Goal: Task Accomplishment & Management: Use online tool/utility

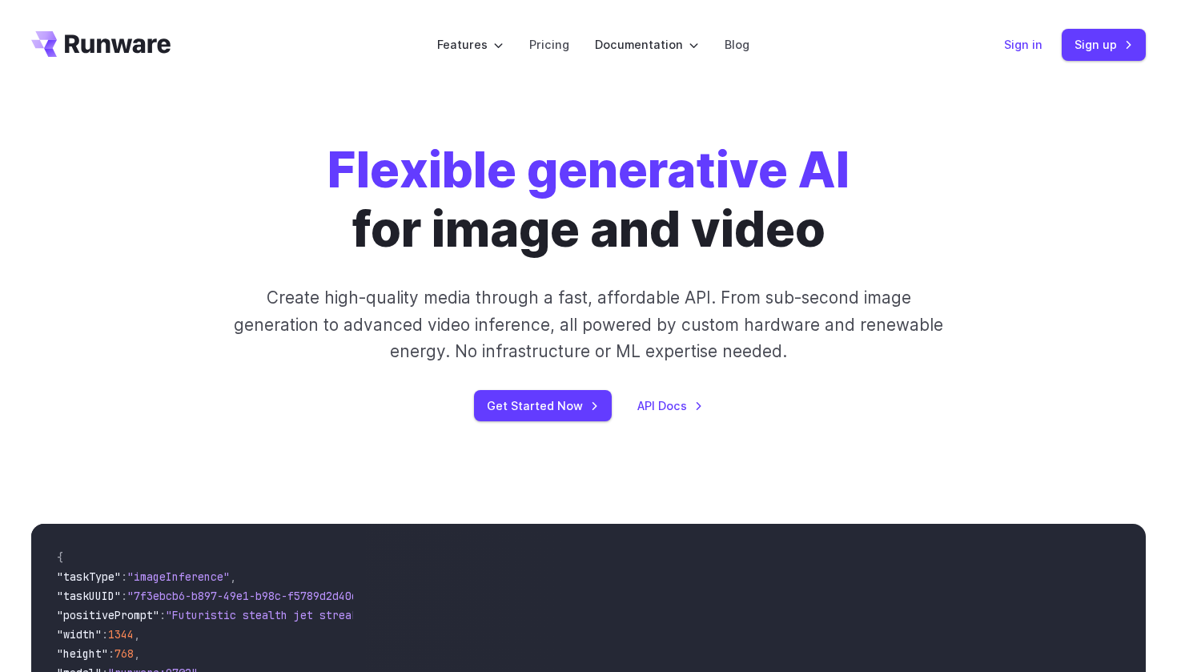
click at [1019, 42] on link "Sign in" at bounding box center [1023, 44] width 38 height 18
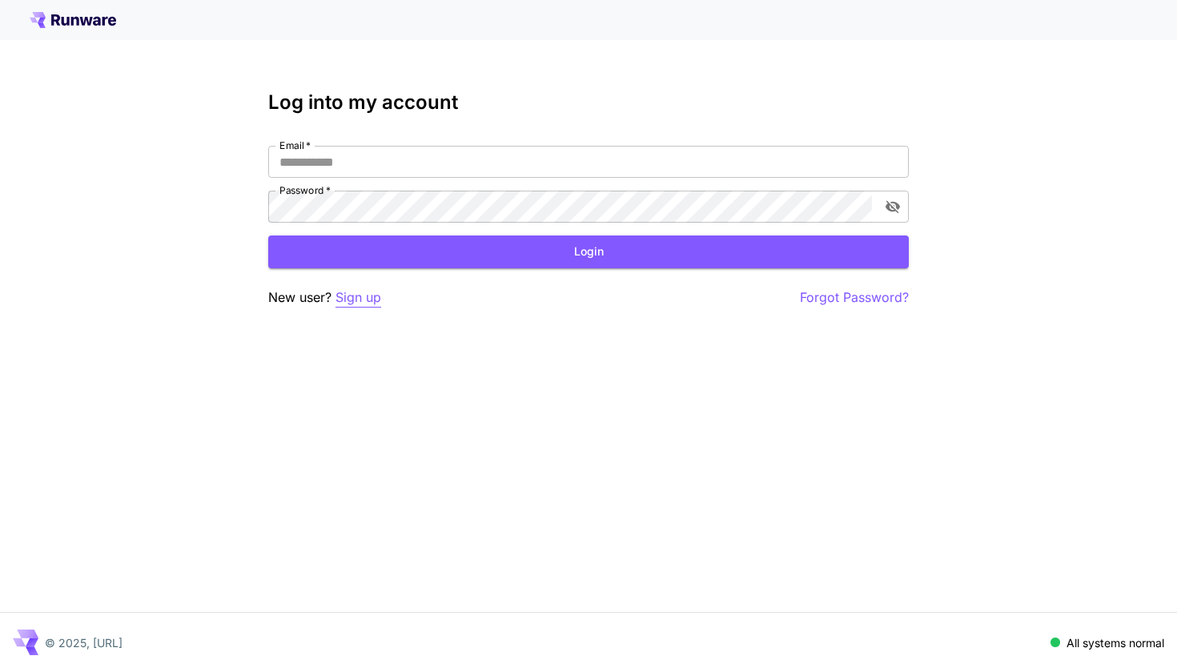
click at [372, 298] on p "Sign up" at bounding box center [358, 297] width 46 height 20
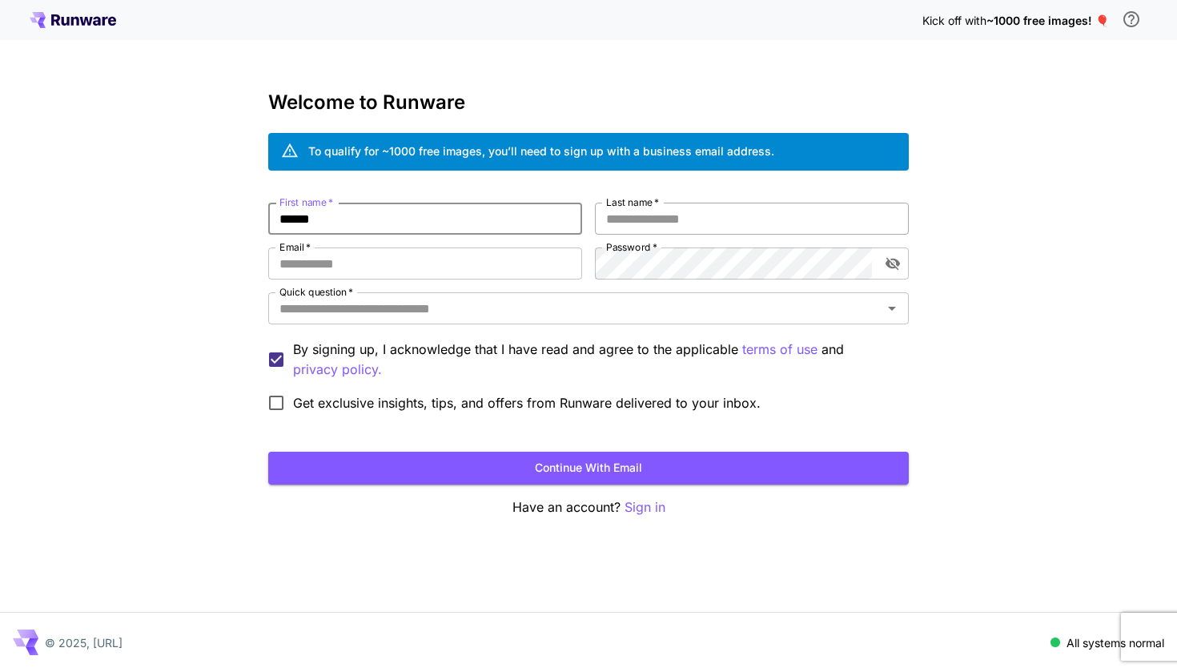
type input "******"
type input "**********"
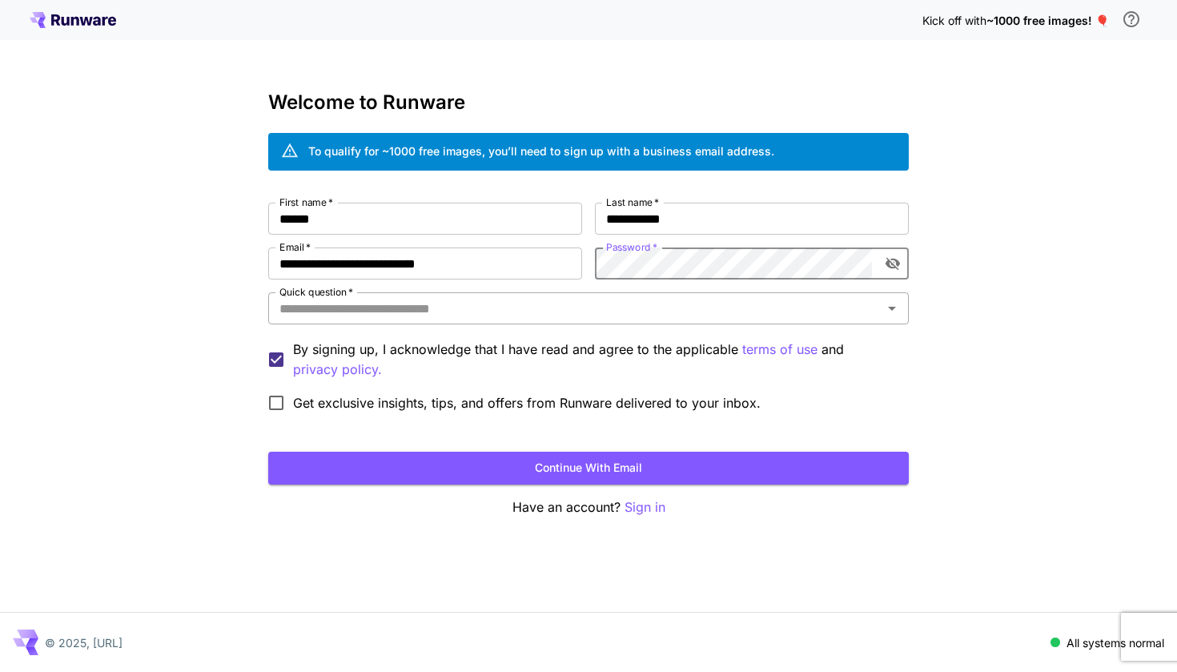
click at [688, 309] on input "Quick question   *" at bounding box center [575, 308] width 604 height 22
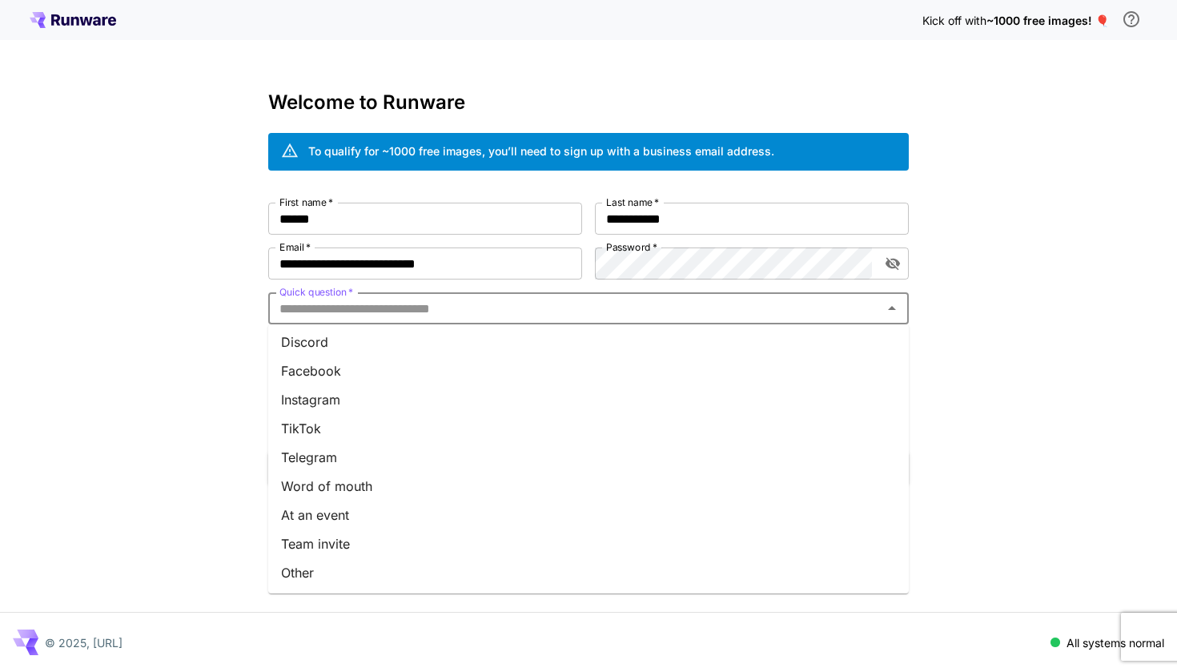
scroll to position [176, 0]
click at [604, 436] on li "TikTok" at bounding box center [588, 428] width 641 height 29
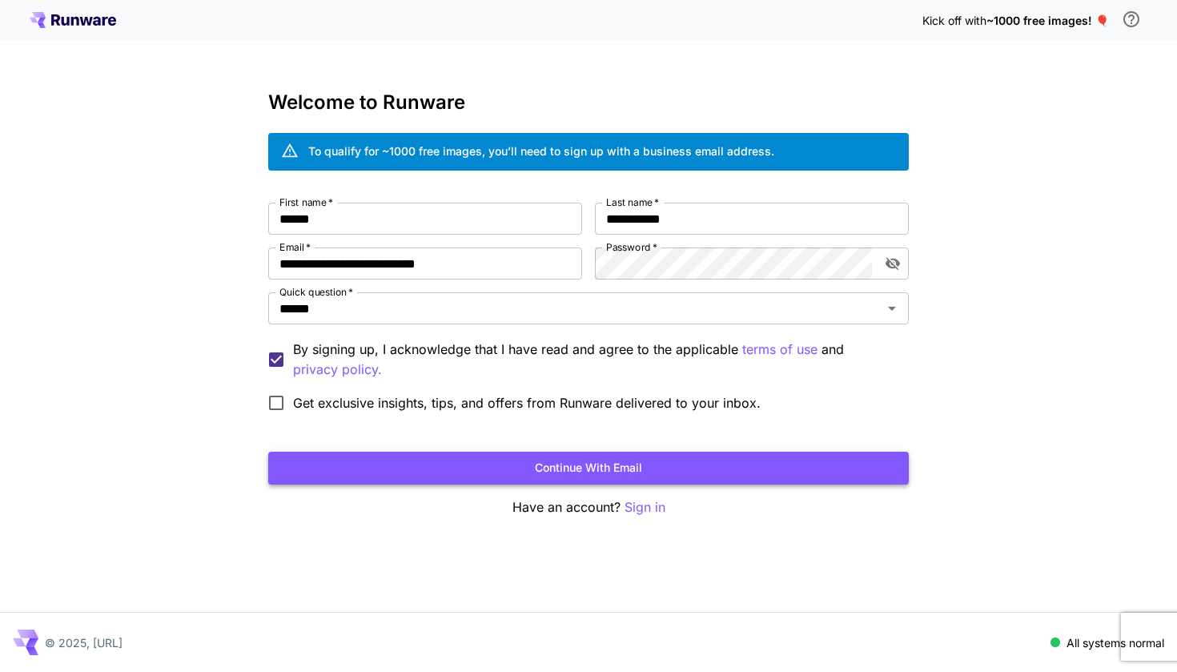
click at [592, 458] on button "Continue with email" at bounding box center [588, 468] width 641 height 33
click at [588, 468] on button "Continue with email" at bounding box center [588, 468] width 641 height 33
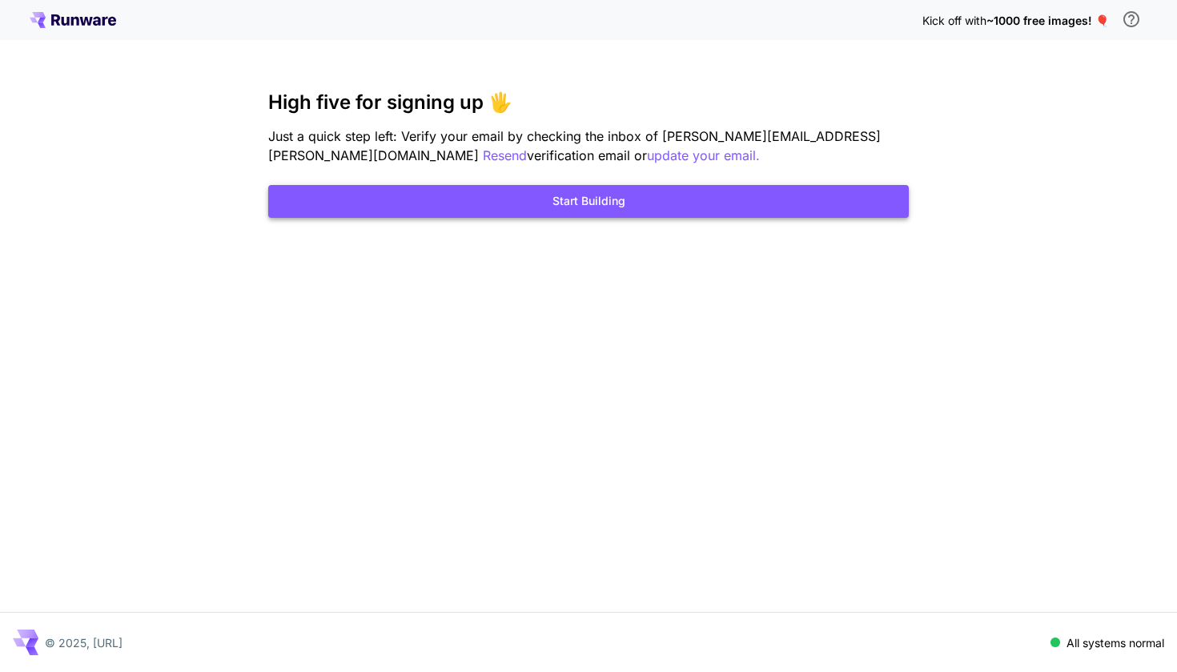
click at [641, 206] on button "Start Building" at bounding box center [588, 201] width 641 height 33
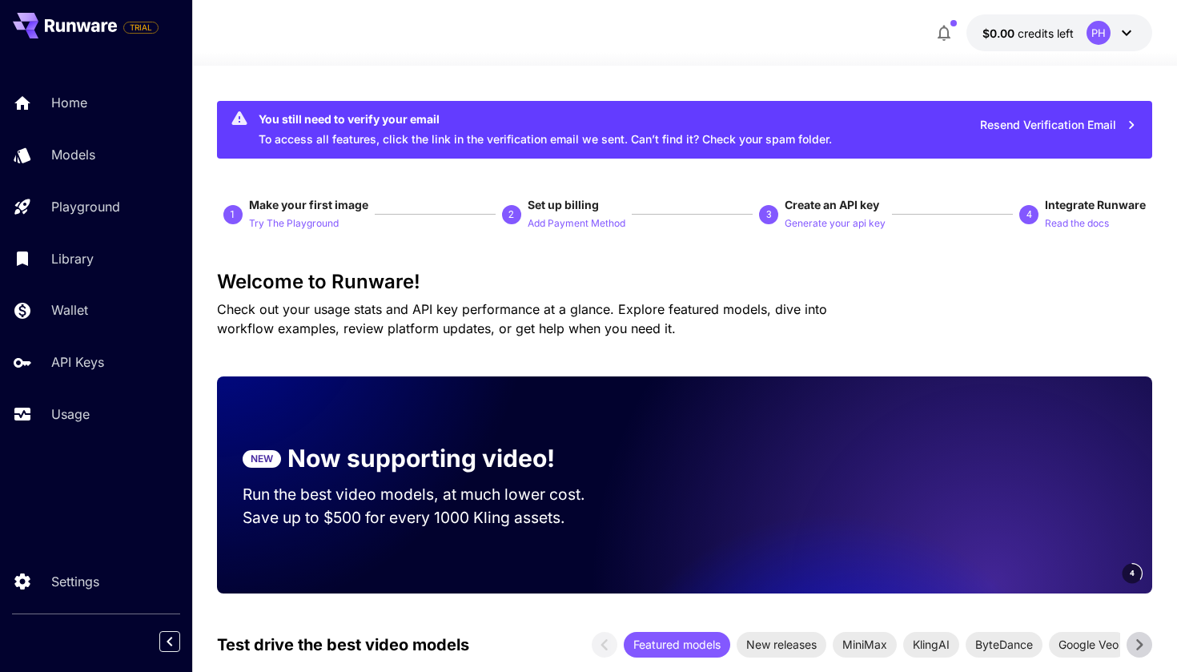
click at [992, 121] on button "Resend Verification Email" at bounding box center [1058, 125] width 175 height 33
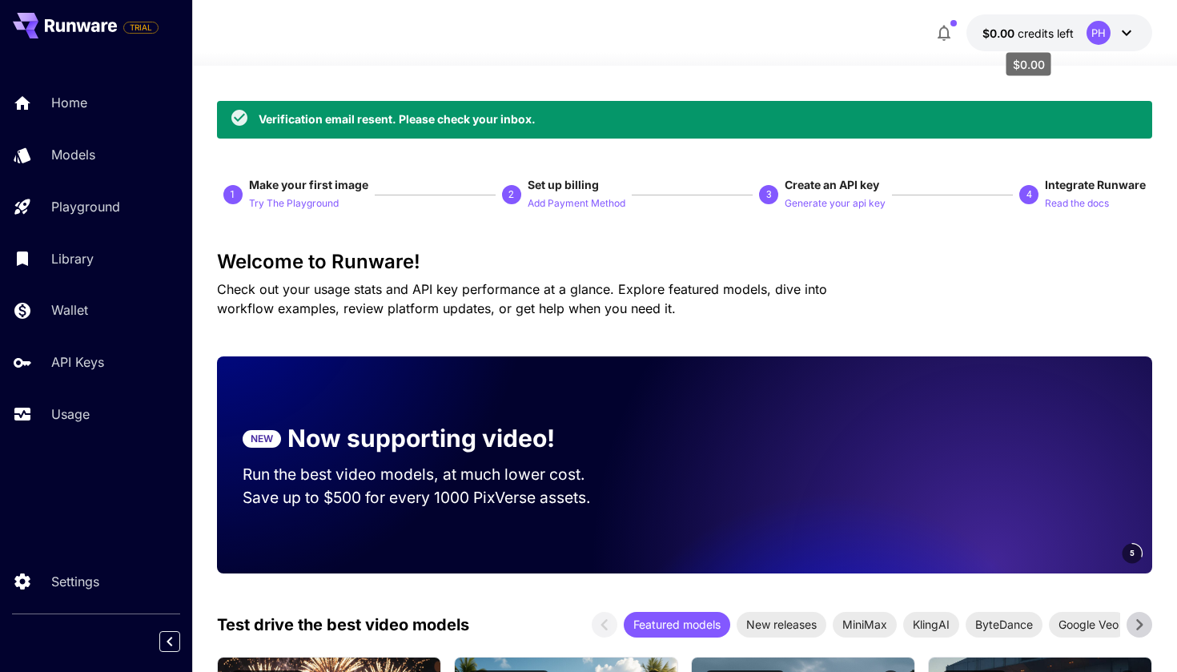
click at [1039, 30] on span "credits left" at bounding box center [1046, 33] width 56 height 14
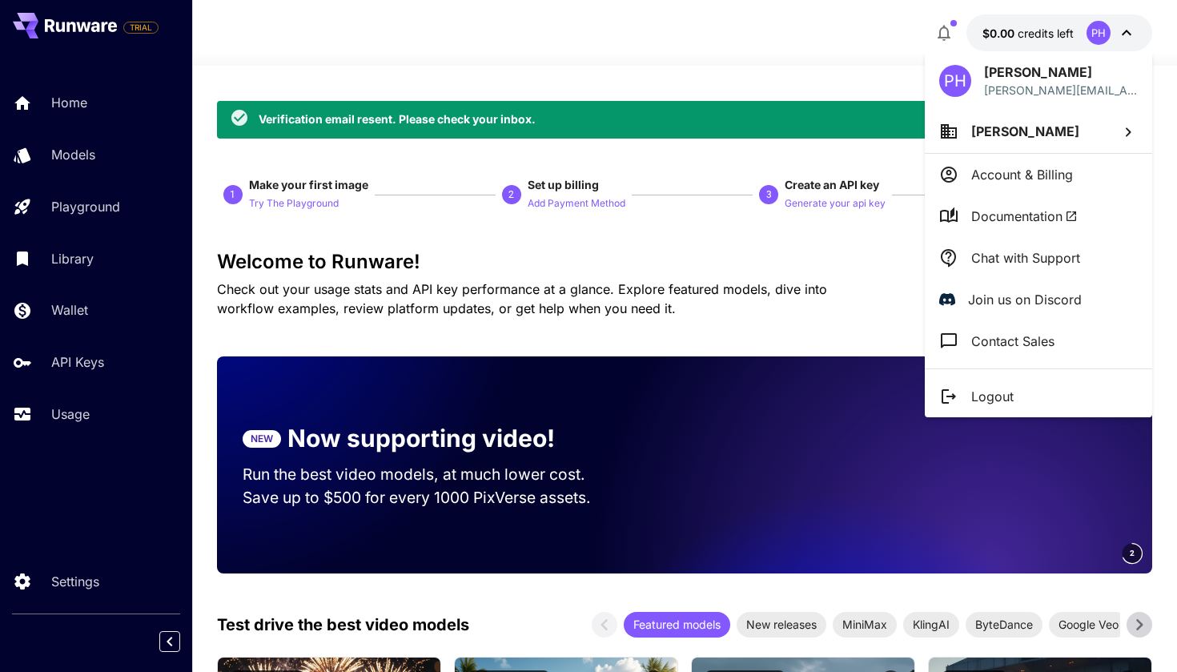
click at [980, 171] on p "Account & Billing" at bounding box center [1022, 174] width 102 height 19
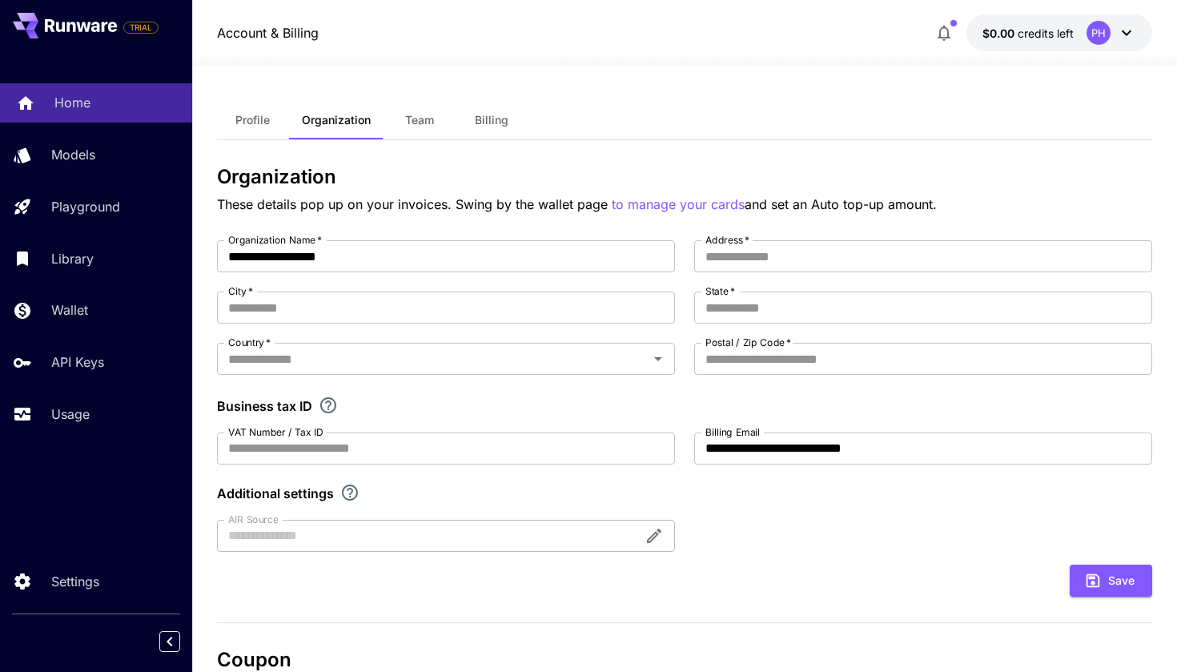
click at [128, 90] on link "Home" at bounding box center [96, 102] width 192 height 39
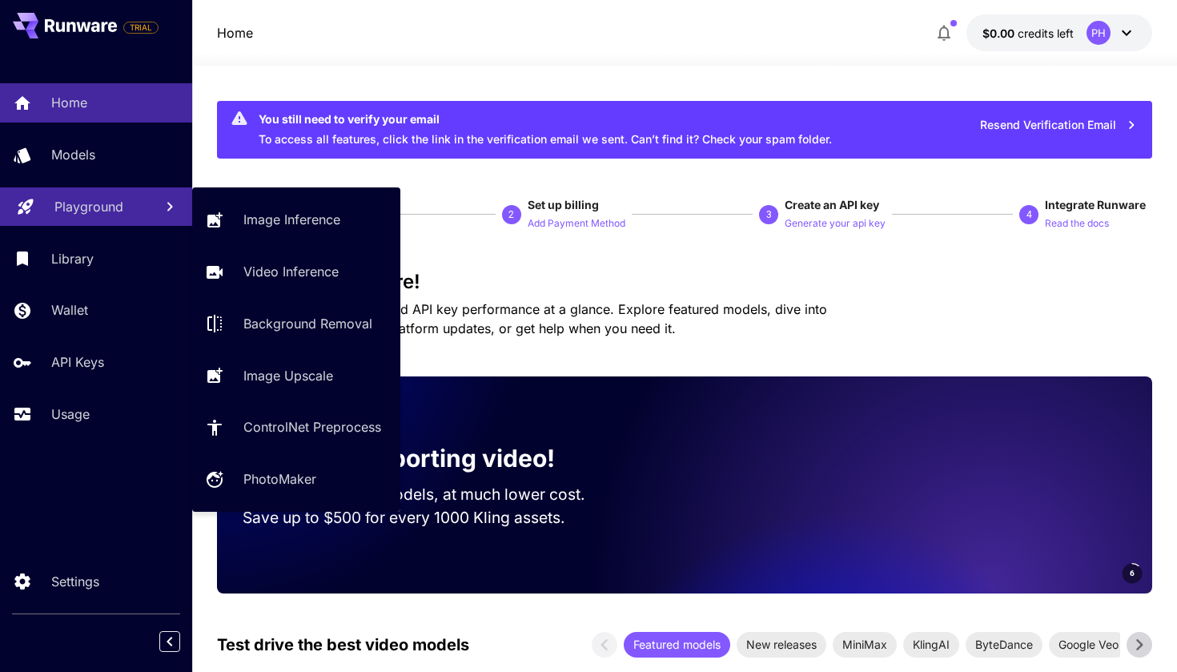
click at [108, 190] on link "Playground" at bounding box center [96, 206] width 192 height 39
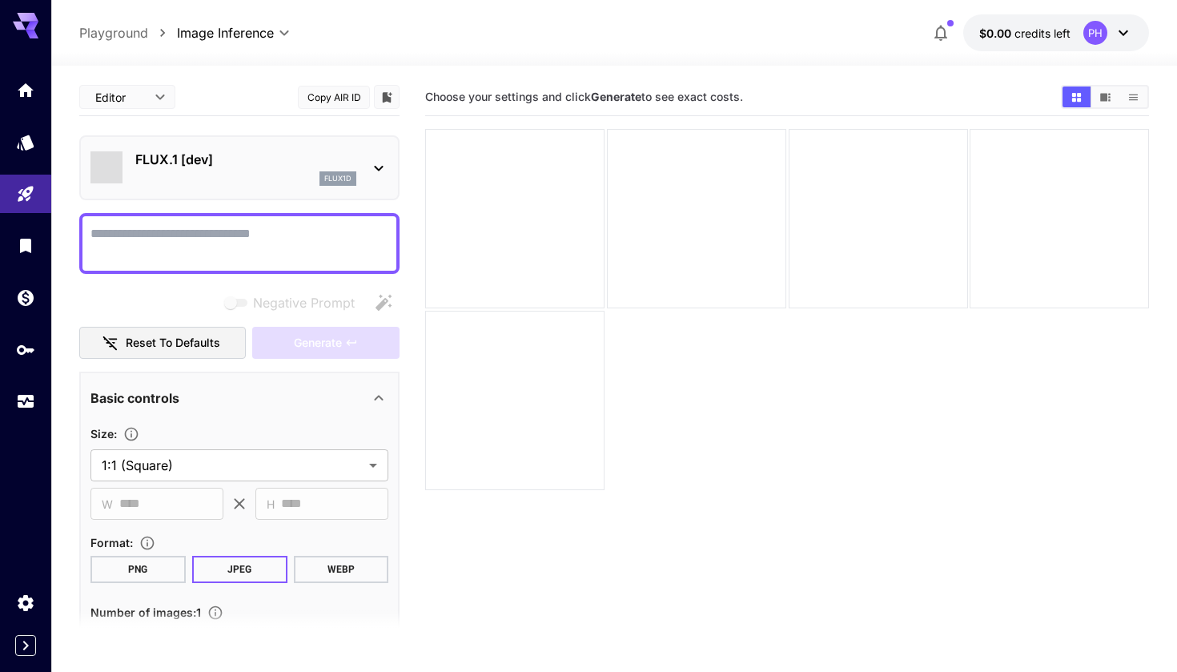
click at [106, 145] on div "FLUX.1 [dev] flux1d" at bounding box center [239, 167] width 298 height 49
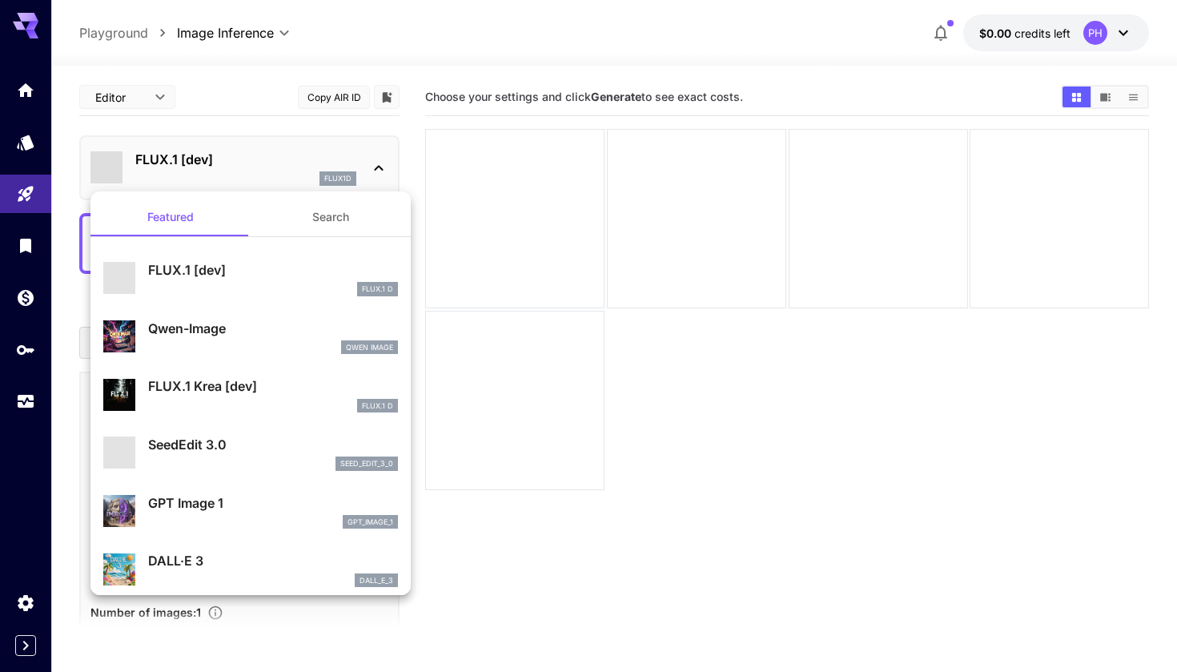
click at [27, 164] on div at bounding box center [588, 336] width 1177 height 672
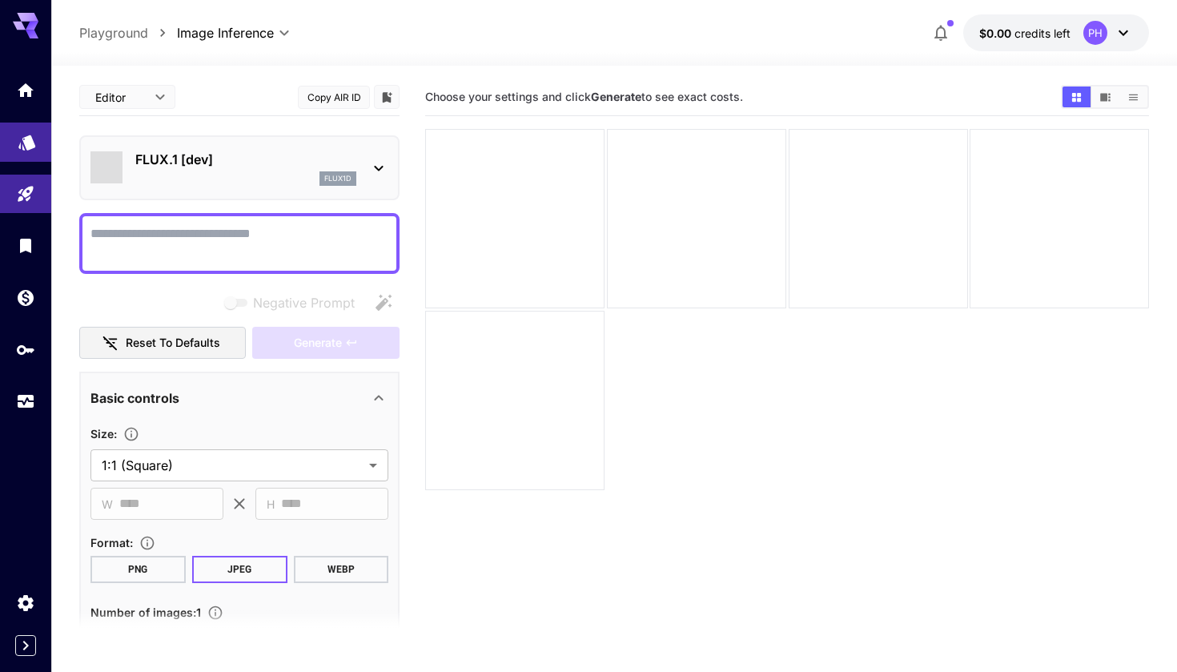
click at [27, 151] on link at bounding box center [25, 141] width 51 height 39
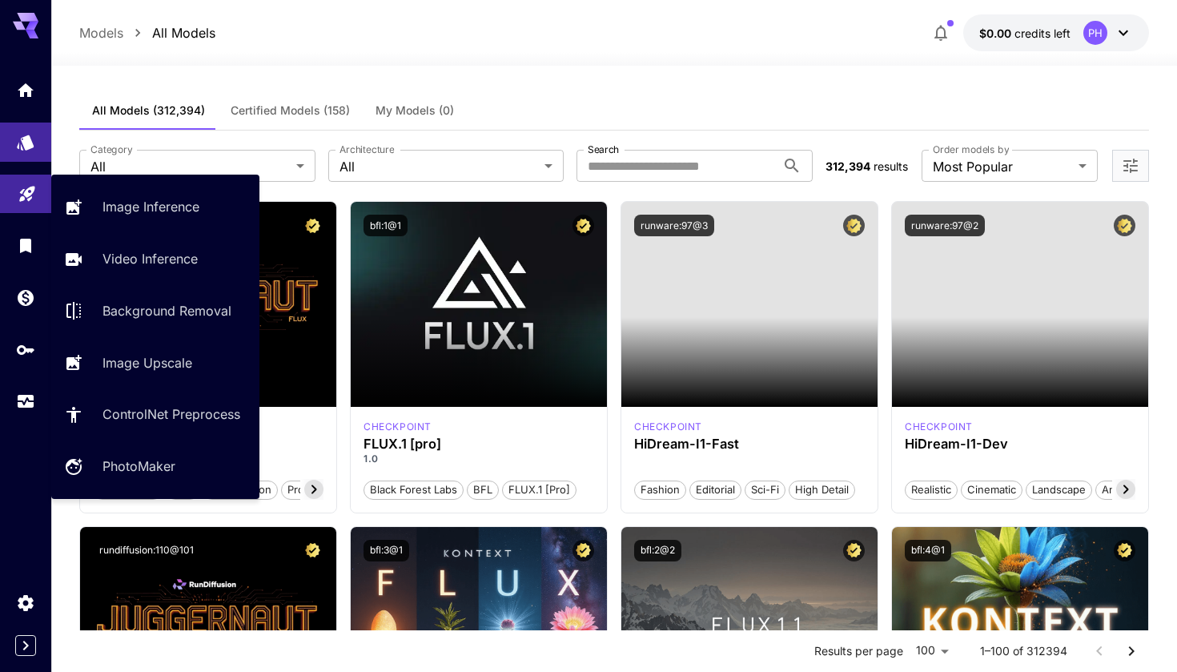
click at [12, 195] on link at bounding box center [25, 194] width 51 height 39
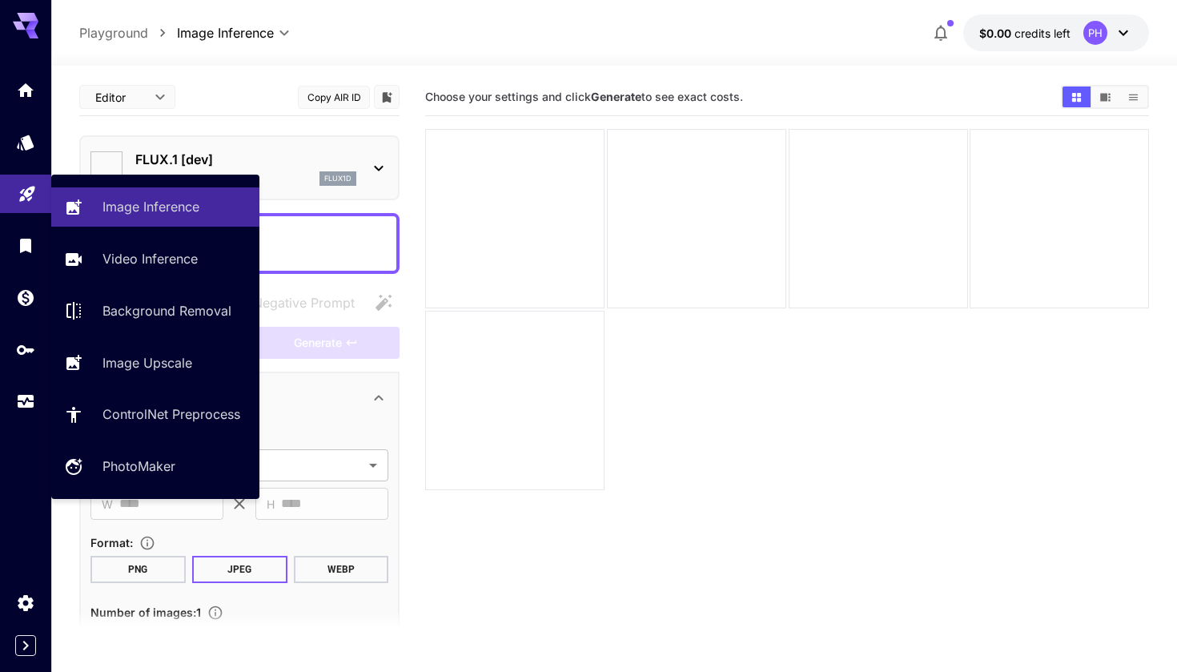
type input "**********"
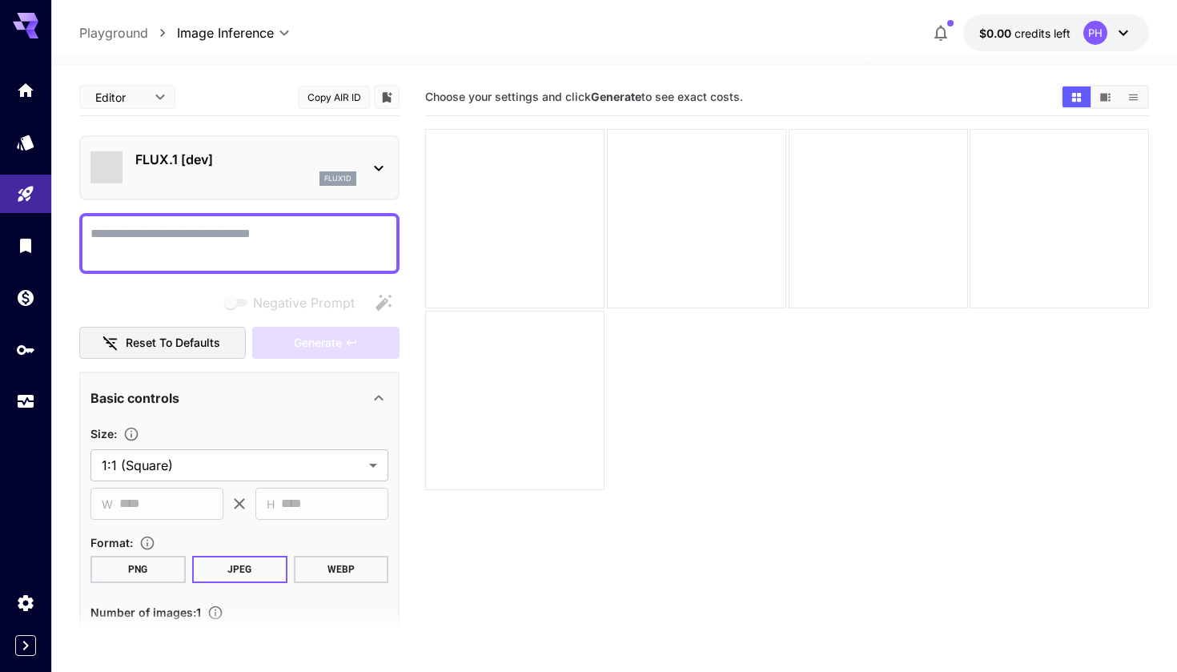
click at [114, 580] on button "PNG" at bounding box center [137, 569] width 95 height 27
click at [164, 98] on body "**********" at bounding box center [588, 399] width 1177 height 798
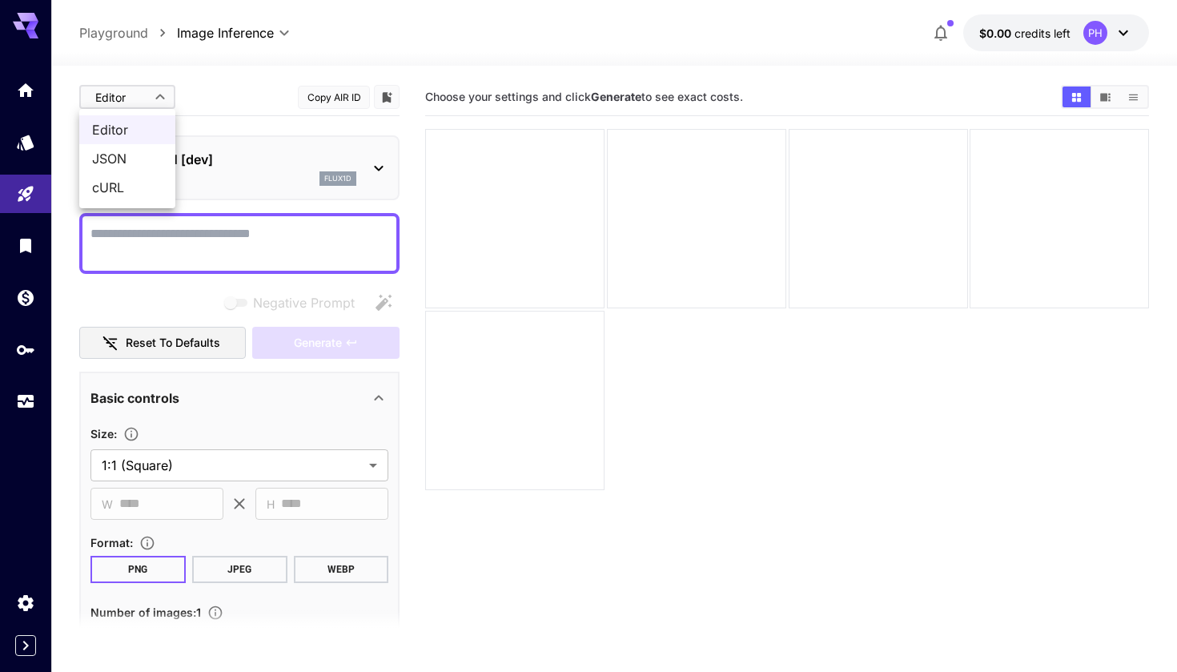
click at [383, 98] on div at bounding box center [588, 336] width 1177 height 672
click at [383, 98] on icon "Add to library" at bounding box center [388, 97] width 10 height 10
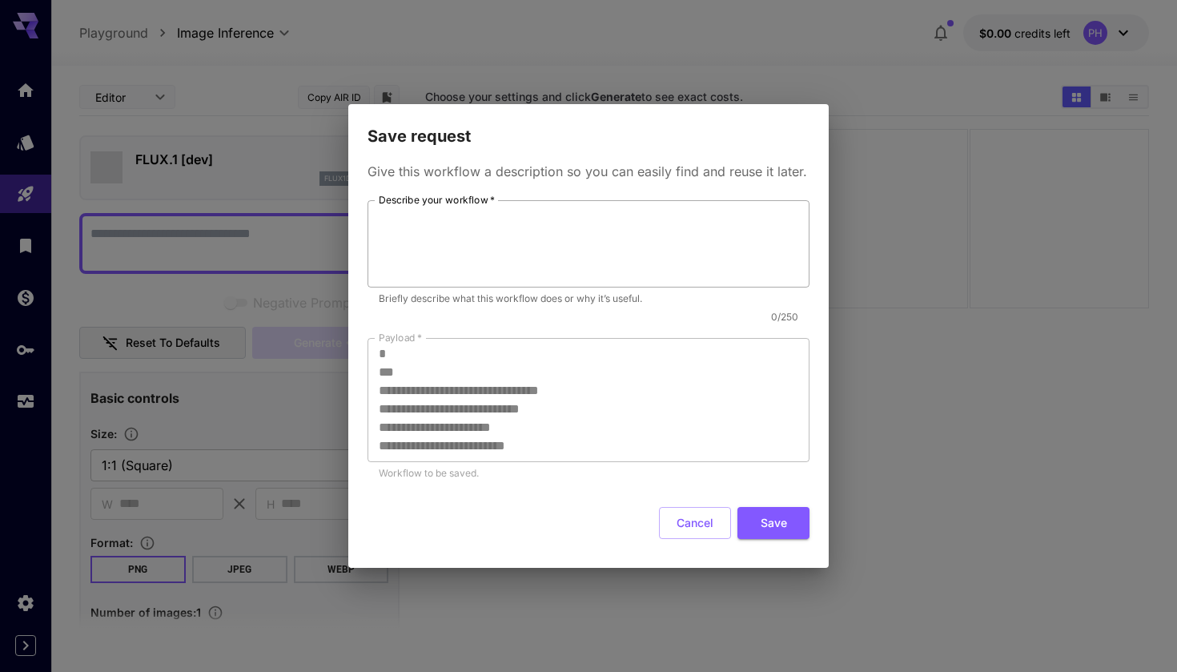
click at [423, 259] on textarea "Describe your workflow   *" at bounding box center [589, 244] width 420 height 74
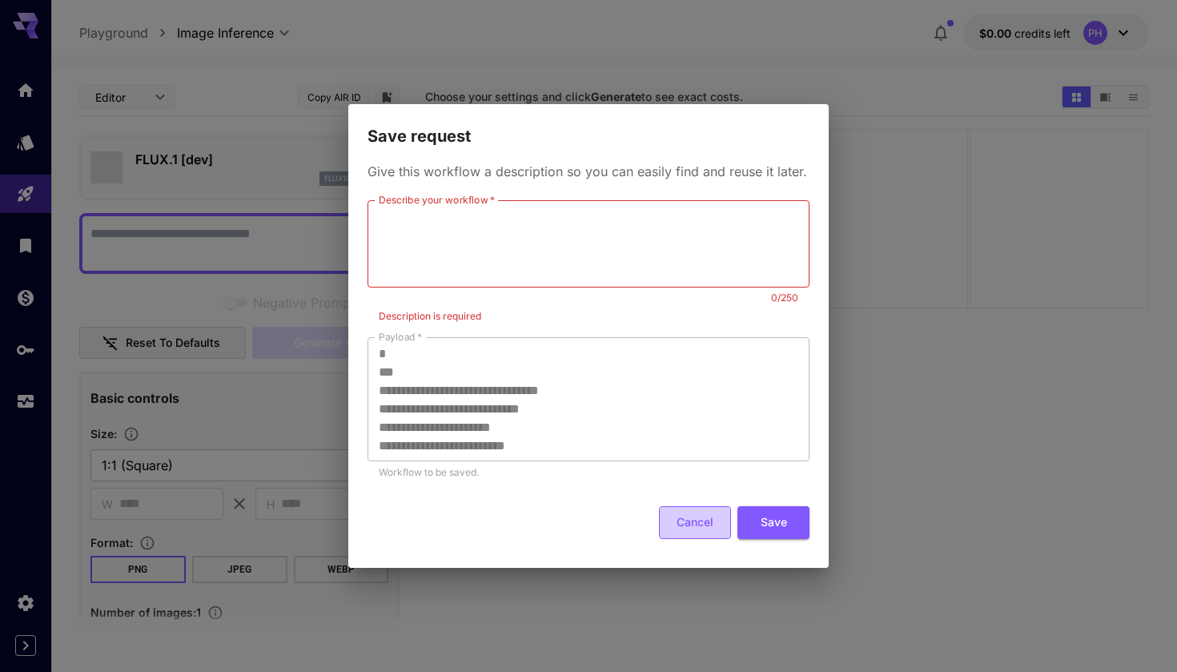
click at [681, 521] on button "Cancel" at bounding box center [695, 522] width 72 height 33
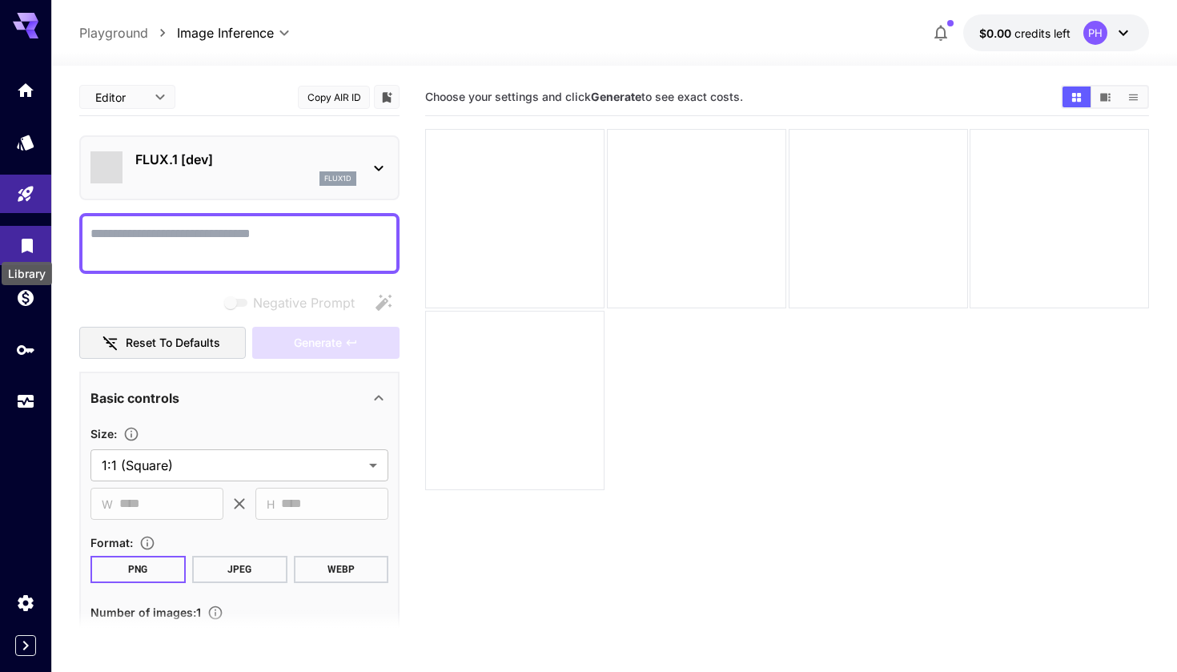
click at [28, 239] on icon "Library" at bounding box center [27, 243] width 11 height 14
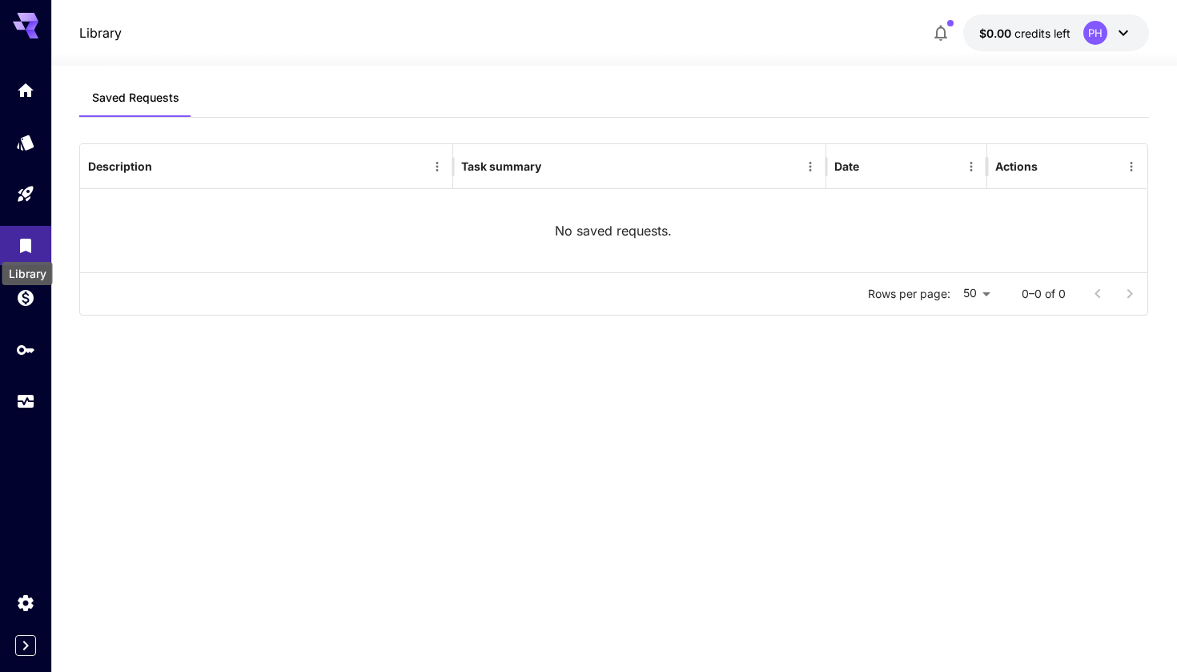
click at [24, 282] on div "Library" at bounding box center [27, 273] width 50 height 23
click at [26, 399] on icon "Usage" at bounding box center [27, 397] width 19 height 19
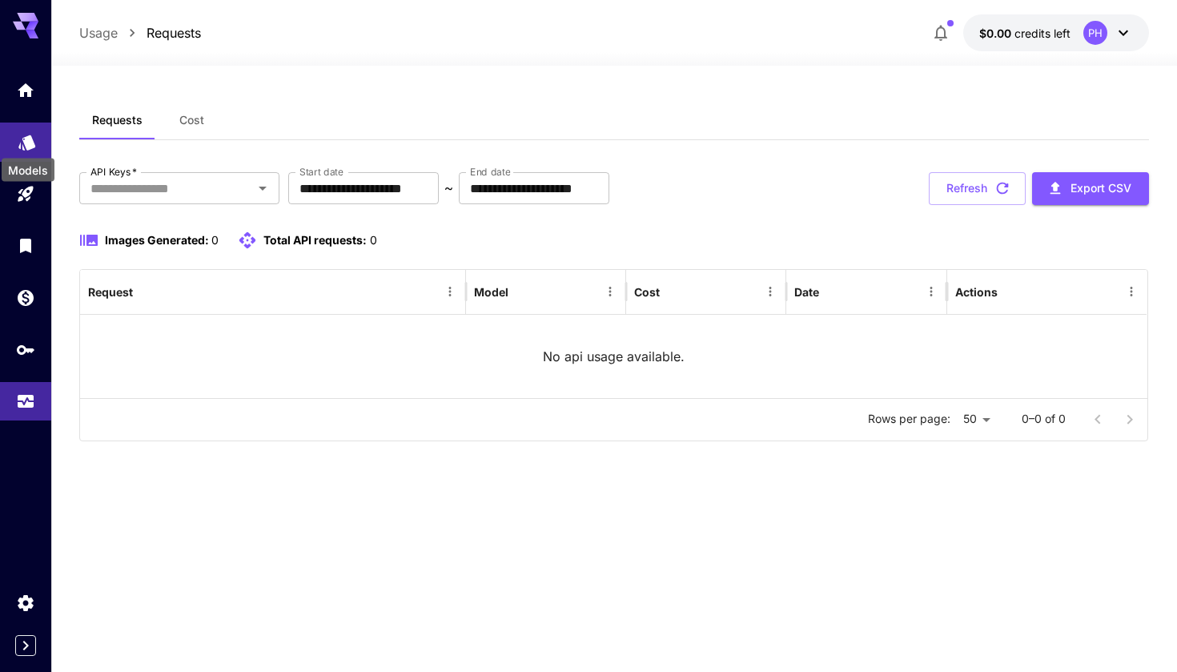
click at [30, 135] on icon "Models" at bounding box center [26, 141] width 17 height 15
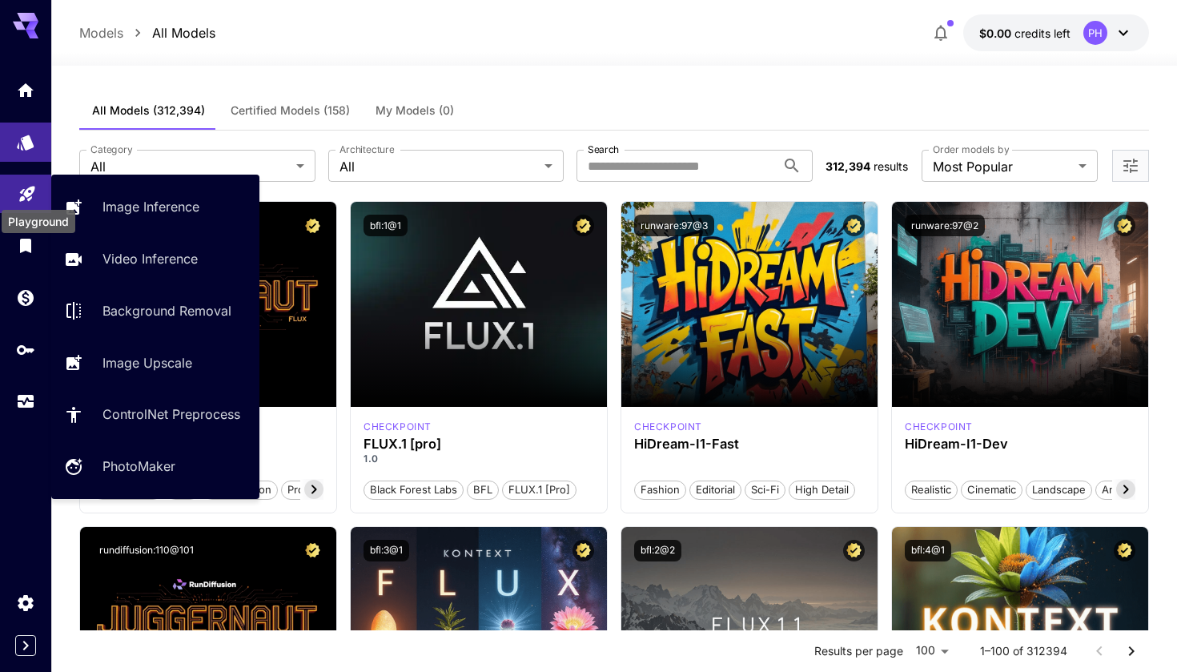
click at [30, 191] on icon "Playground" at bounding box center [26, 189] width 15 height 15
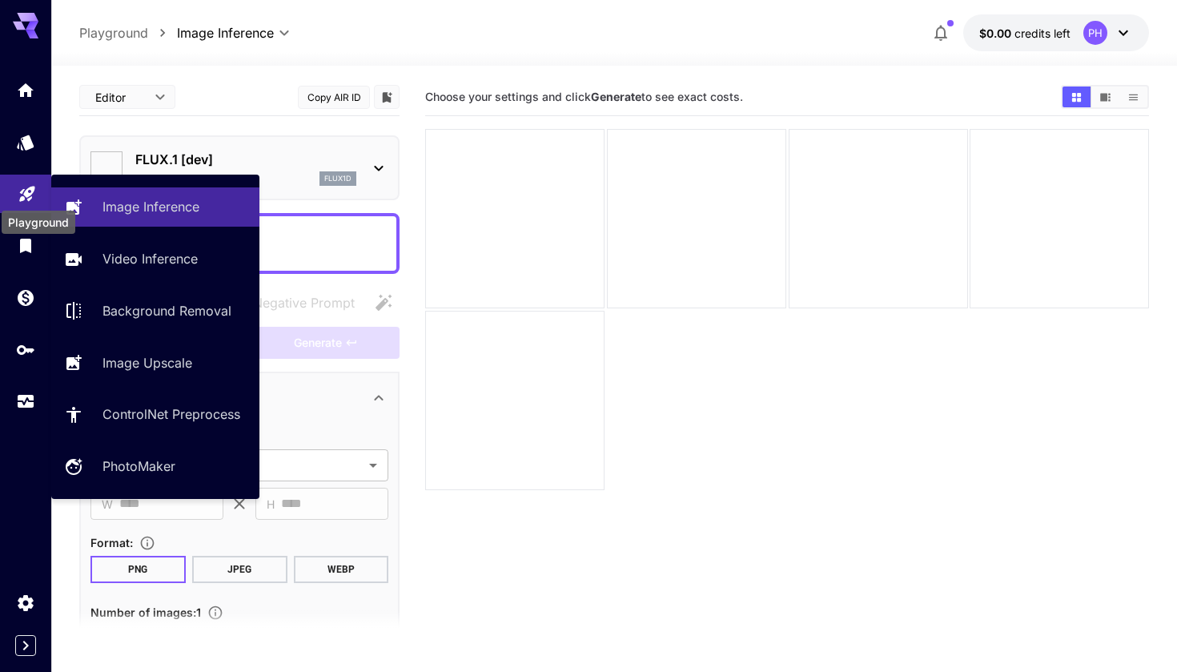
type input "**********"
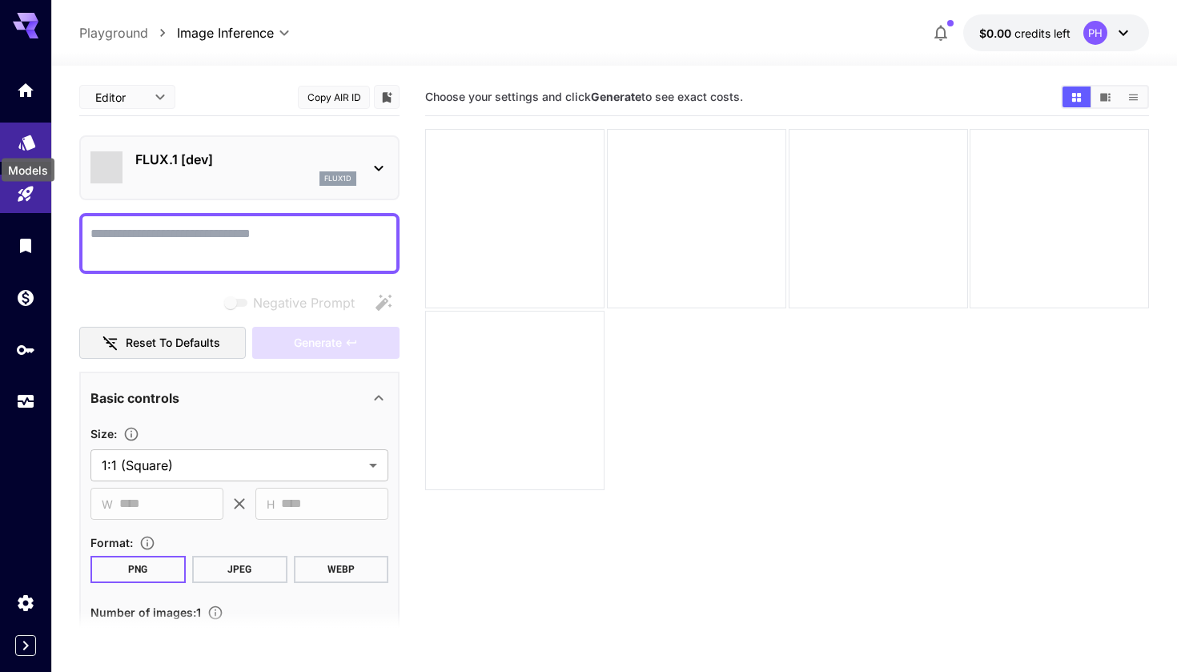
click at [32, 131] on icon "Models" at bounding box center [27, 137] width 19 height 19
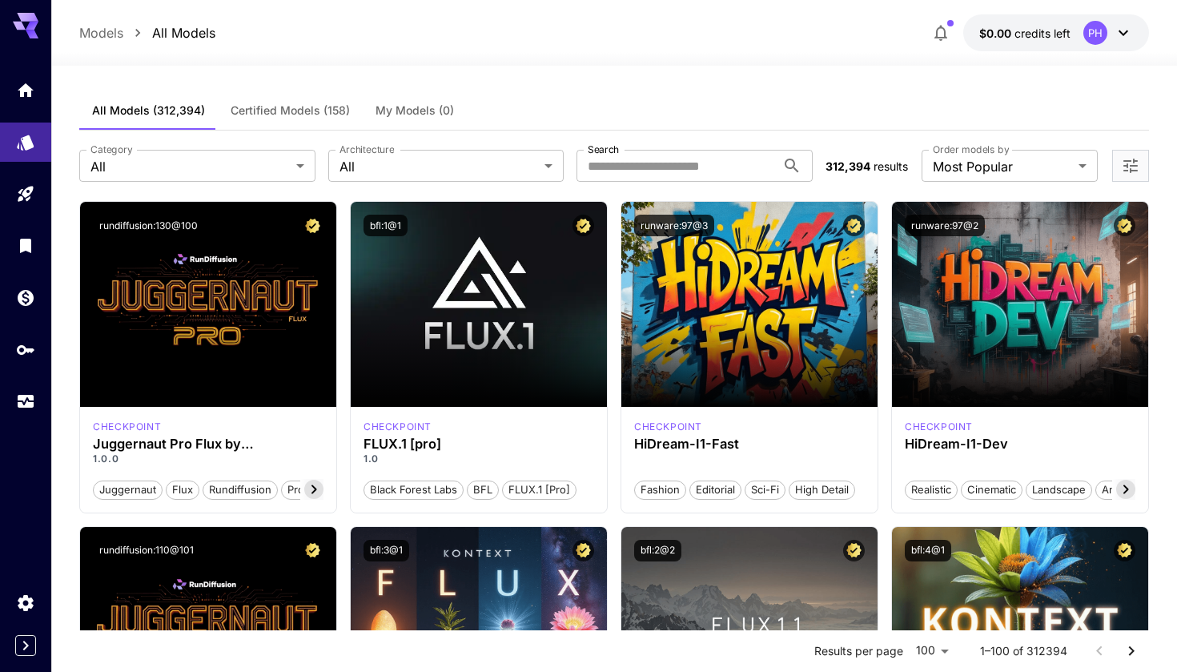
click at [36, 58] on div at bounding box center [25, 233] width 51 height 390
click at [21, 92] on icon "Home" at bounding box center [27, 85] width 19 height 19
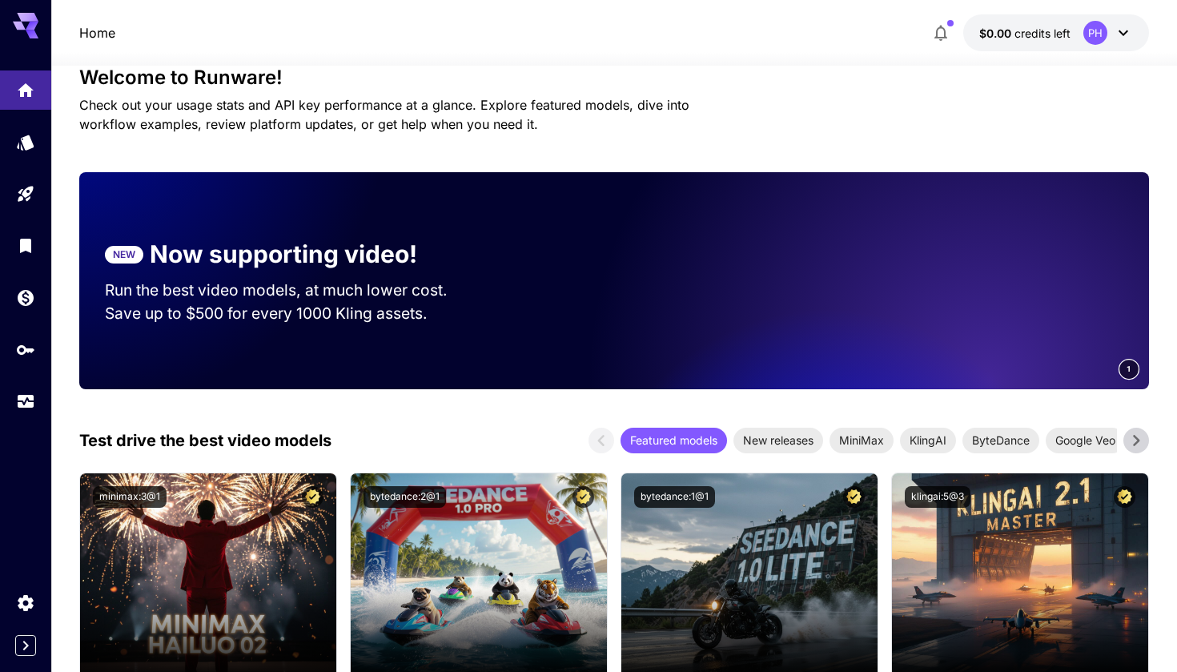
scroll to position [11, 0]
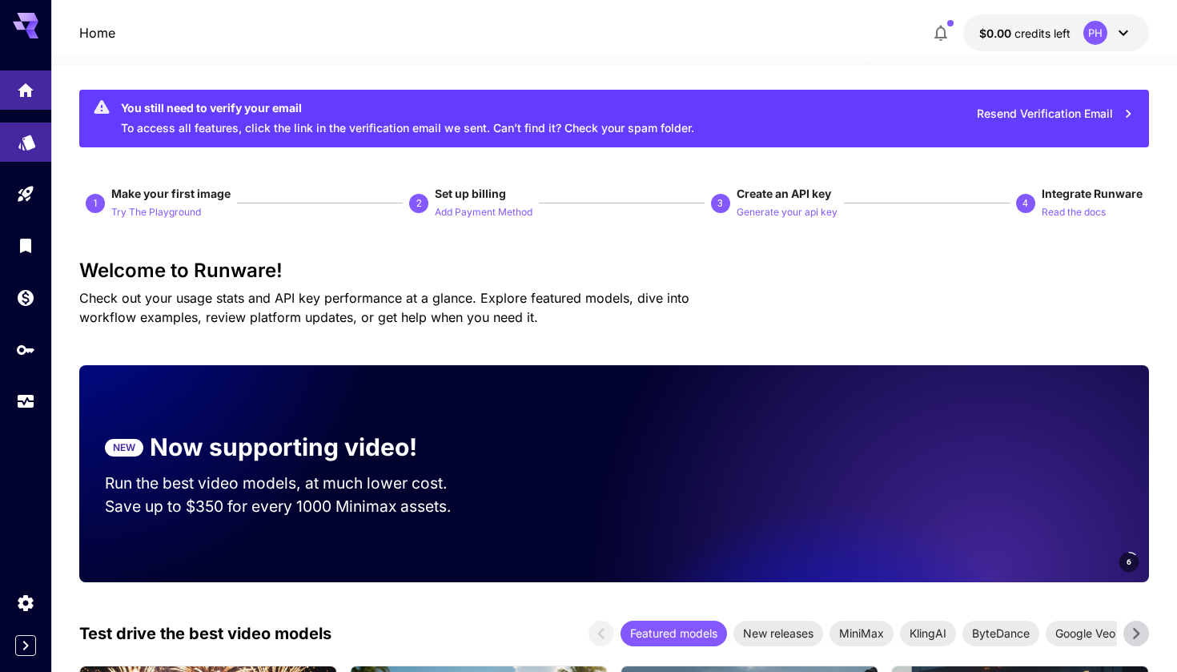
click at [25, 122] on link at bounding box center [25, 141] width 51 height 39
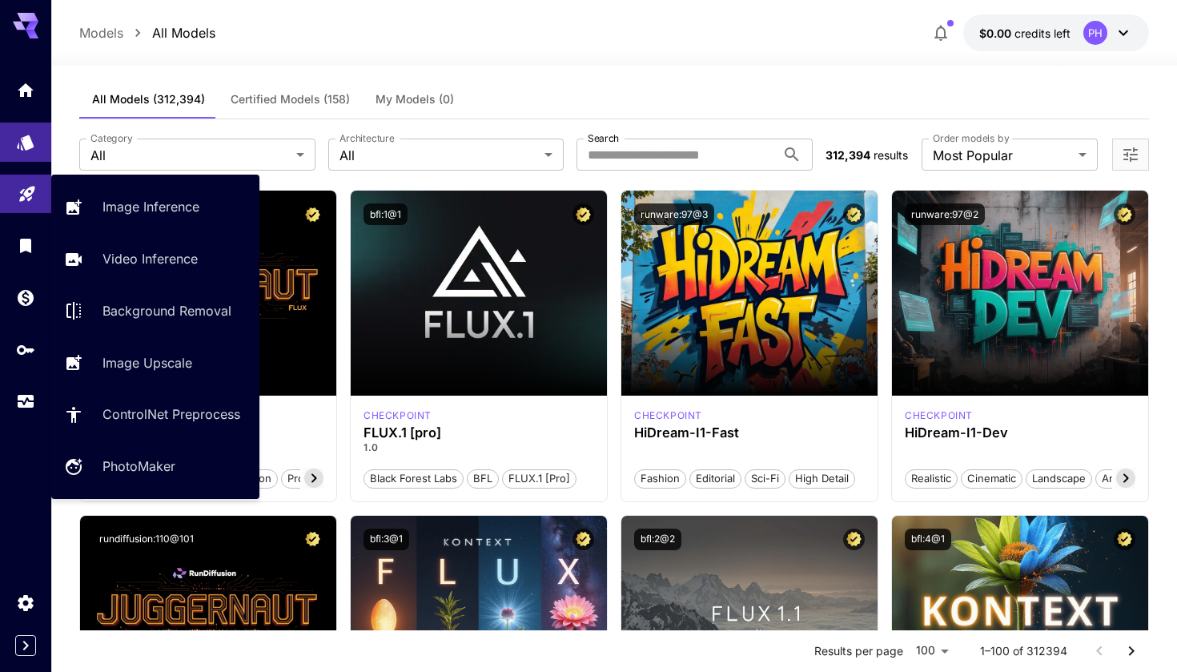
click at [21, 175] on link at bounding box center [25, 194] width 51 height 39
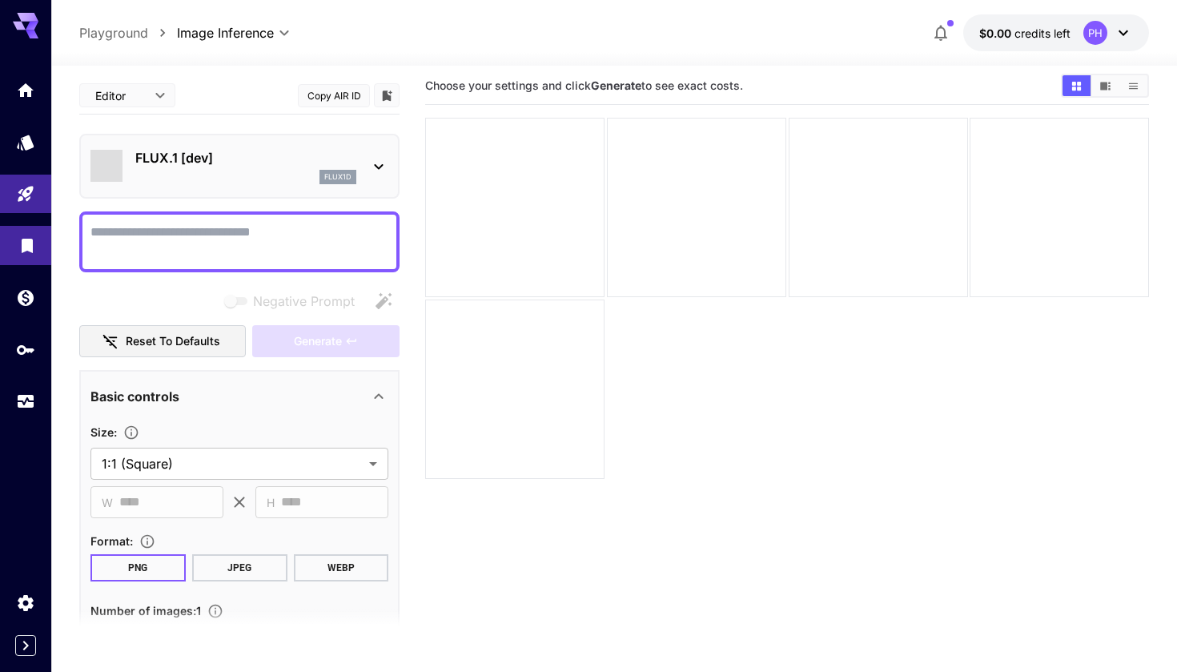
click at [18, 252] on link at bounding box center [25, 245] width 51 height 39
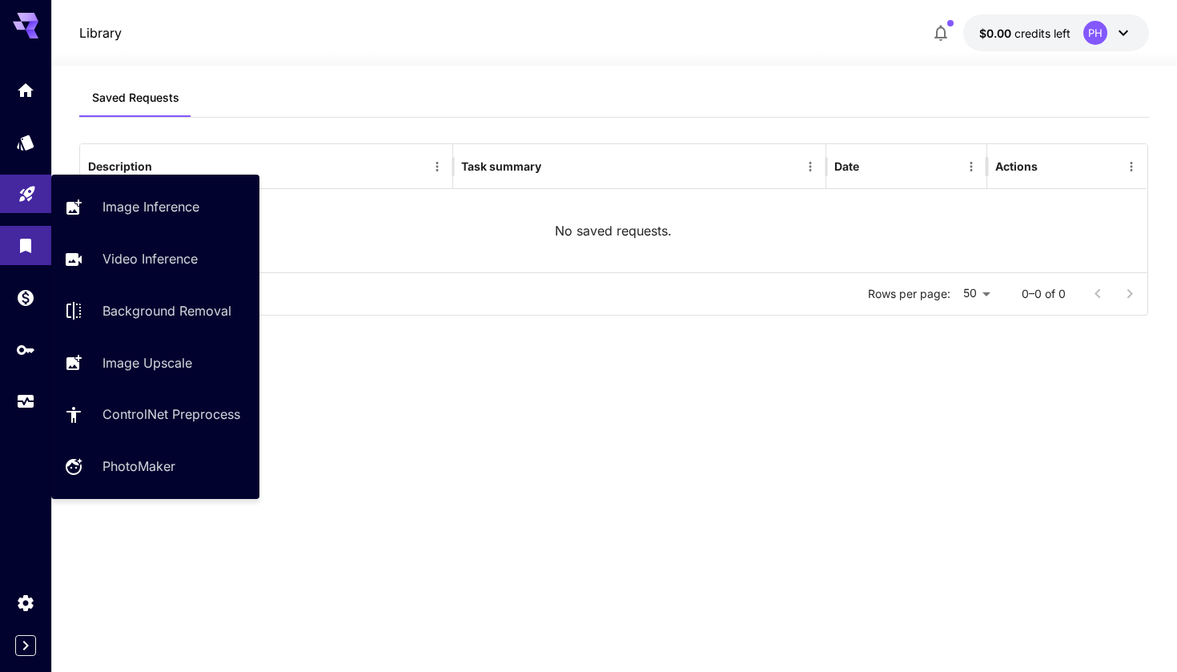
click at [18, 185] on icon "Playground" at bounding box center [27, 188] width 19 height 19
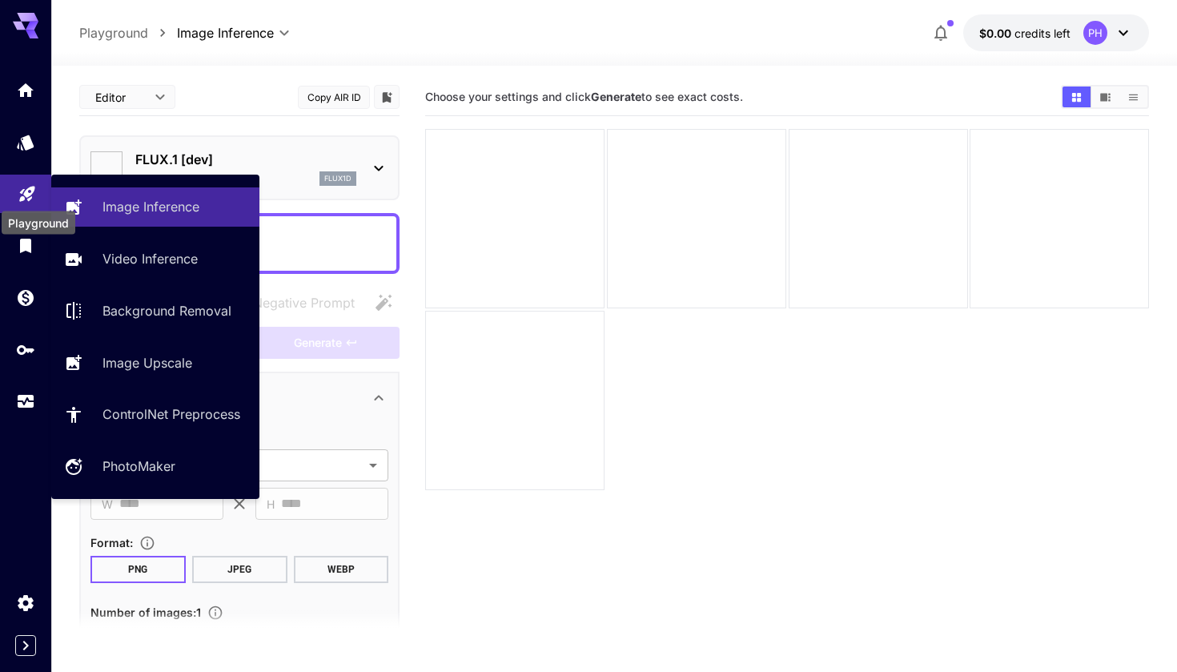
type input "**********"
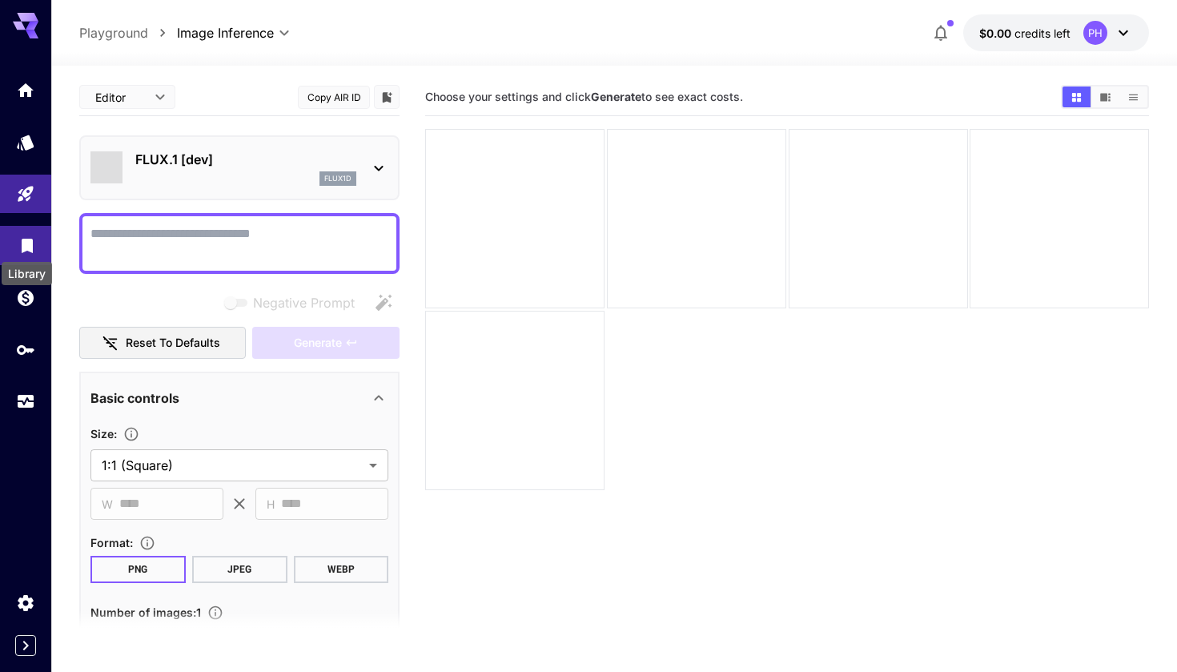
click at [22, 251] on div "Library" at bounding box center [27, 269] width 54 height 36
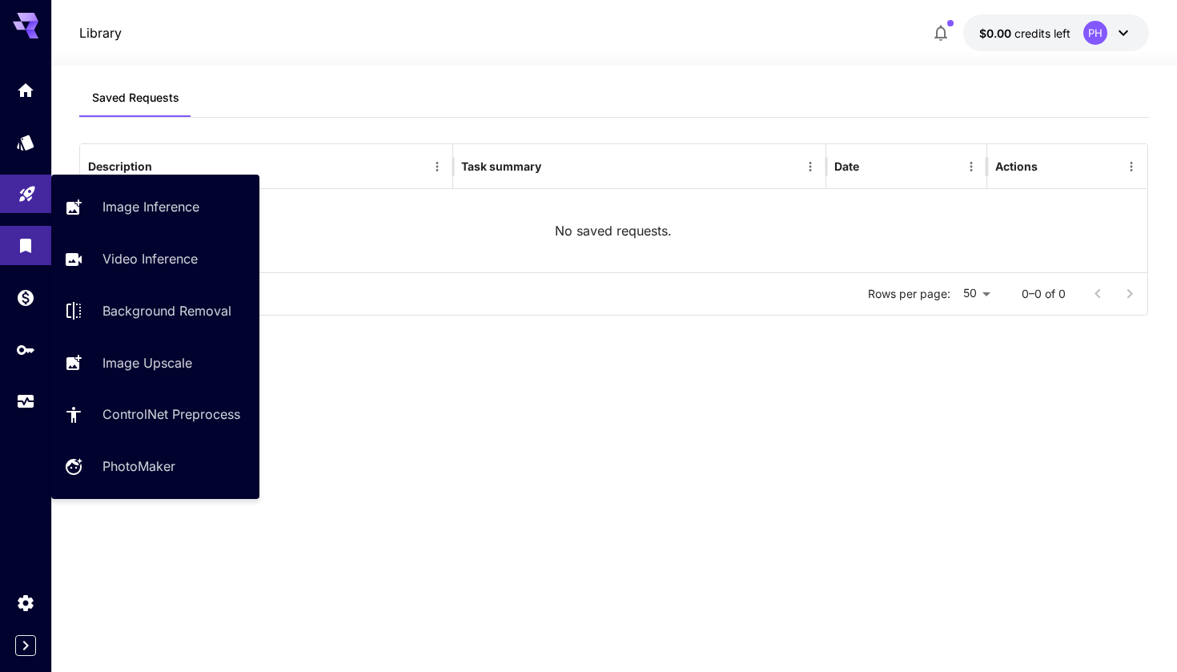
click at [26, 199] on icon "Playground" at bounding box center [27, 188] width 19 height 19
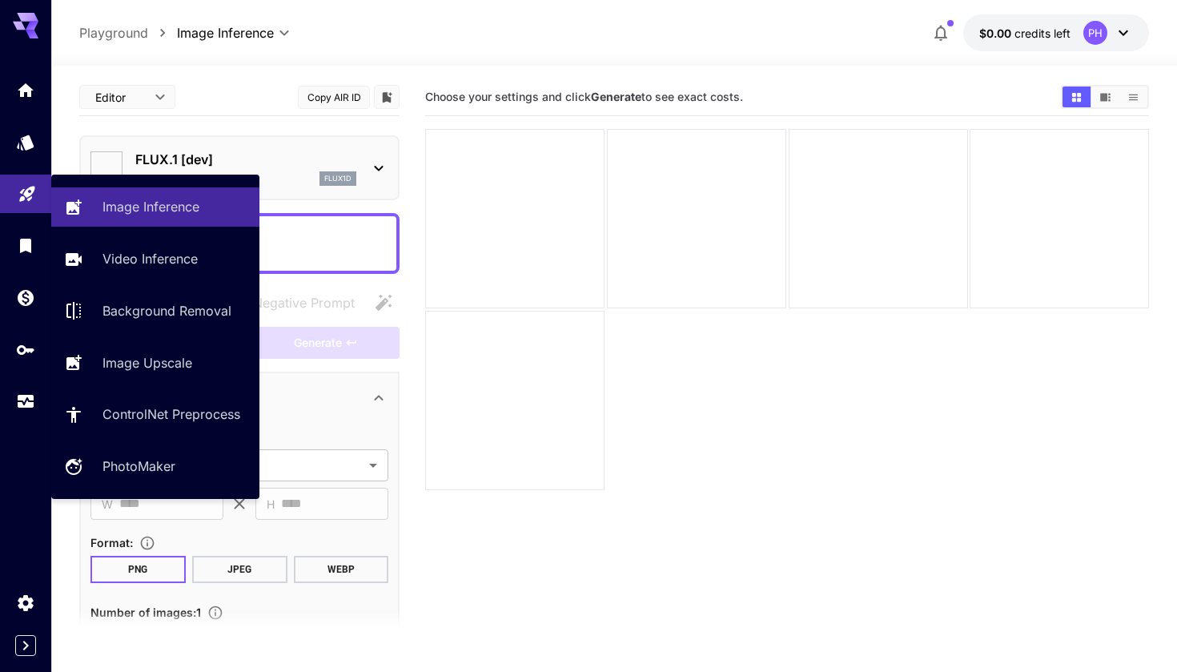
type input "**********"
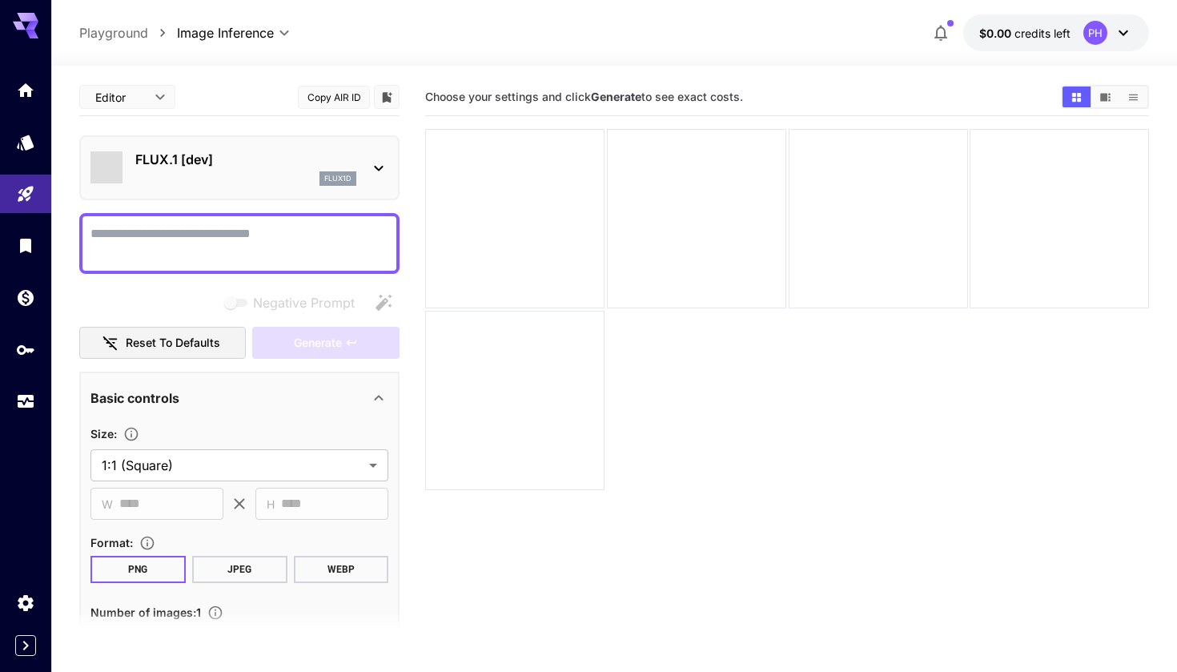
click at [275, 245] on textarea "Negative Prompt" at bounding box center [239, 243] width 298 height 38
type textarea "*"
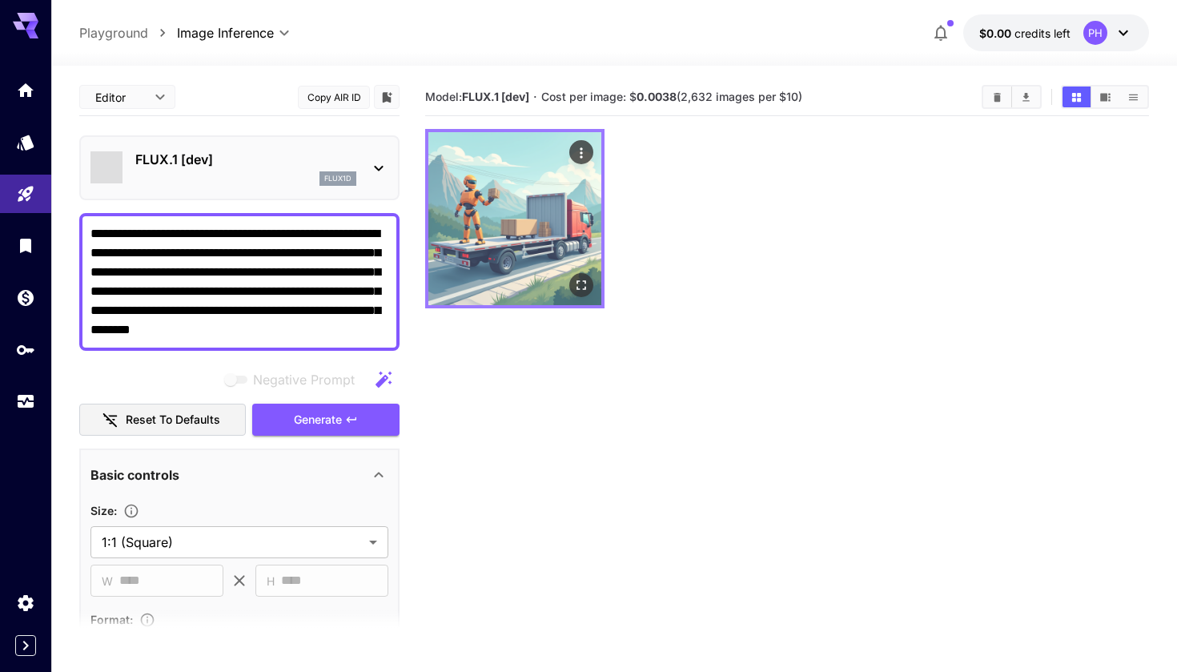
type textarea "**********"
click at [545, 207] on img at bounding box center [514, 218] width 173 height 173
click at [579, 151] on icon "Actions" at bounding box center [581, 153] width 16 height 16
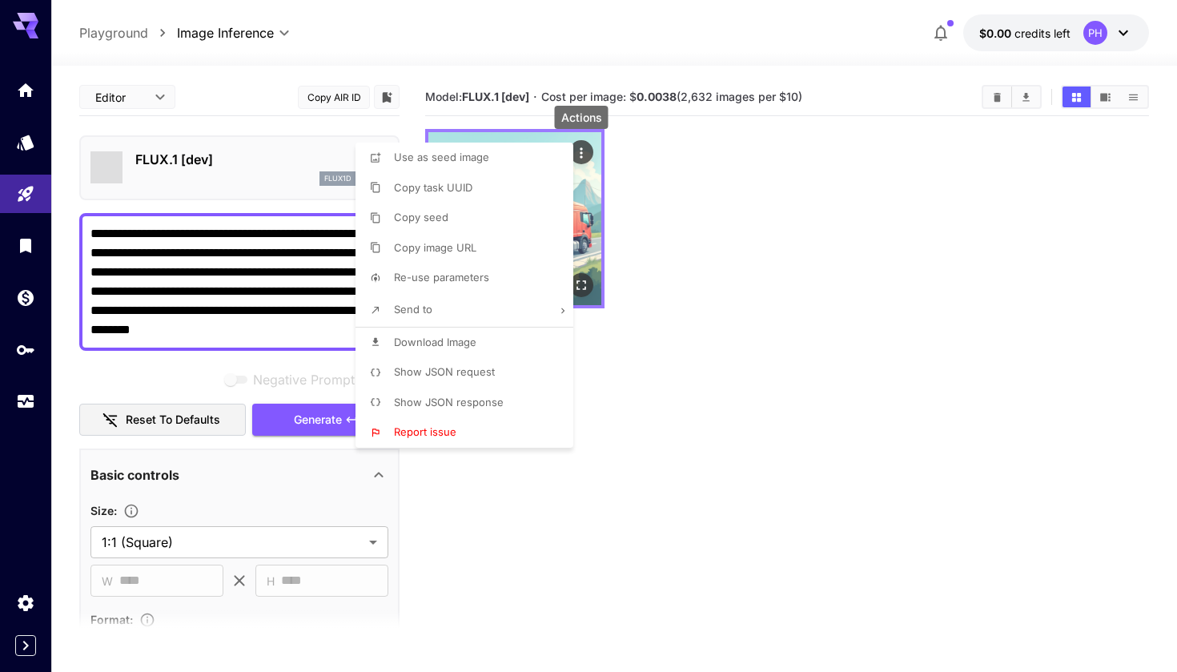
click at [579, 151] on div at bounding box center [588, 336] width 1177 height 672
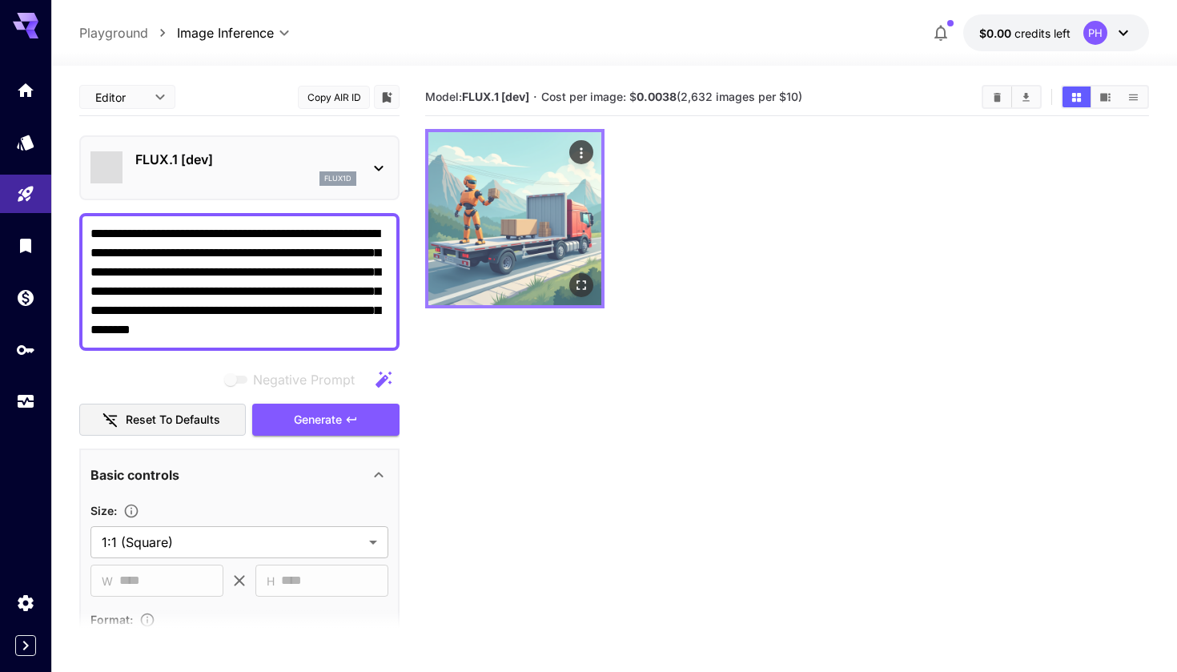
click at [579, 151] on icon "Actions" at bounding box center [581, 153] width 16 height 16
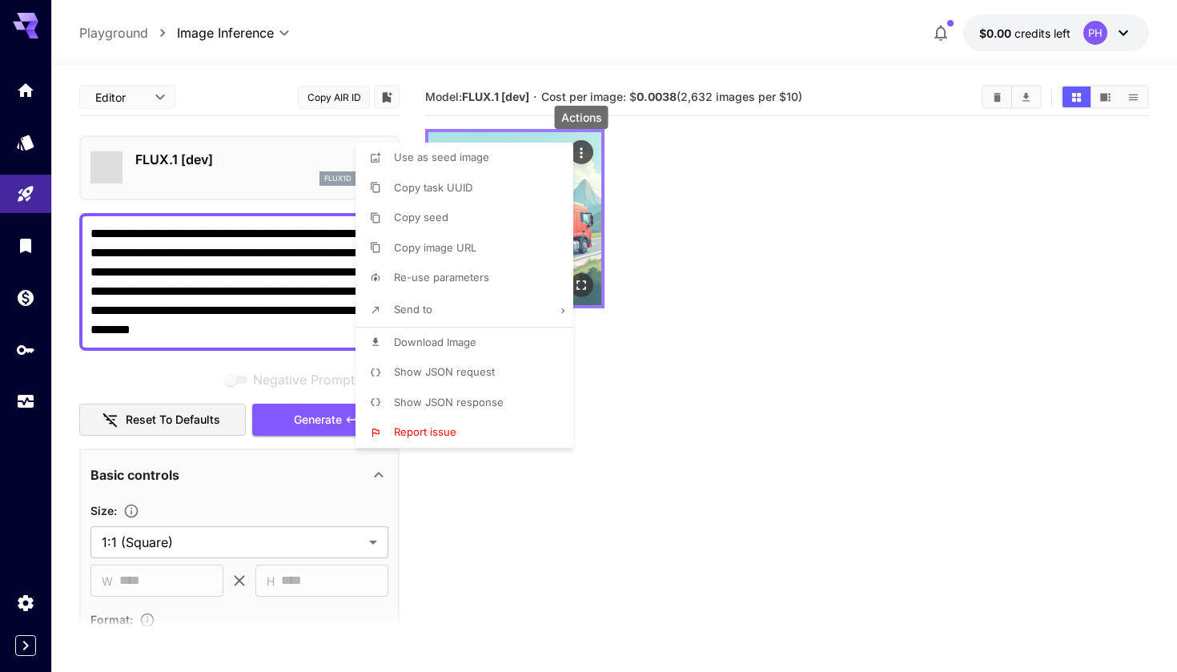
click at [579, 151] on div at bounding box center [588, 336] width 1177 height 672
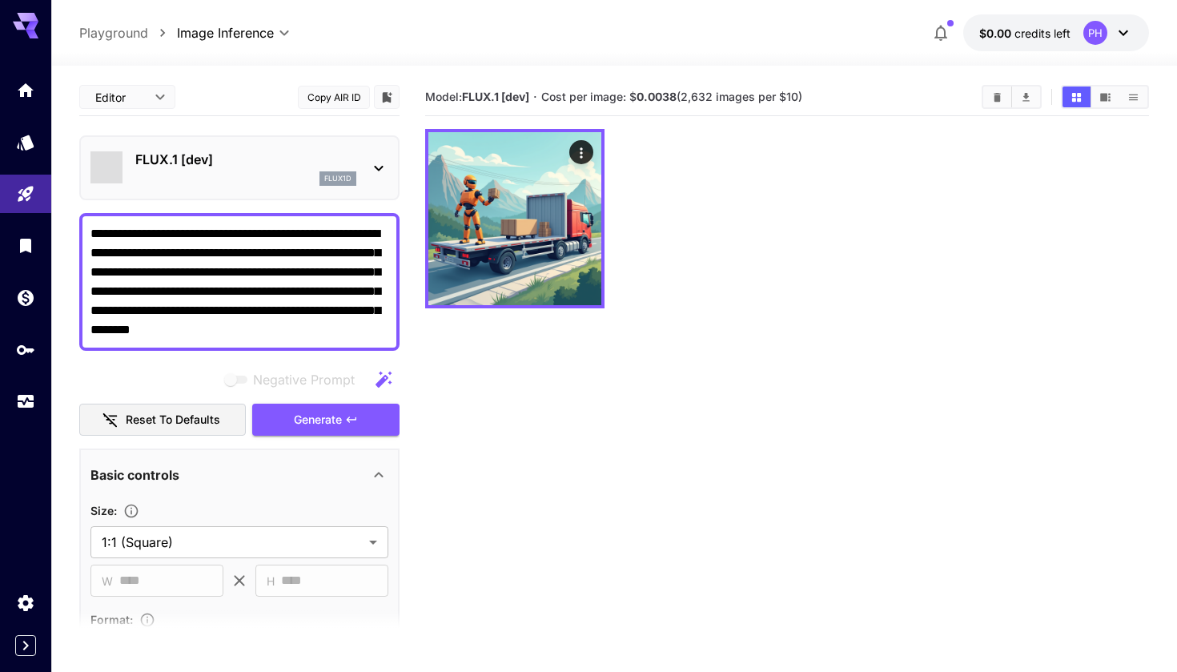
click at [262, 227] on textarea "**********" at bounding box center [239, 281] width 298 height 115
drag, startPoint x: 373, startPoint y: 325, endPoint x: 75, endPoint y: 233, distance: 311.7
click at [75, 233] on section "**********" at bounding box center [614, 432] width 1126 height 733
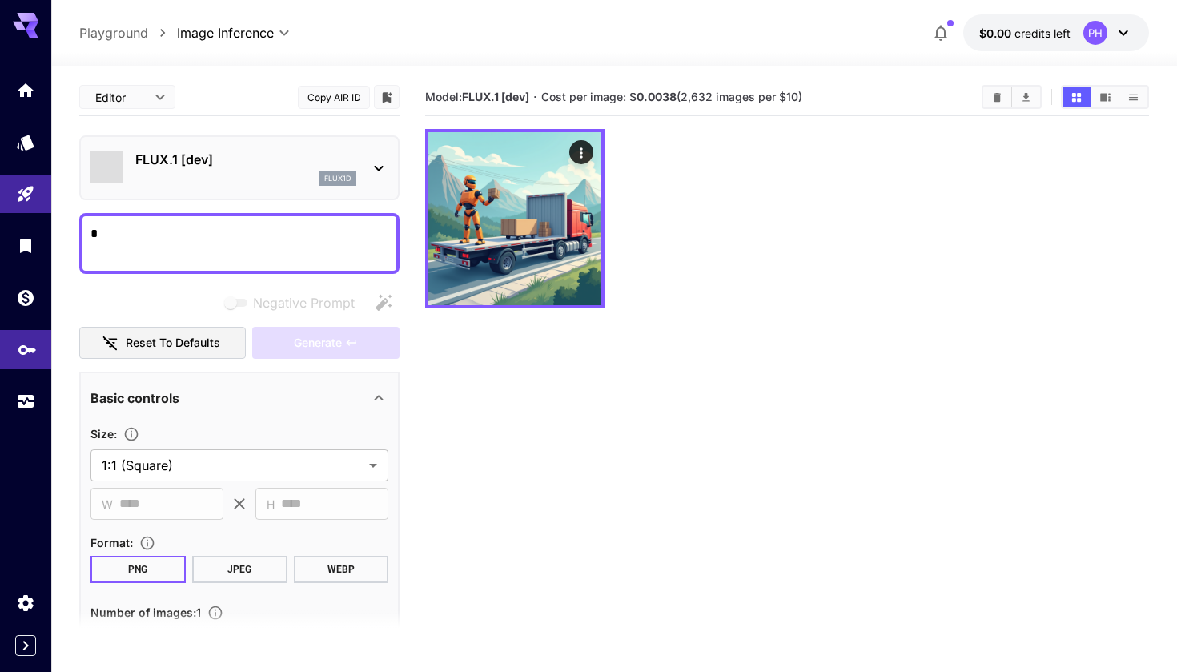
click at [18, 335] on icon "API Keys" at bounding box center [27, 344] width 19 height 19
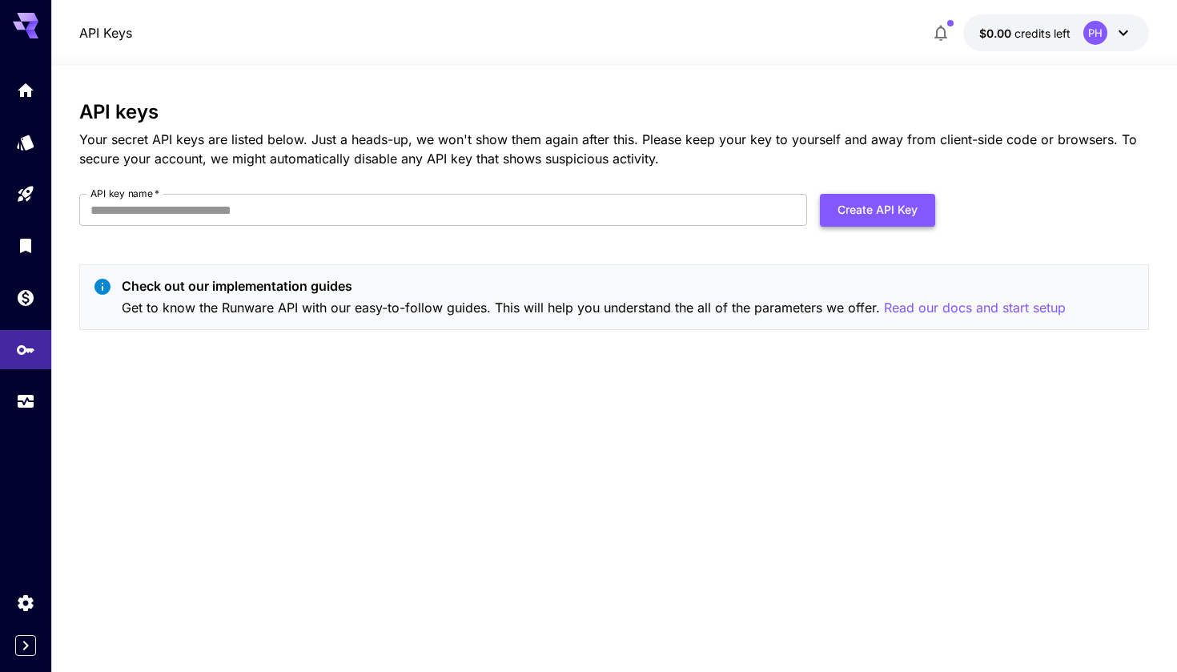
click at [860, 216] on button "Create API Key" at bounding box center [877, 210] width 115 height 33
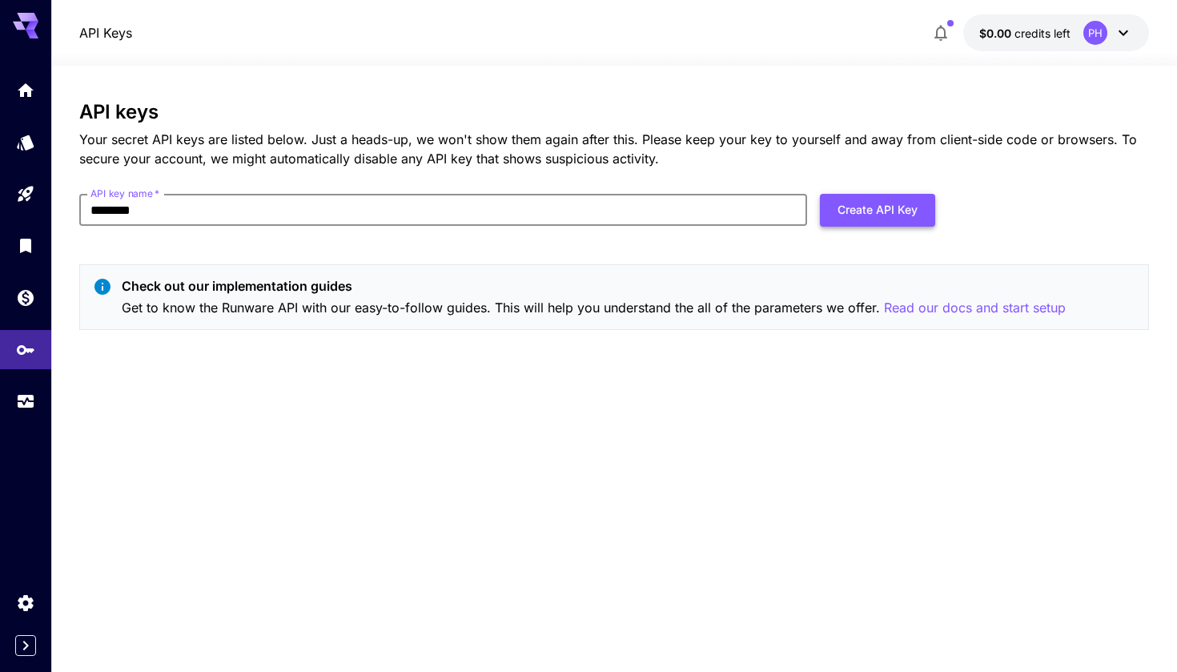
type input "********"
click at [877, 210] on button "Create API Key" at bounding box center [877, 210] width 115 height 33
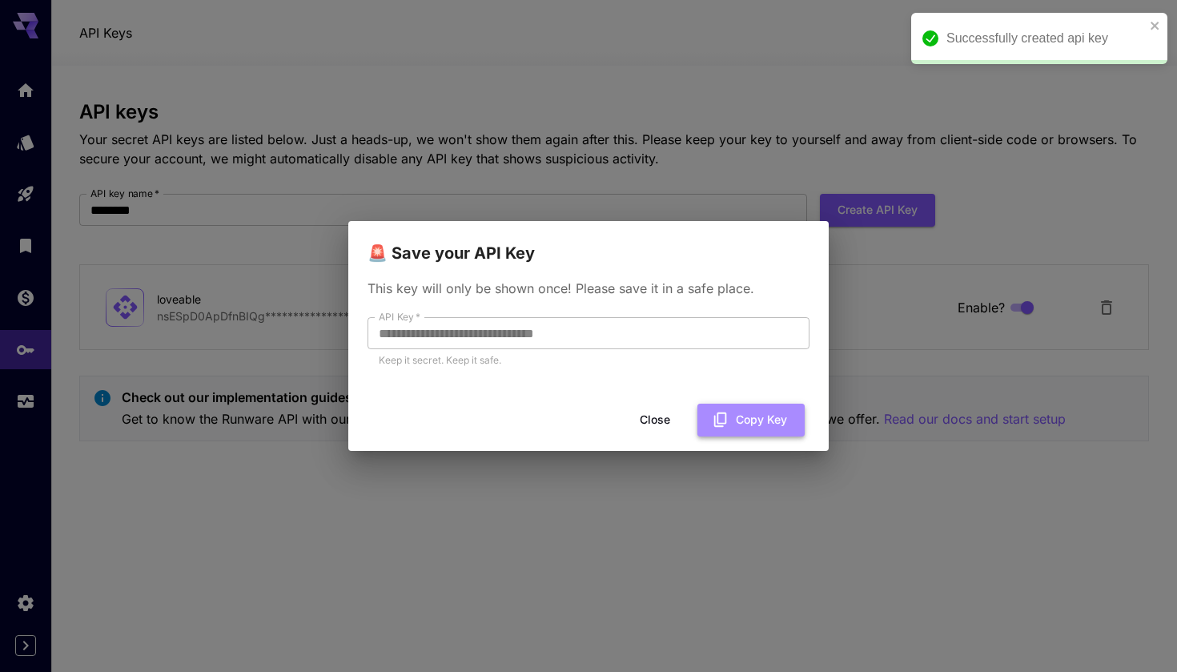
click at [737, 416] on button "Copy Key" at bounding box center [750, 420] width 107 height 33
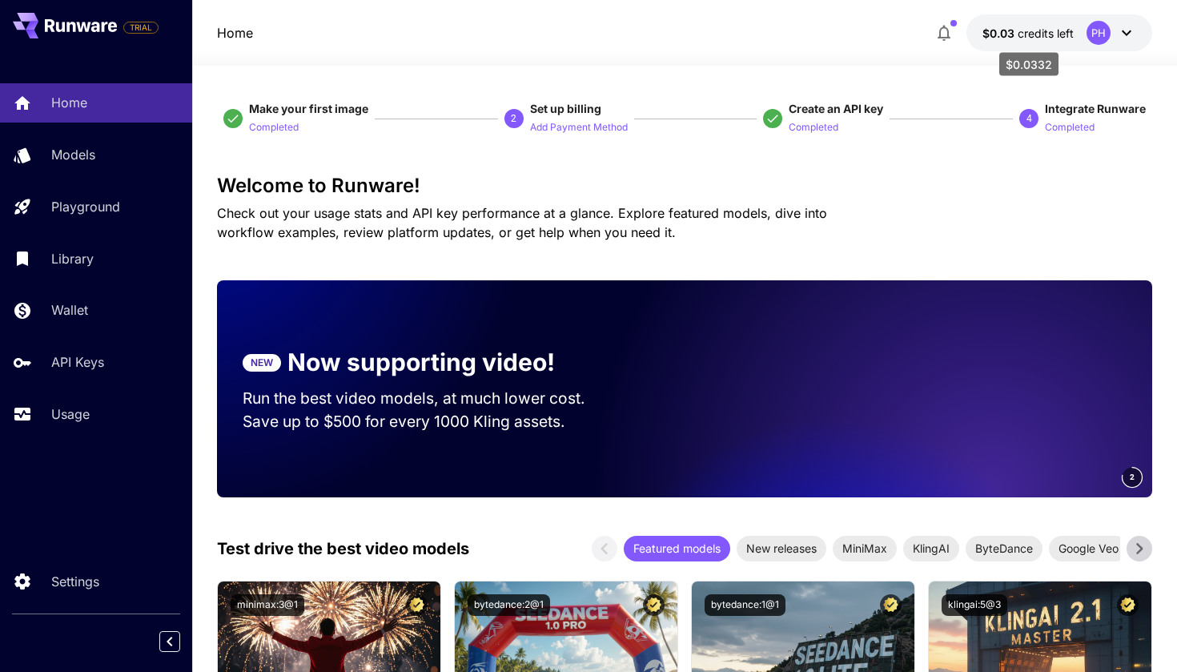
click at [1018, 34] on span "credits left" at bounding box center [1046, 33] width 56 height 14
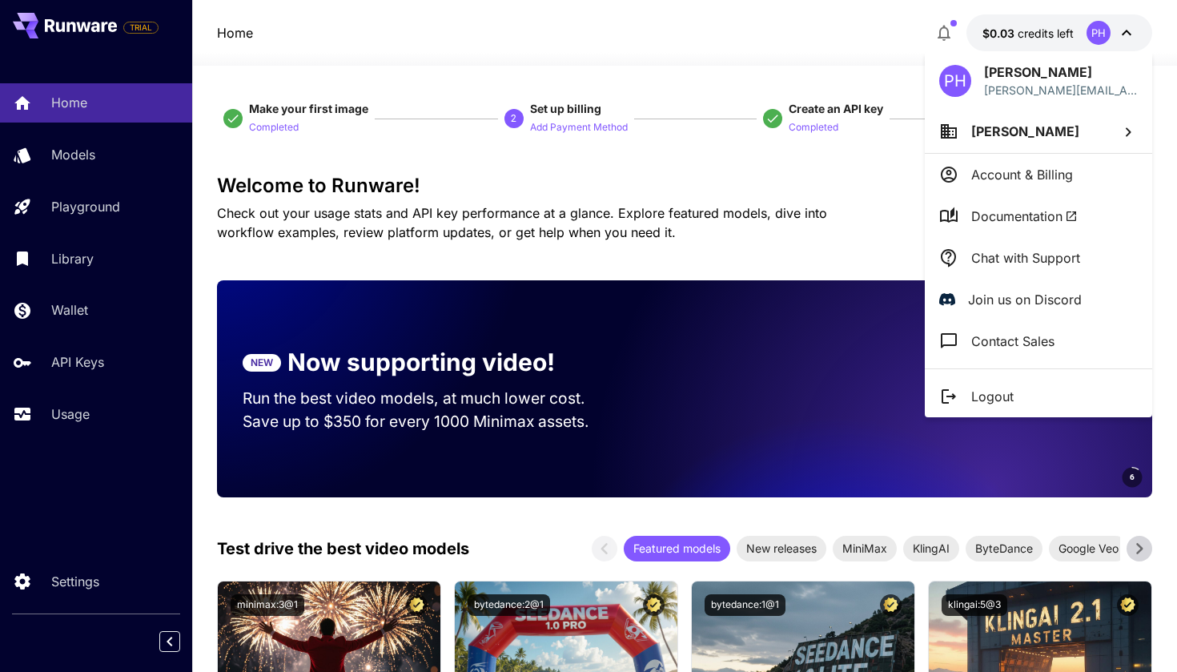
click at [1020, 183] on p "Account & Billing" at bounding box center [1022, 174] width 102 height 19
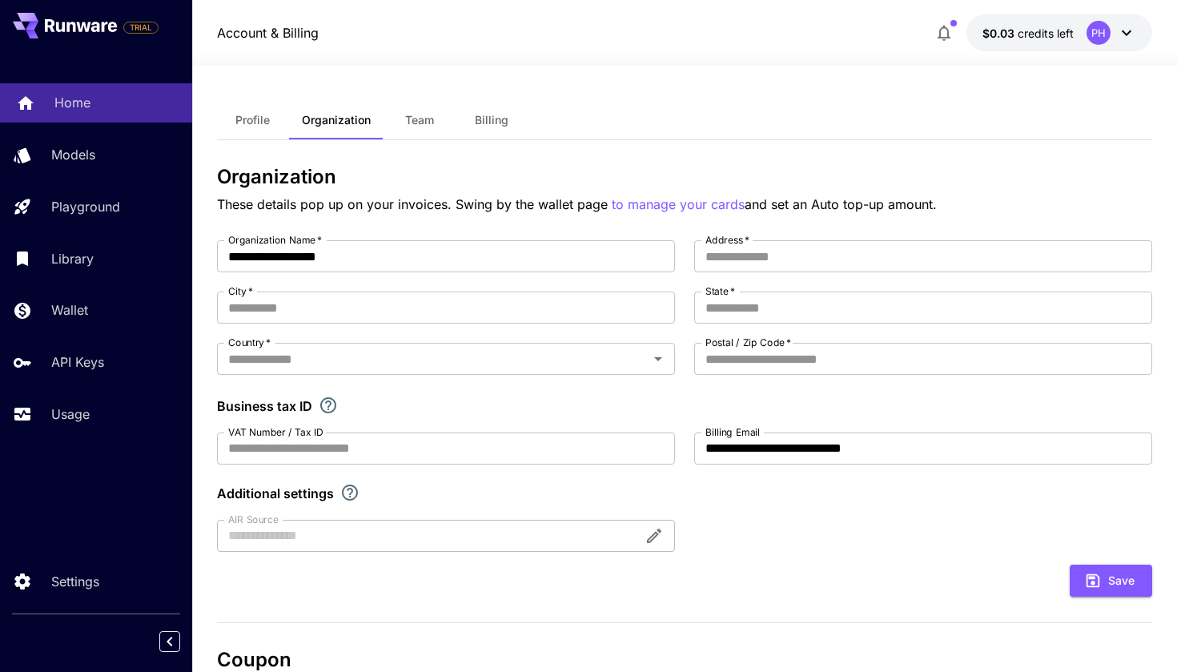
click at [54, 106] on p "Home" at bounding box center [72, 102] width 36 height 19
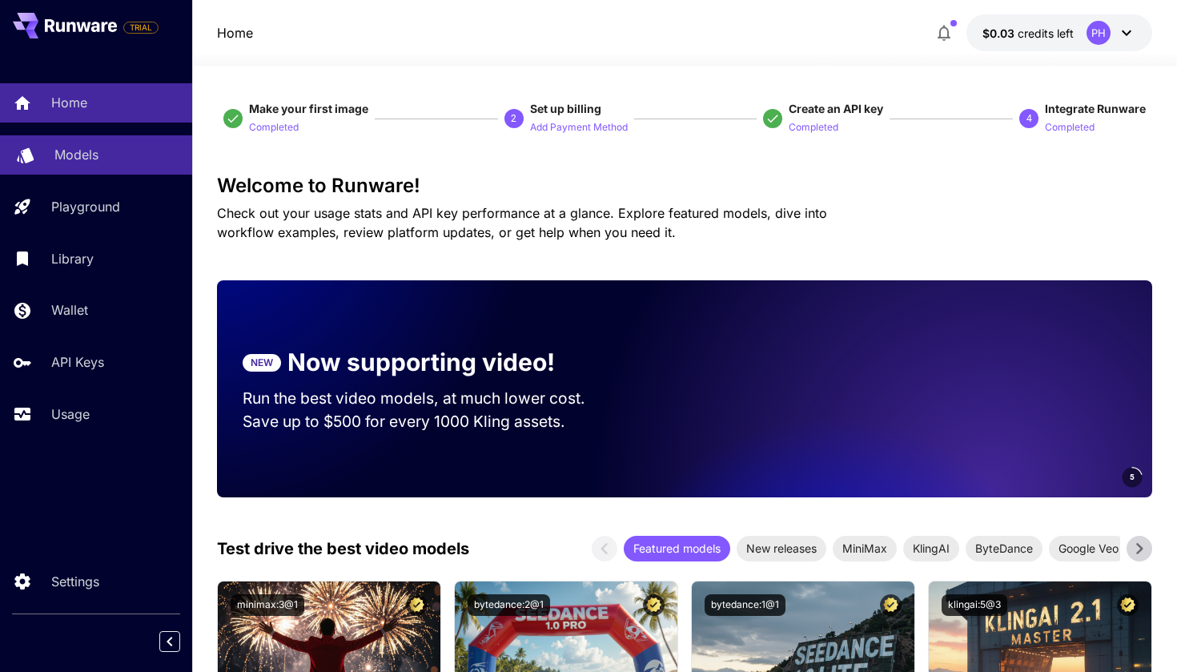
click at [72, 171] on link "Models" at bounding box center [96, 154] width 192 height 39
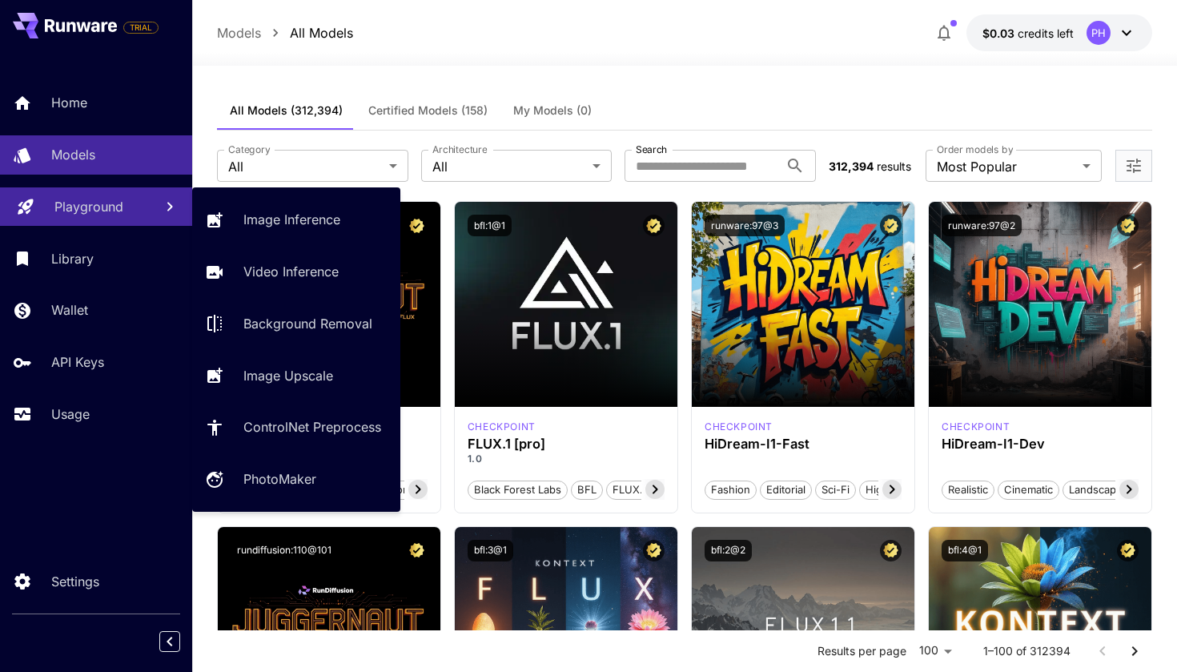
click at [79, 203] on p "Playground" at bounding box center [88, 206] width 69 height 19
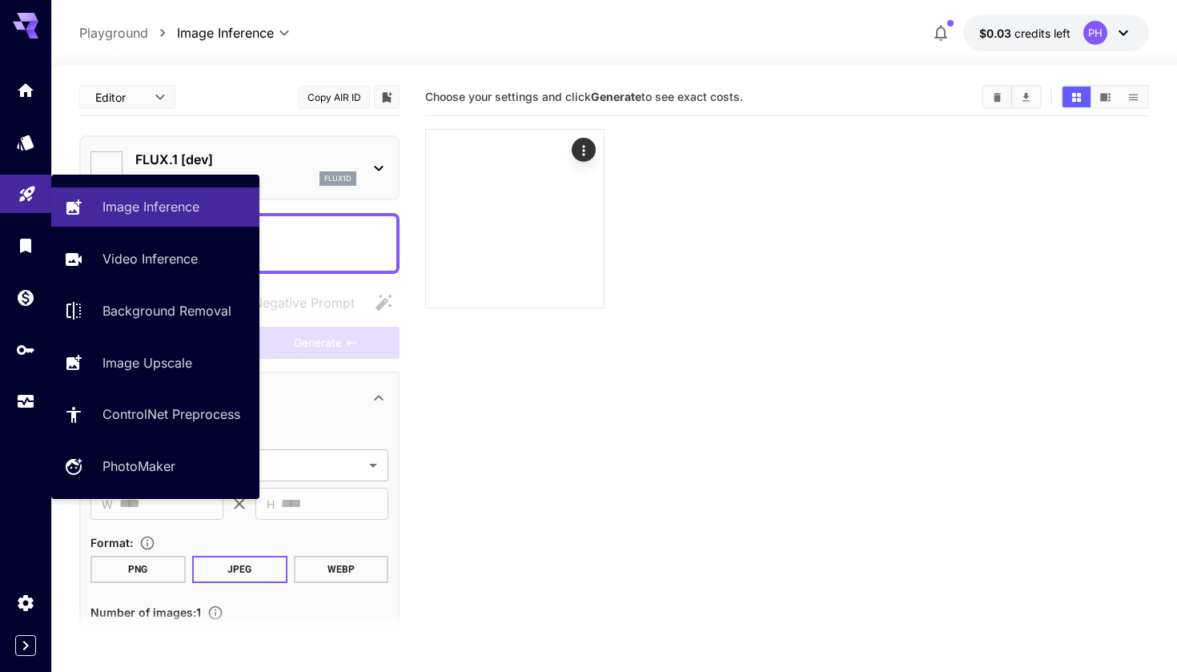
type input "**********"
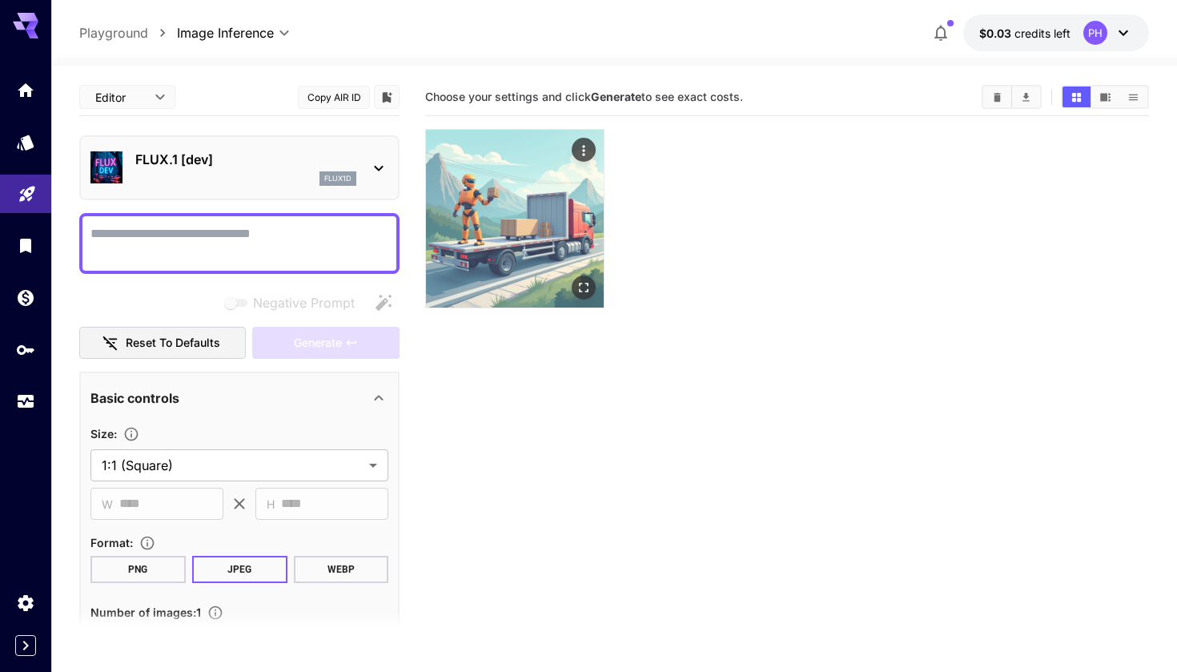
click at [520, 192] on img at bounding box center [515, 219] width 178 height 178
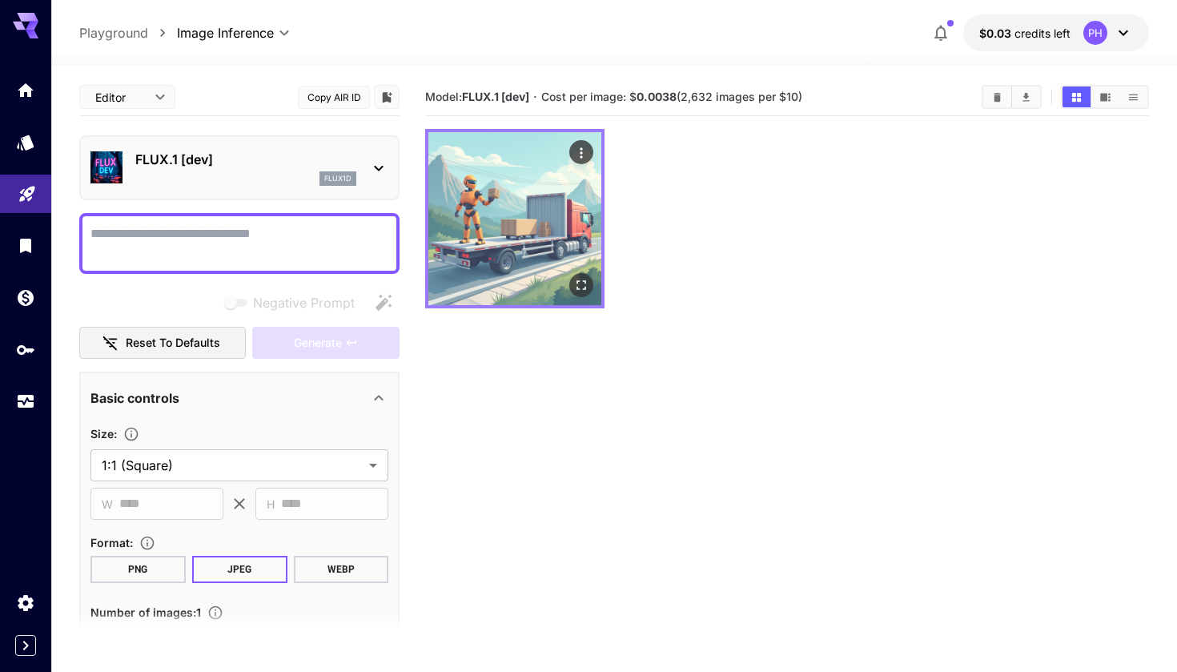
click at [520, 192] on img at bounding box center [514, 218] width 173 height 173
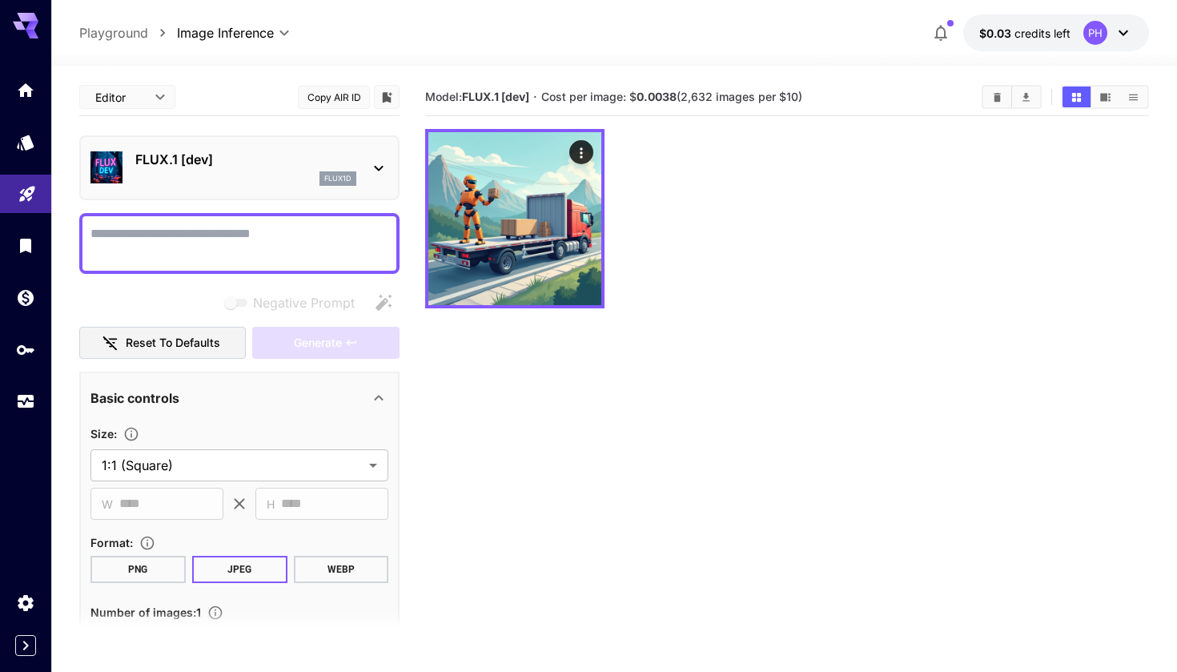
click at [702, 217] on div at bounding box center [787, 218] width 724 height 179
click at [1022, 25] on p "$0.03 credits left" at bounding box center [1024, 33] width 91 height 17
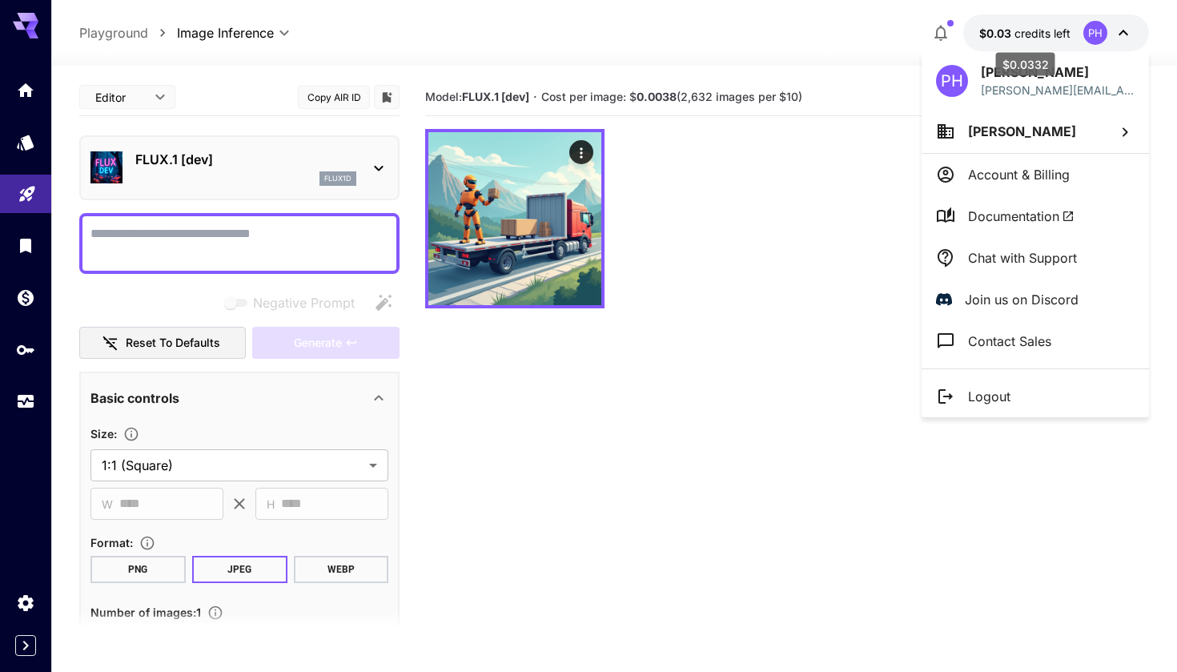
click at [1022, 24] on div at bounding box center [588, 336] width 1177 height 672
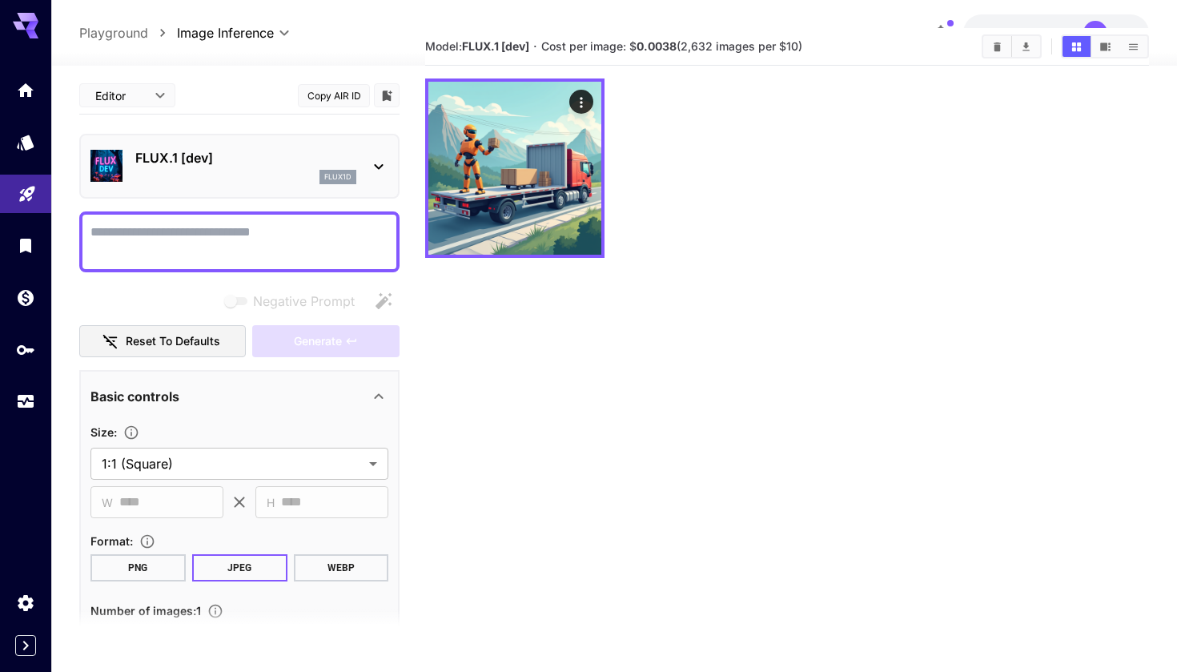
scroll to position [31, 0]
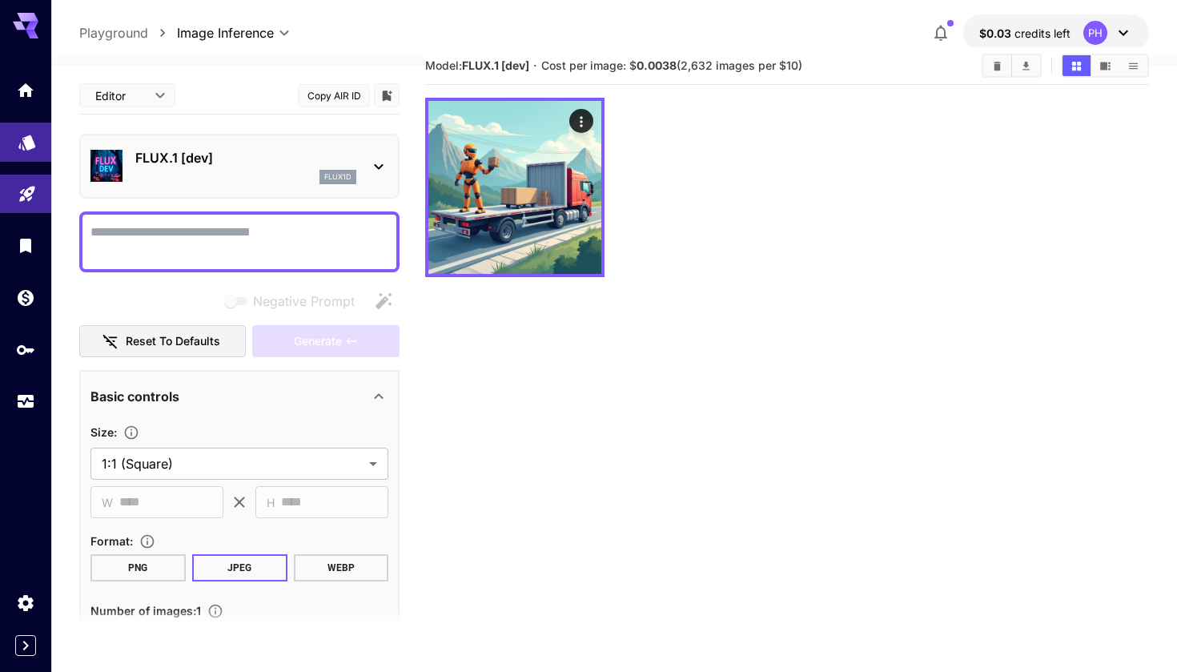
click at [29, 154] on link at bounding box center [25, 141] width 51 height 39
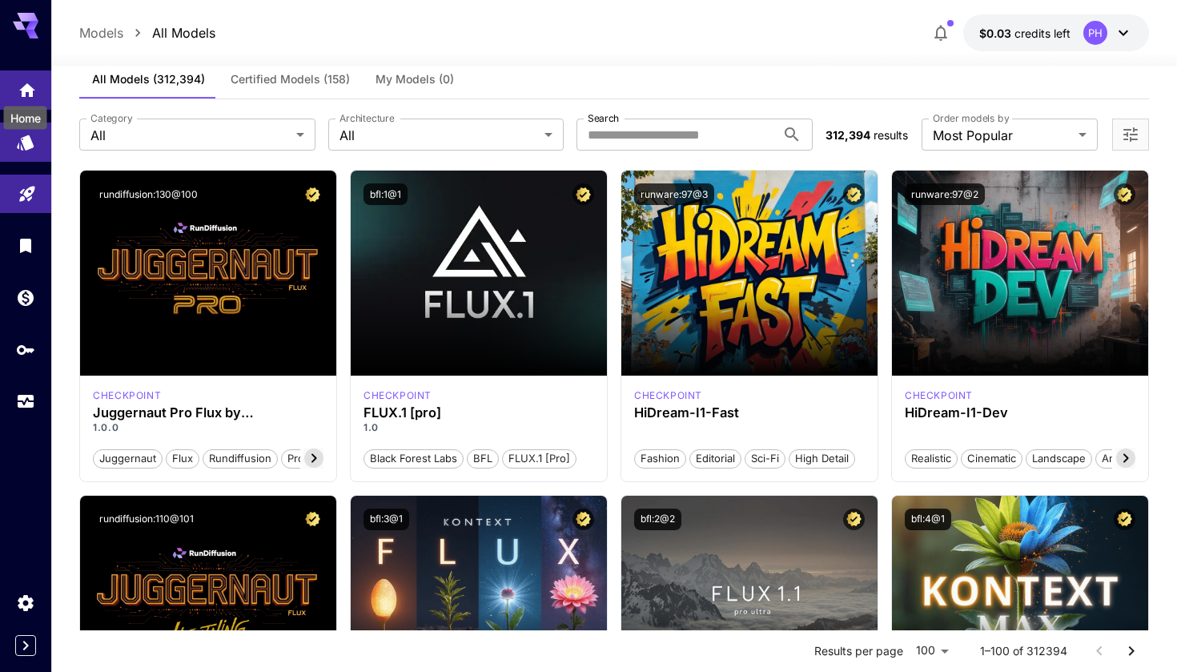
click at [17, 85] on link at bounding box center [25, 89] width 51 height 39
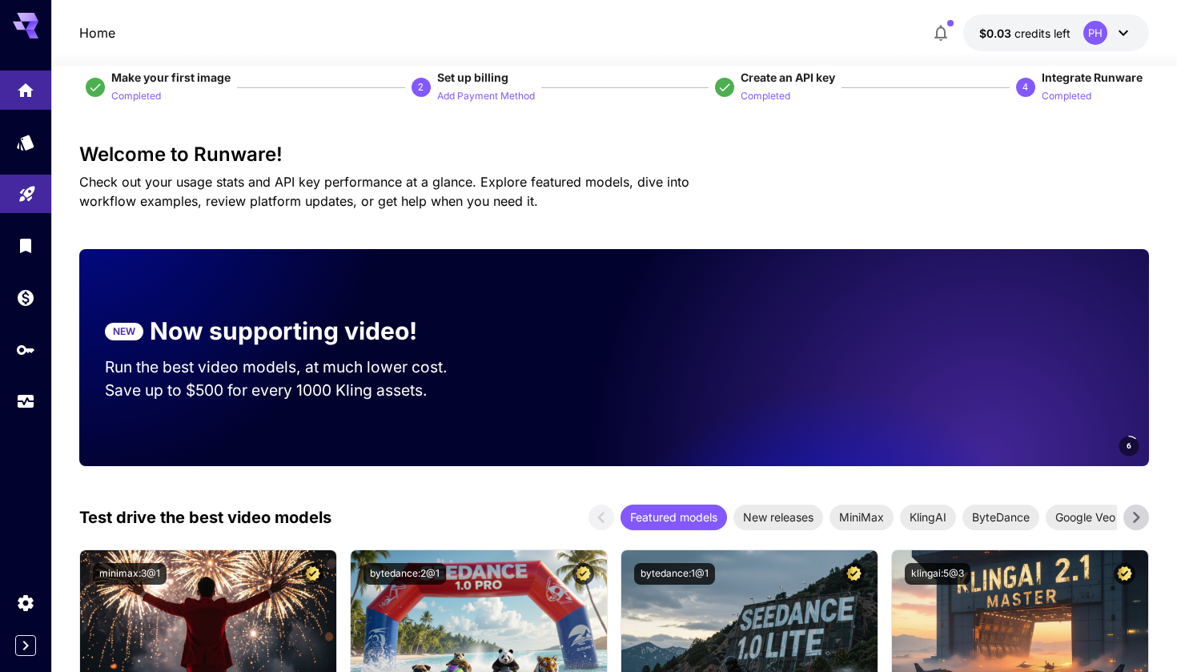
click at [24, 44] on div at bounding box center [25, 233] width 51 height 390
click at [26, 42] on div at bounding box center [25, 233] width 51 height 390
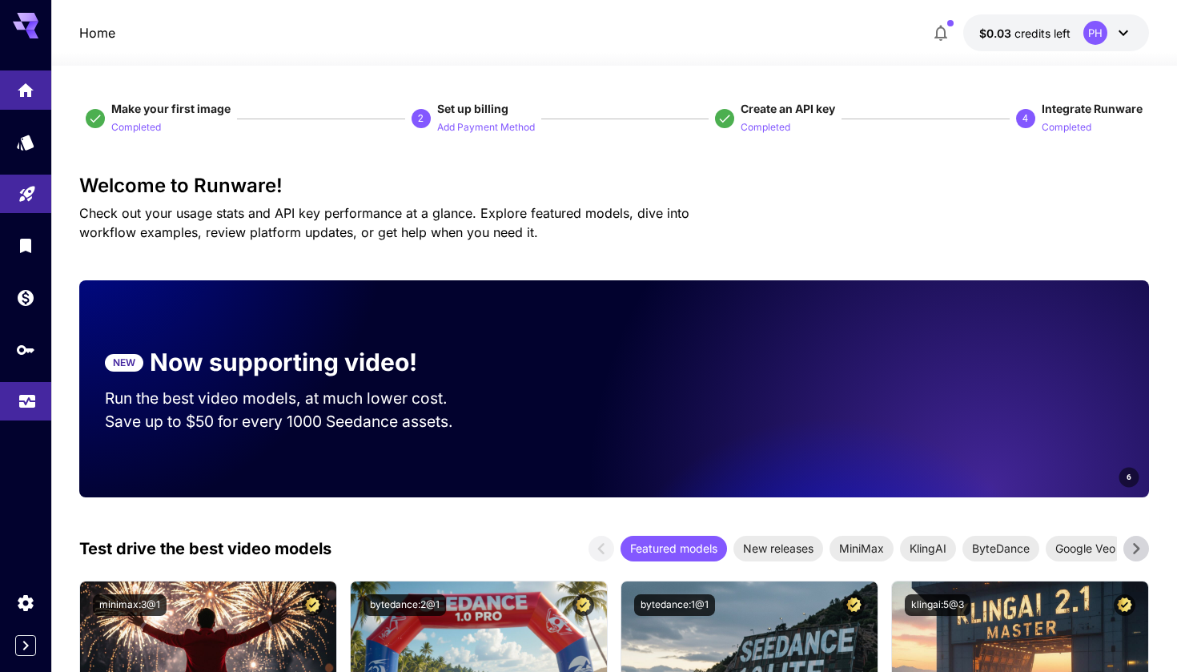
click at [16, 409] on link at bounding box center [25, 401] width 51 height 39
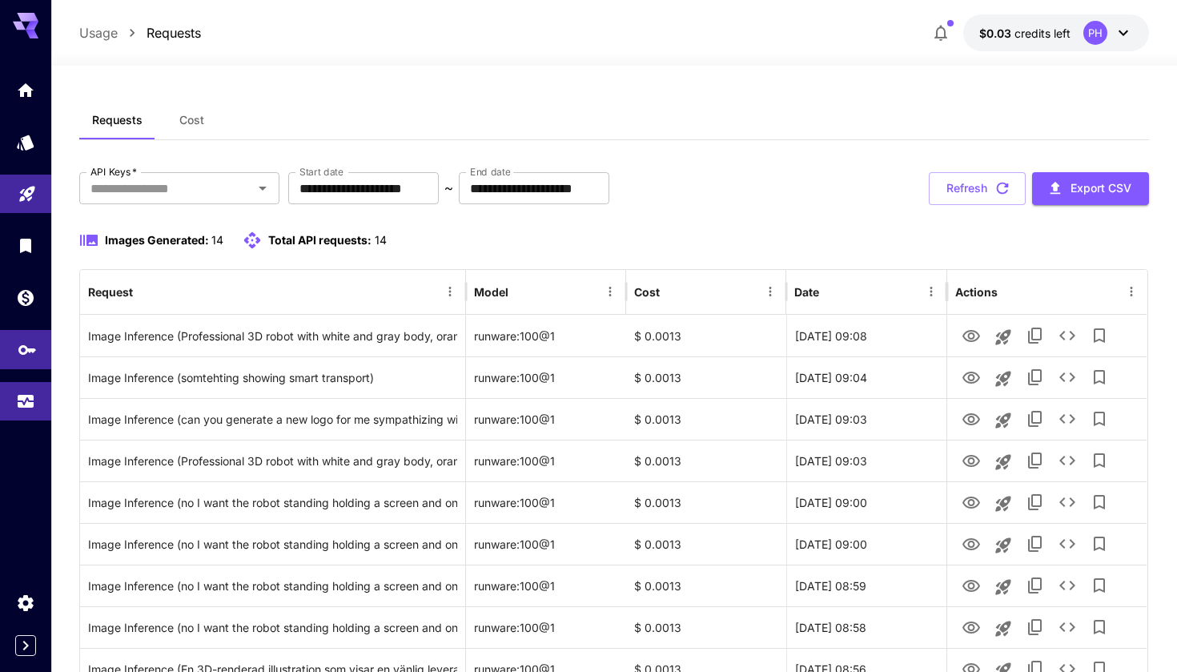
click at [28, 359] on link at bounding box center [25, 349] width 51 height 39
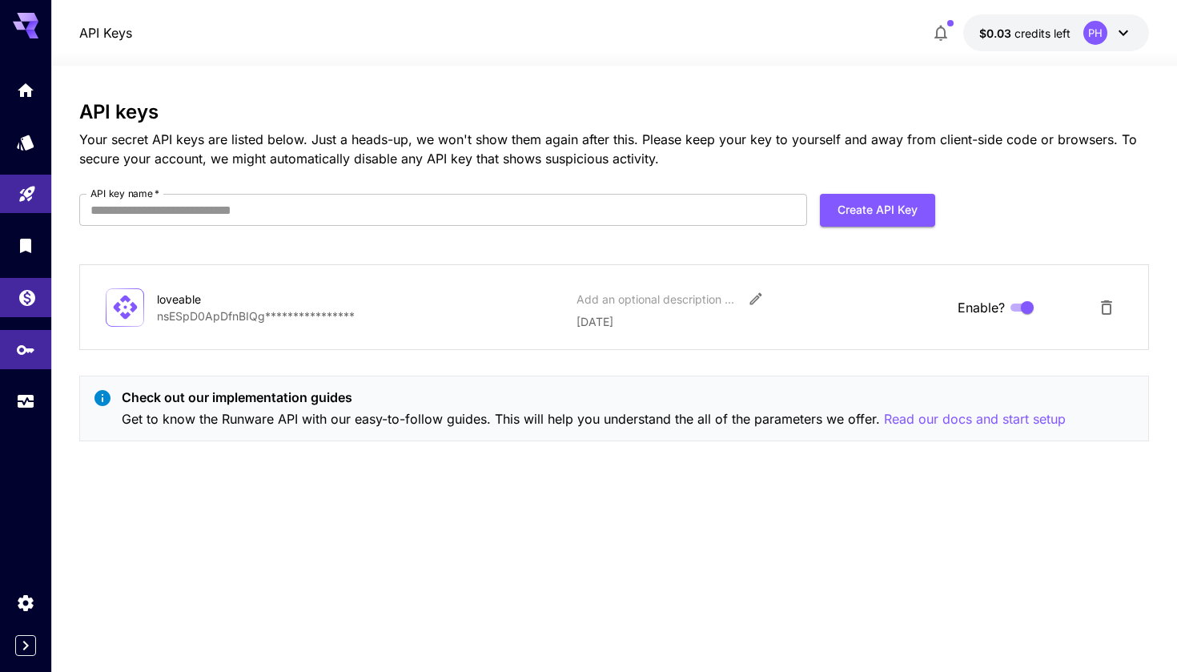
click at [31, 314] on link at bounding box center [25, 297] width 51 height 39
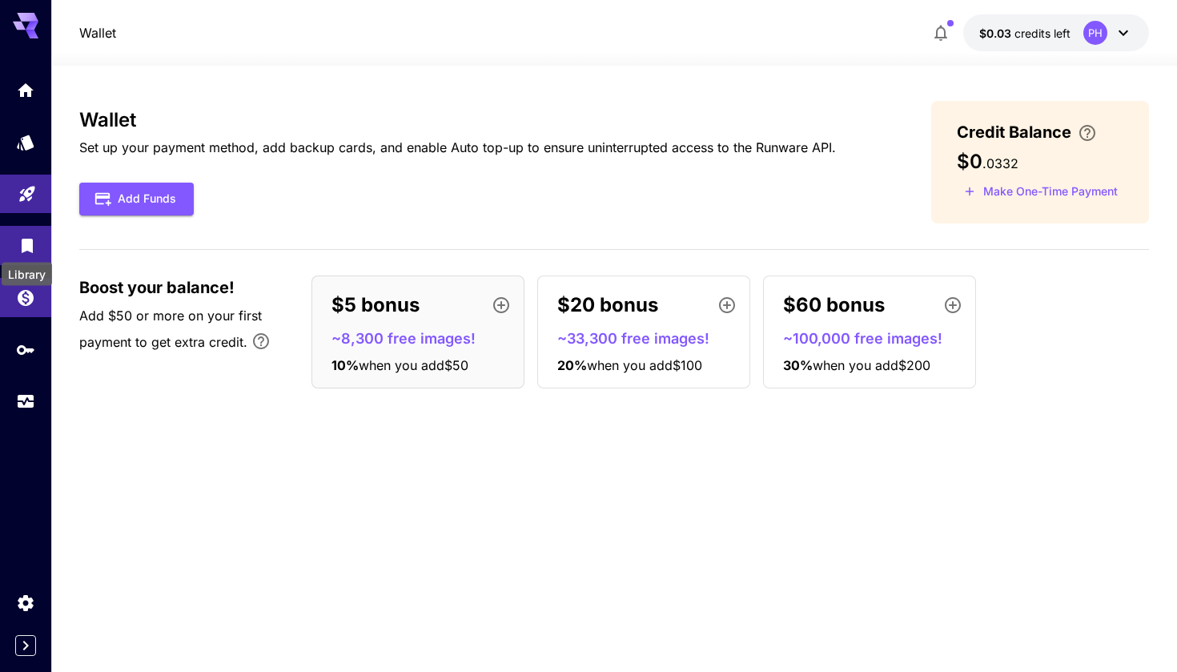
click at [29, 239] on icon "Library" at bounding box center [27, 245] width 11 height 14
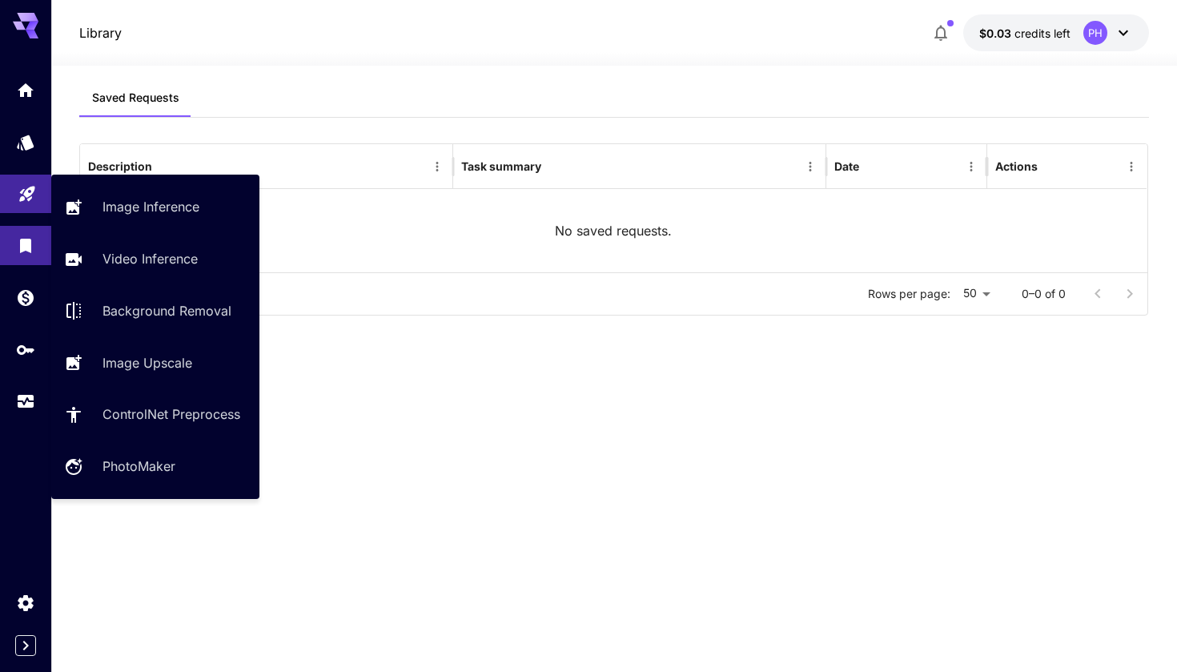
click at [29, 198] on icon "Playground" at bounding box center [26, 190] width 15 height 15
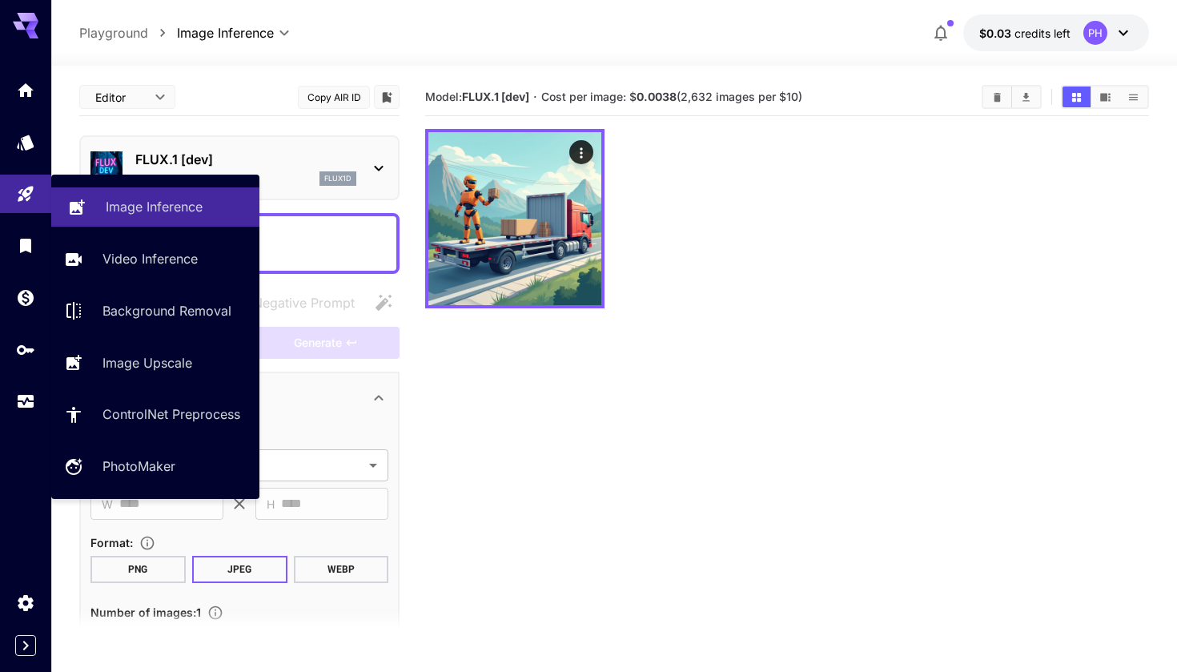
click at [110, 205] on p "Image Inference" at bounding box center [154, 206] width 97 height 19
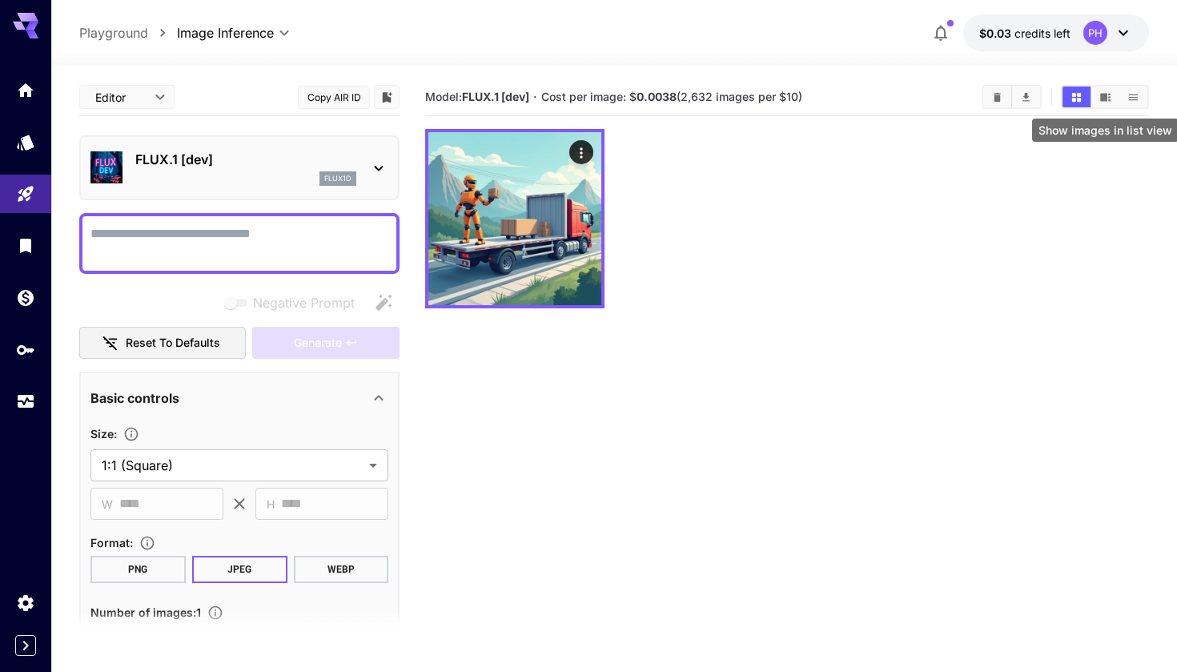
click at [1138, 106] on button "Show images in list view" at bounding box center [1133, 96] width 28 height 21
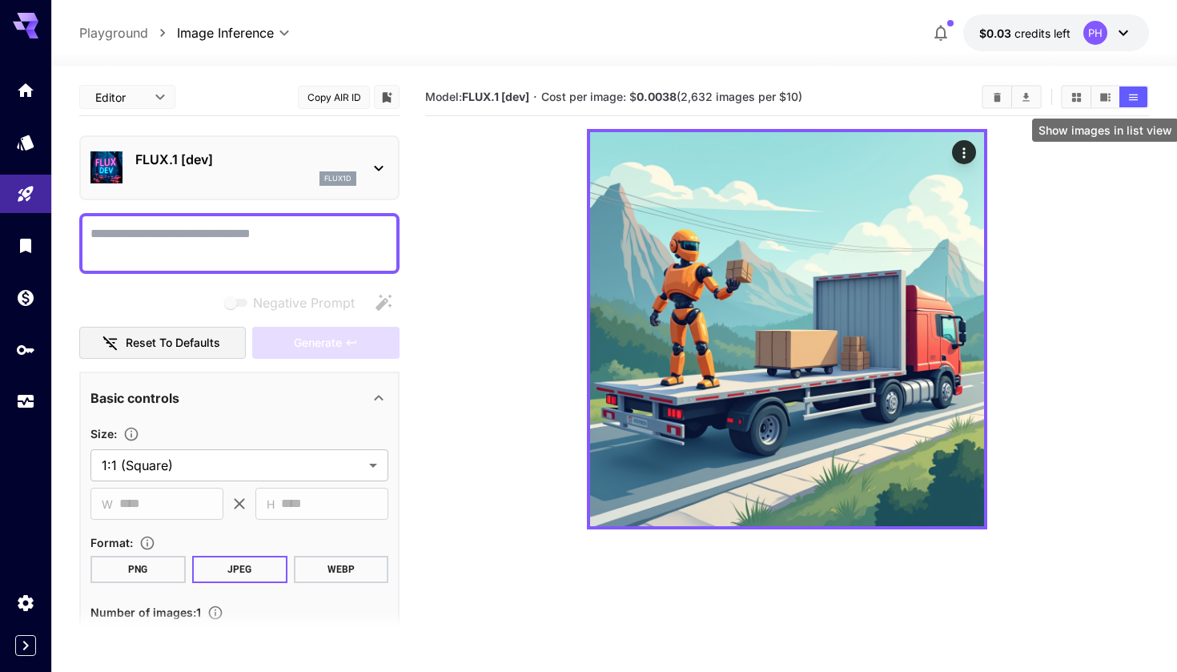
click at [1138, 106] on button "Show images in list view" at bounding box center [1133, 96] width 28 height 21
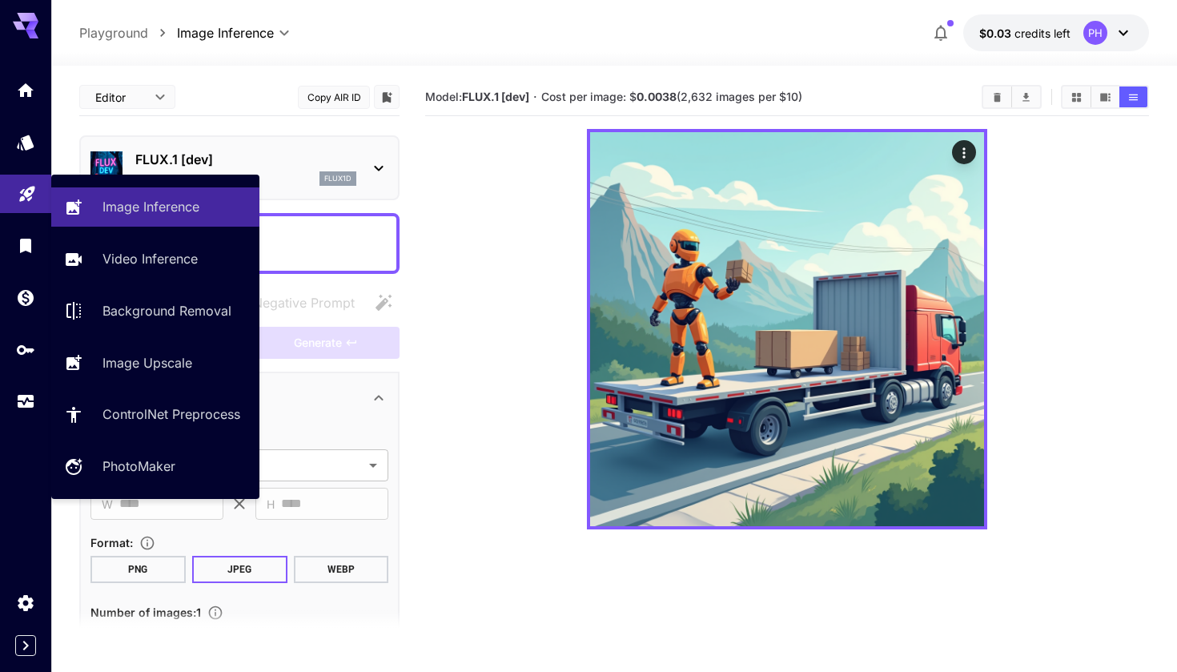
click at [37, 189] on link at bounding box center [25, 194] width 51 height 39
click at [134, 208] on p "Image Inference" at bounding box center [154, 206] width 97 height 19
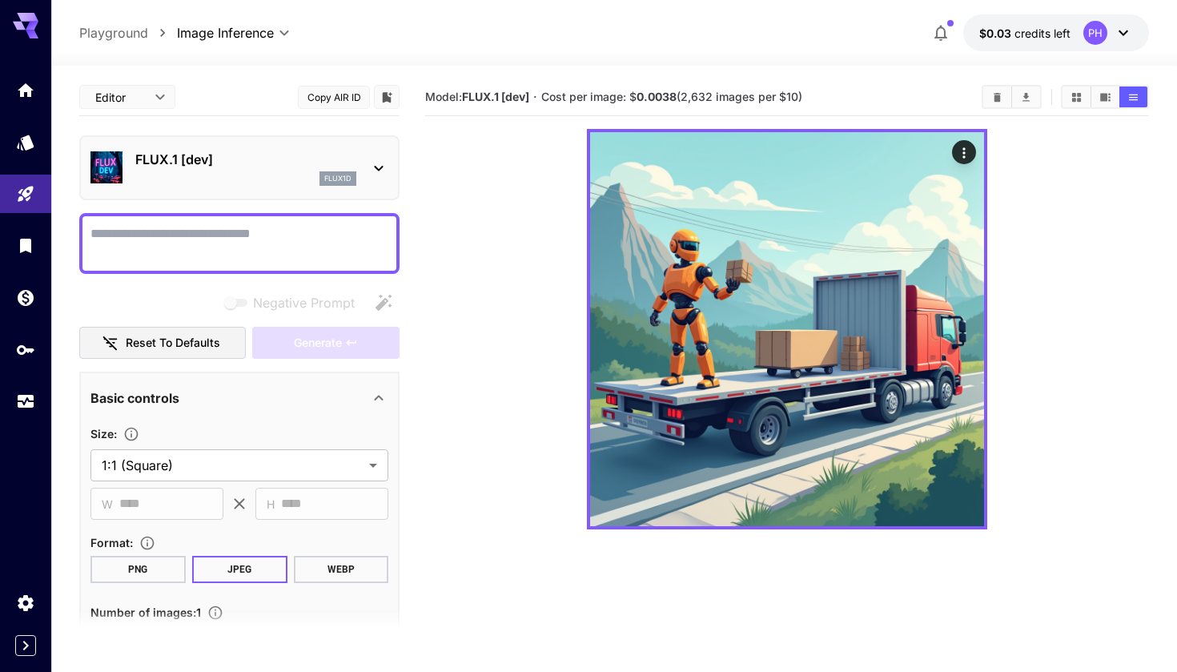
click at [134, 199] on p "Image Inference" at bounding box center [128, 192] width 73 height 11
click at [325, 94] on button "Copy AIR ID" at bounding box center [334, 97] width 72 height 23
click at [325, 94] on button "Copied!" at bounding box center [334, 97] width 72 height 23
click at [160, 96] on body "**********" at bounding box center [588, 399] width 1177 height 798
click at [160, 96] on div at bounding box center [588, 336] width 1177 height 672
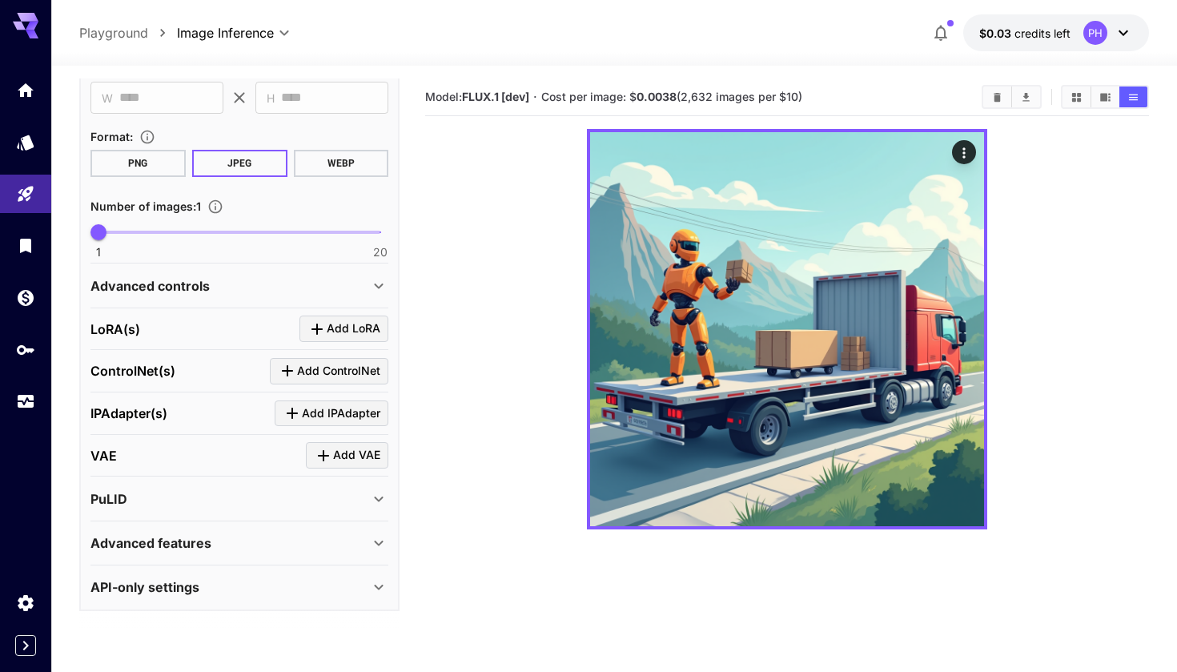
scroll to position [405, 0]
click at [338, 405] on span "Add IPAdapter" at bounding box center [341, 414] width 78 height 20
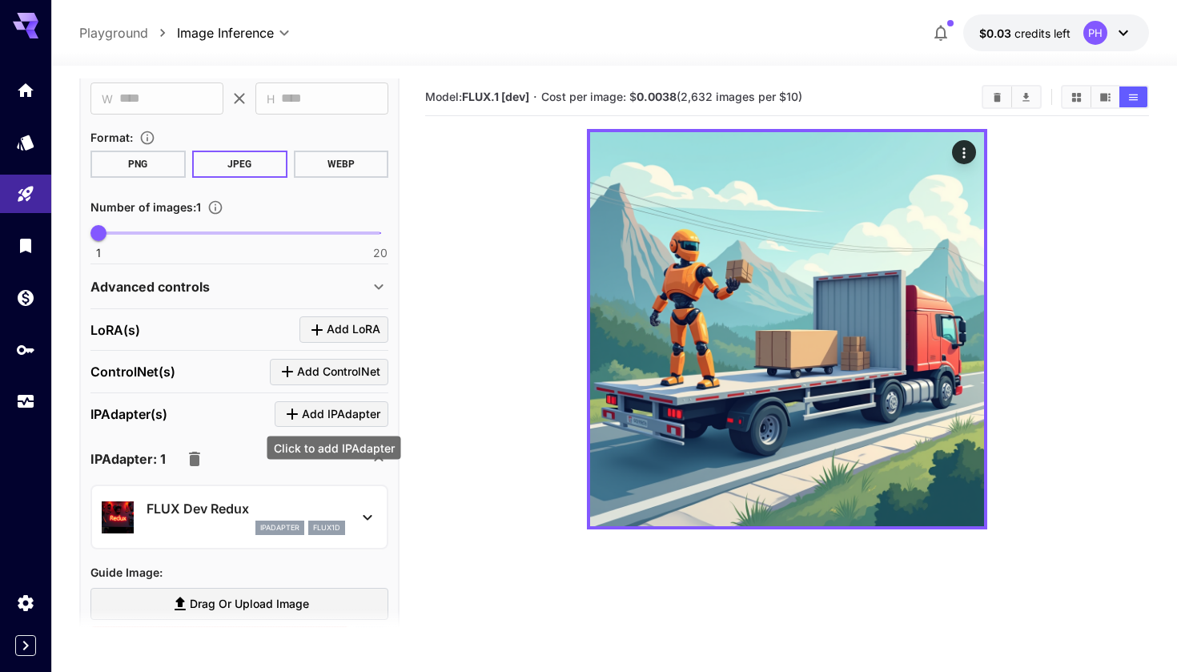
click at [338, 405] on span "Add IPAdapter" at bounding box center [341, 414] width 78 height 20
click at [267, 599] on span "Drag or upload image" at bounding box center [249, 604] width 119 height 20
click at [0, 0] on input "Drag or upload image" at bounding box center [0, 0] width 0 height 0
type input "**********"
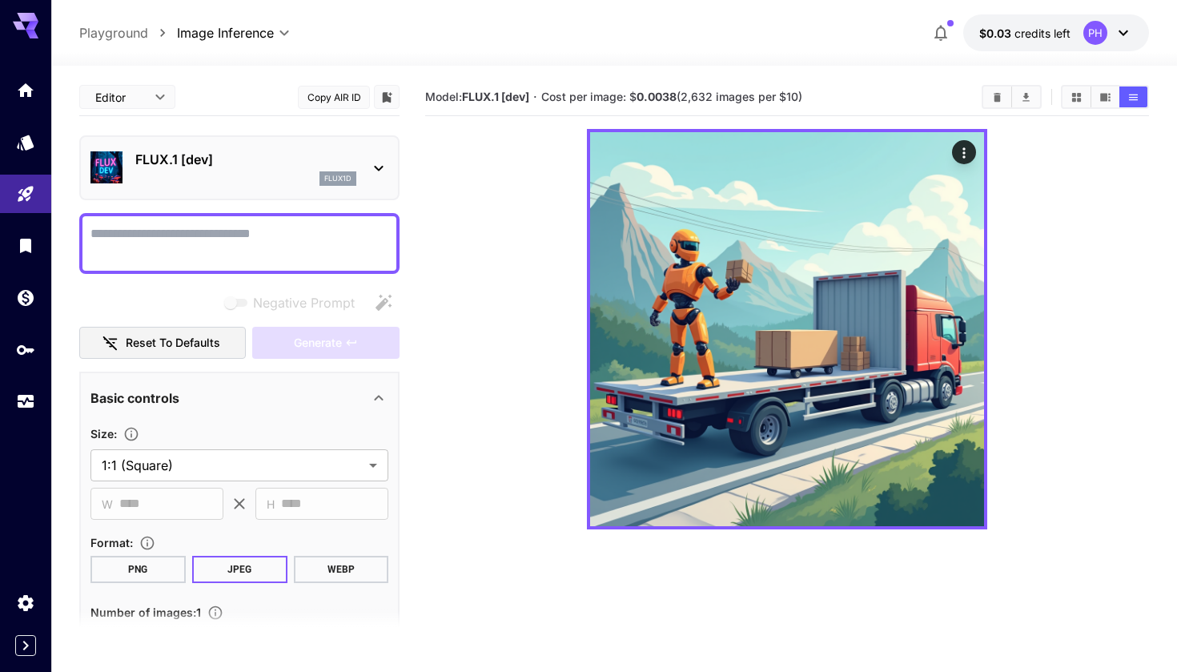
scroll to position [0, 0]
click at [219, 246] on textarea "Negative Prompt" at bounding box center [239, 243] width 298 height 38
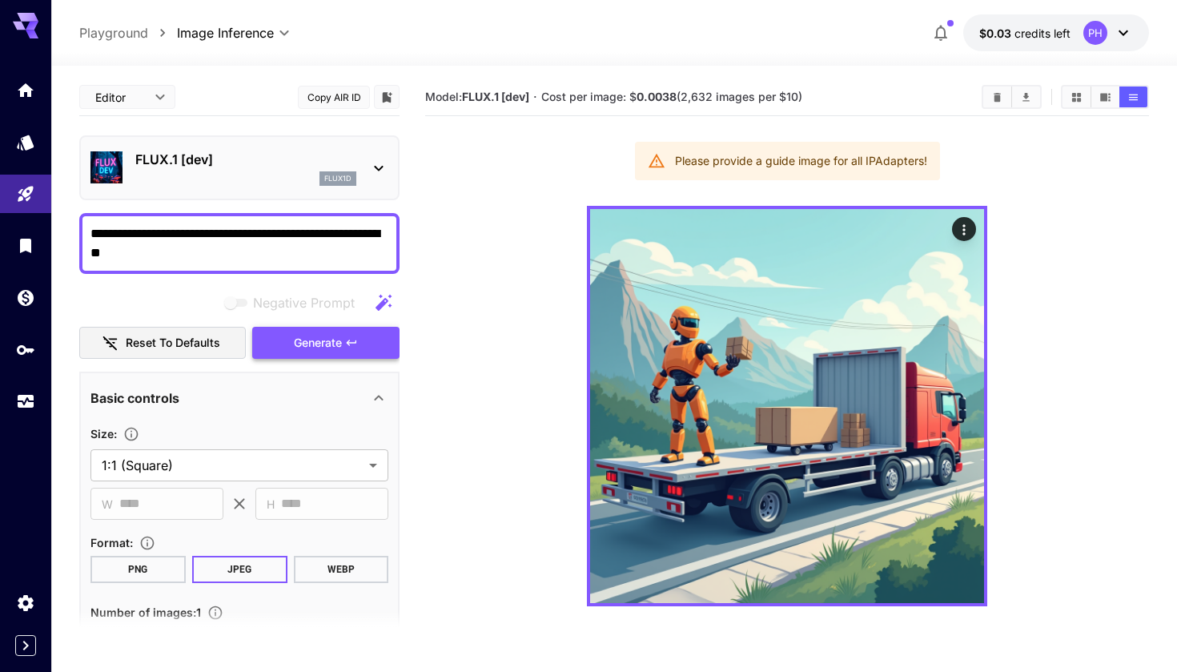
type textarea "**********"
click at [325, 341] on span "Generate" at bounding box center [318, 343] width 48 height 20
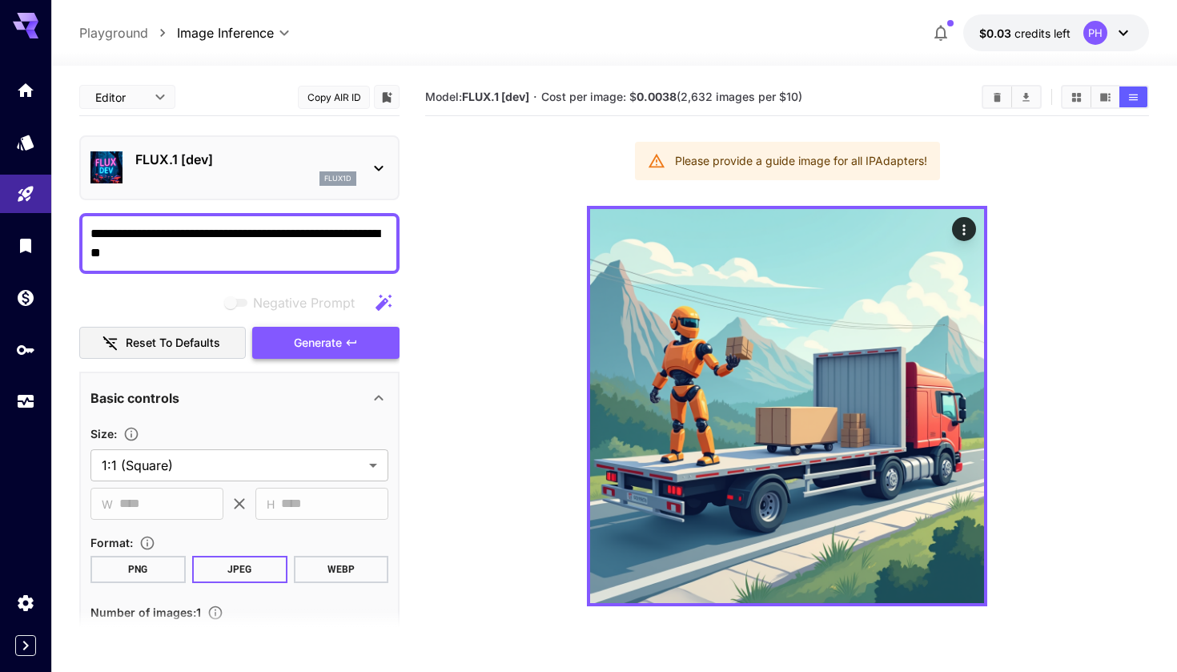
click at [325, 341] on span "Generate" at bounding box center [318, 343] width 48 height 20
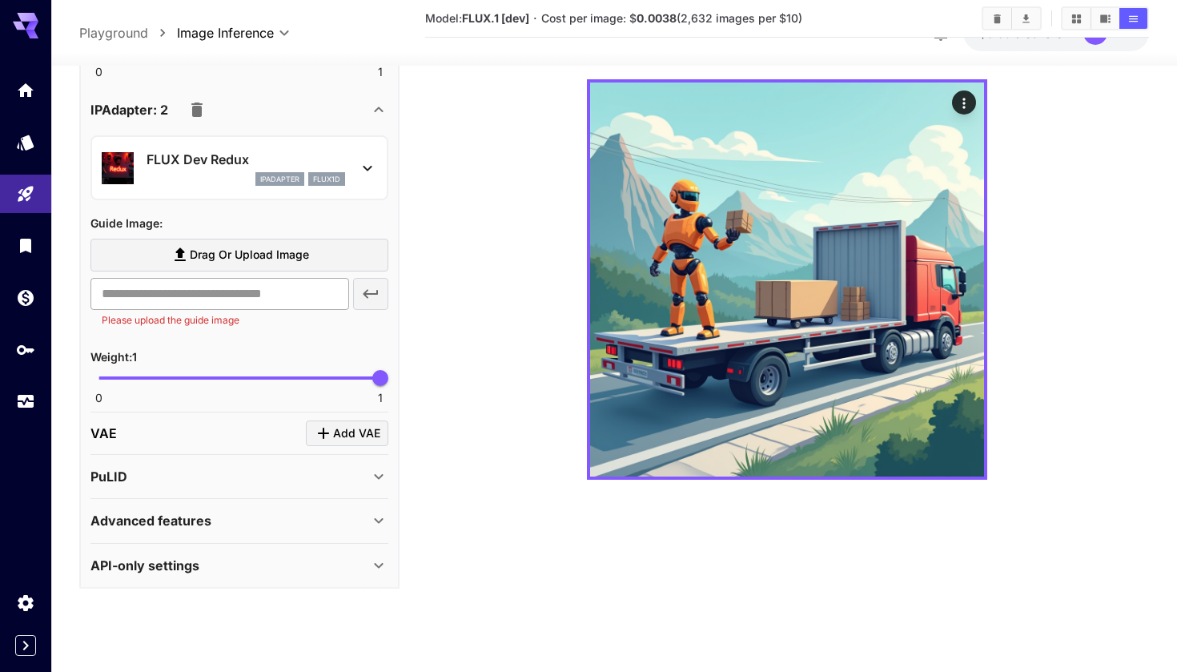
scroll to position [127, 0]
click at [263, 263] on label "Drag or upload image" at bounding box center [239, 255] width 298 height 33
click at [0, 0] on input "Drag or upload image" at bounding box center [0, 0] width 0 height 0
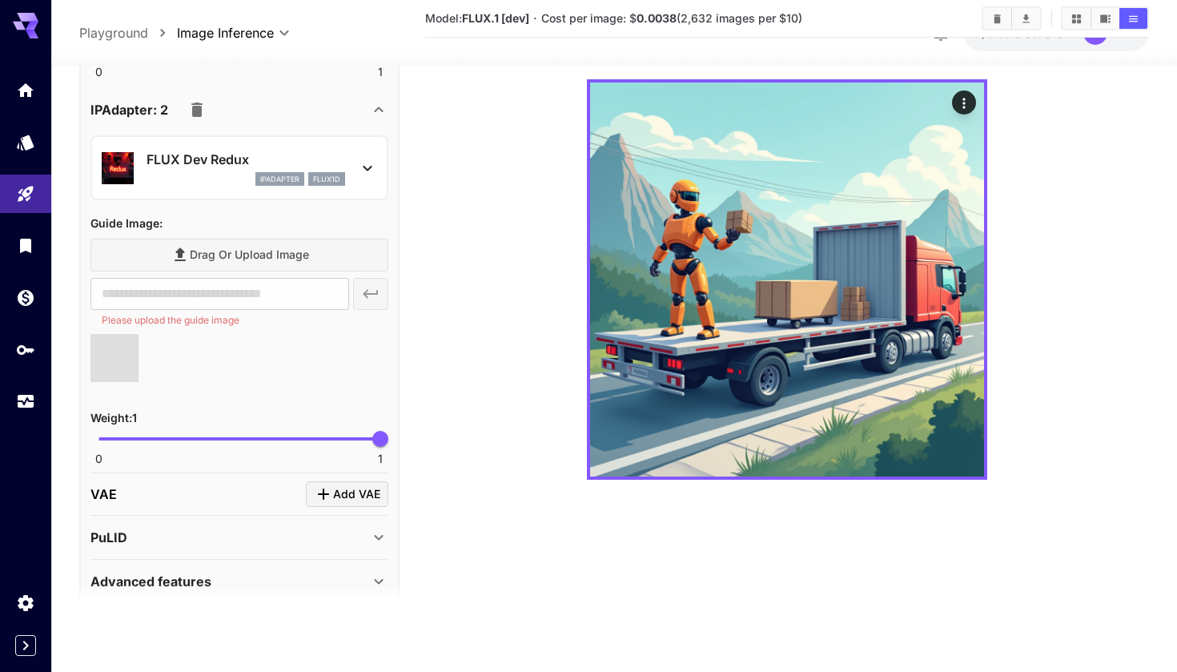
type input "**********"
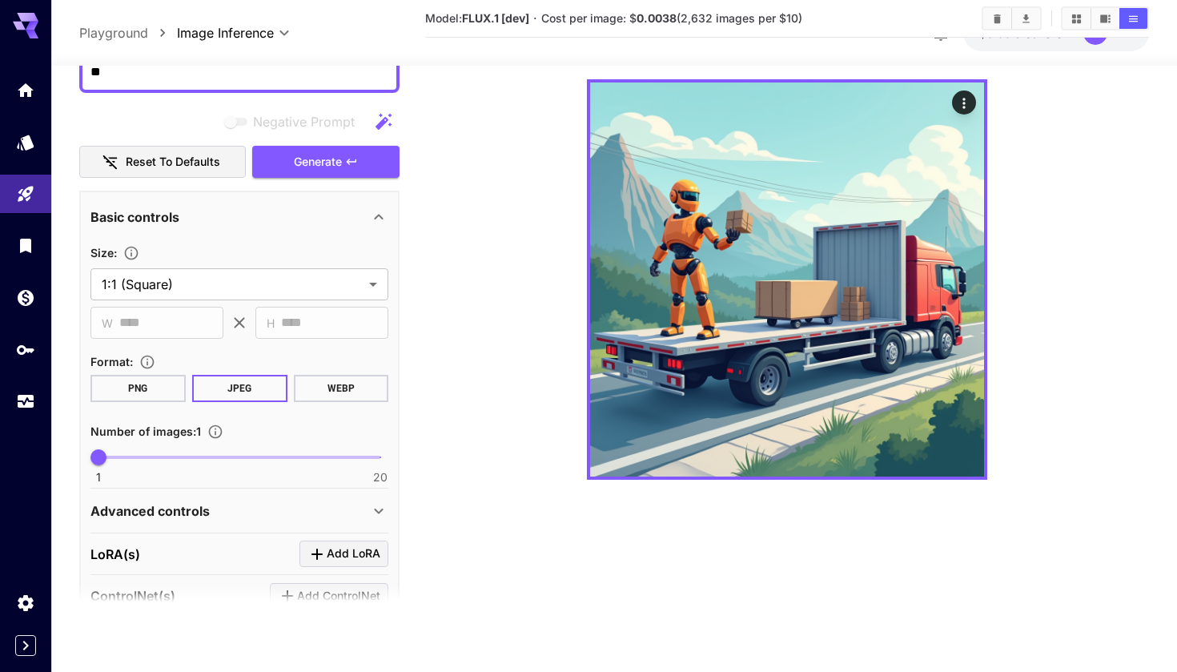
scroll to position [155, 0]
click at [291, 155] on div "Negative Prompt Reset to defaults Generate" at bounding box center [239, 142] width 320 height 73
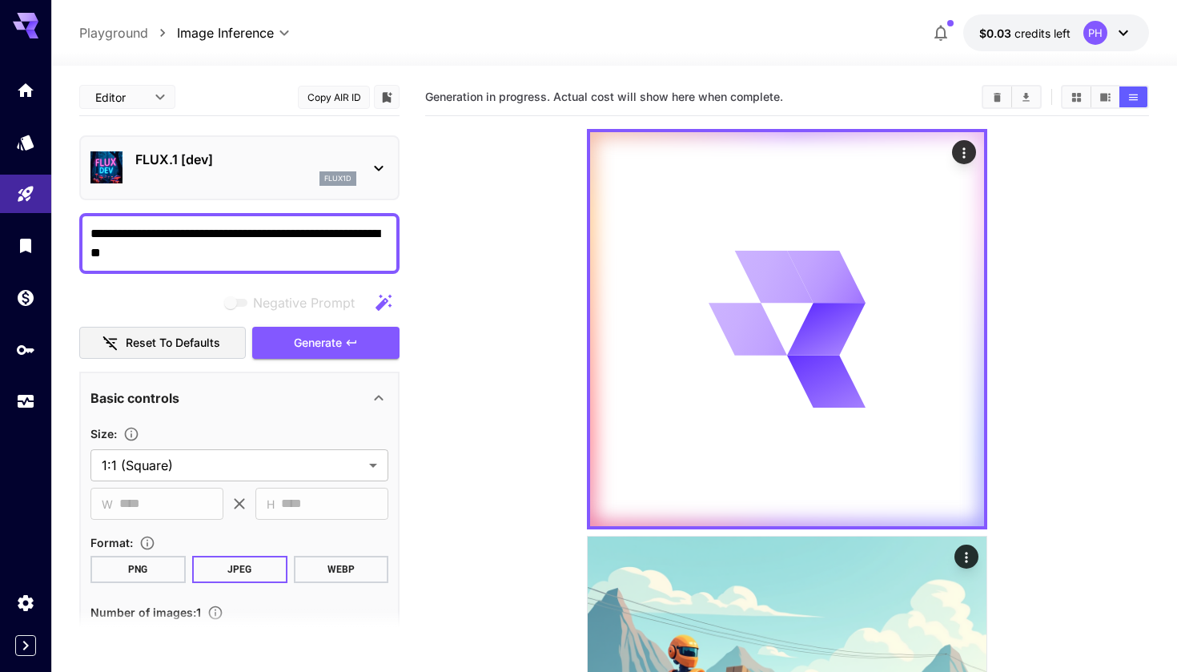
scroll to position [0, 0]
click at [664, 95] on span "Generation in progress. Actual cost will show here when complete." at bounding box center [604, 97] width 358 height 14
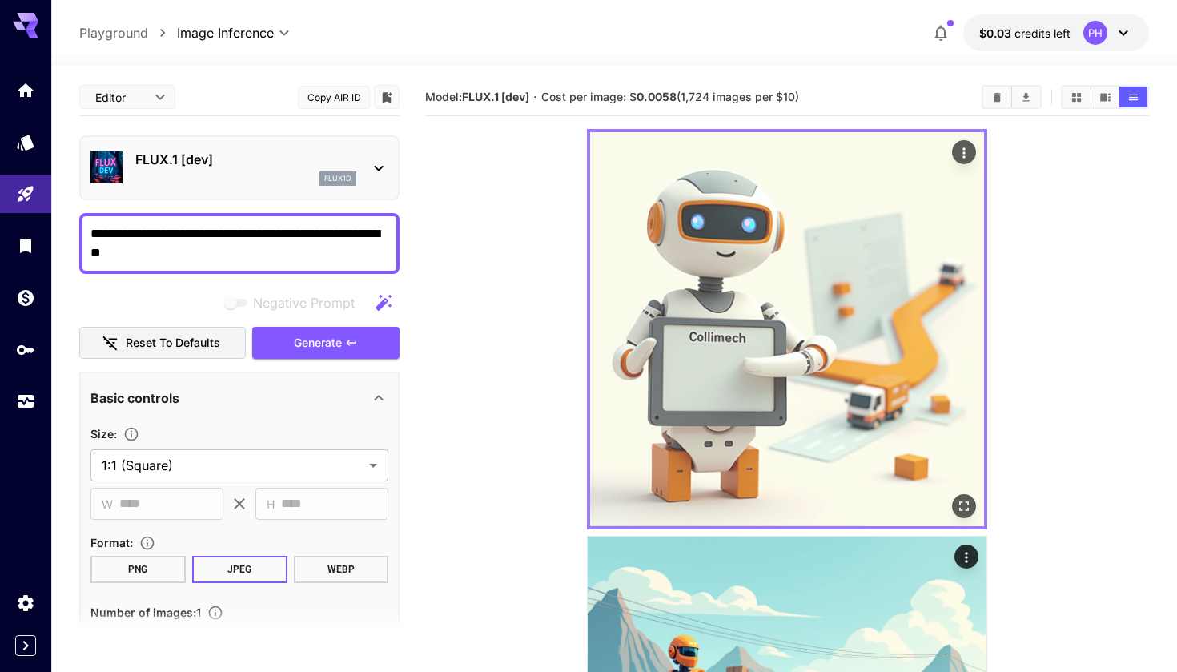
click at [695, 321] on img at bounding box center [787, 329] width 394 height 394
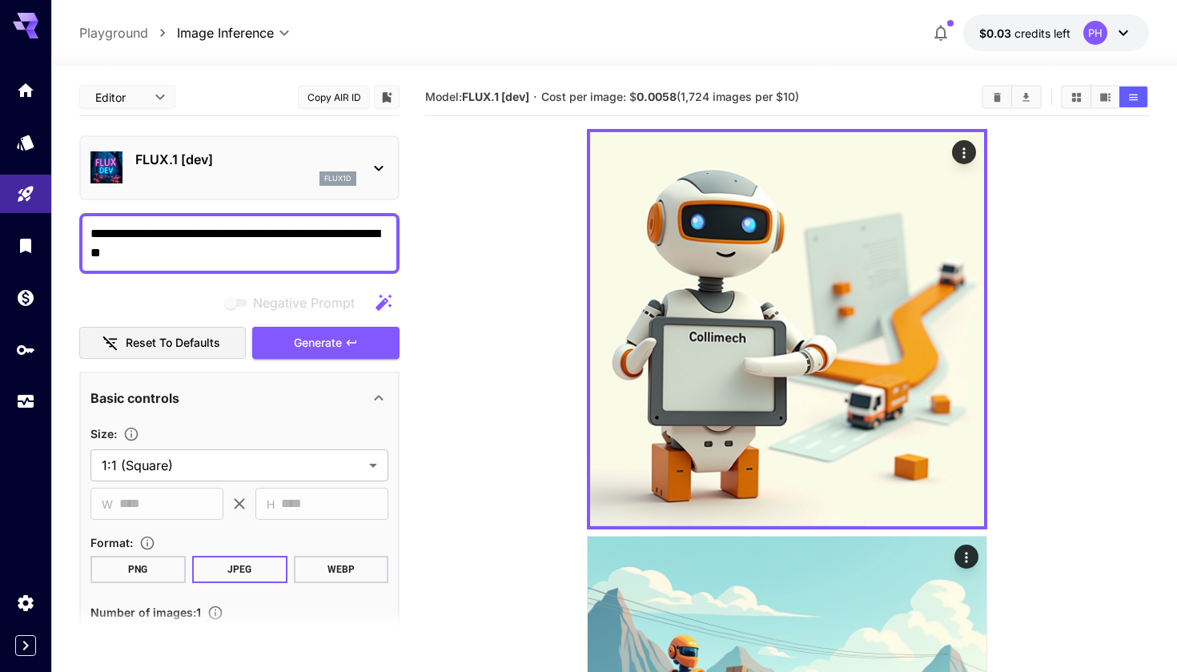
click at [239, 287] on div "Negative Prompt" at bounding box center [239, 303] width 320 height 32
click at [197, 242] on textarea "**********" at bounding box center [239, 243] width 298 height 38
drag, startPoint x: 188, startPoint y: 255, endPoint x: 48, endPoint y: 199, distance: 150.6
click at [48, 199] on div "**********" at bounding box center [588, 492] width 1177 height 984
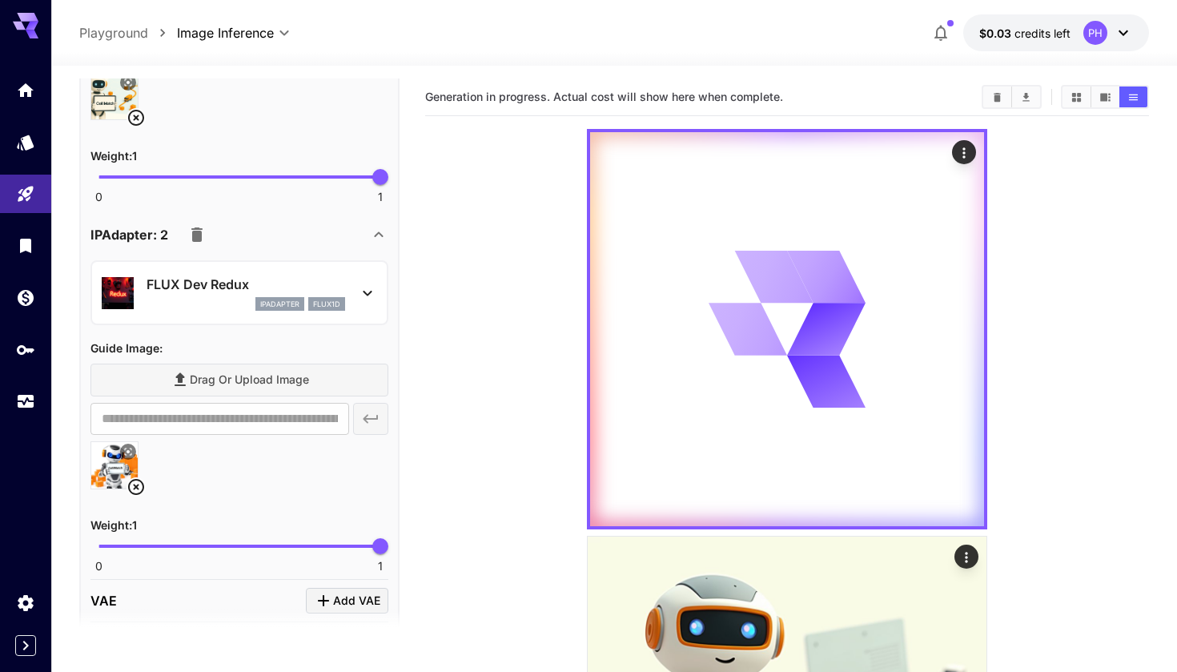
scroll to position [1015, 0]
type textarea "**********"
click at [134, 484] on icon at bounding box center [136, 488] width 19 height 19
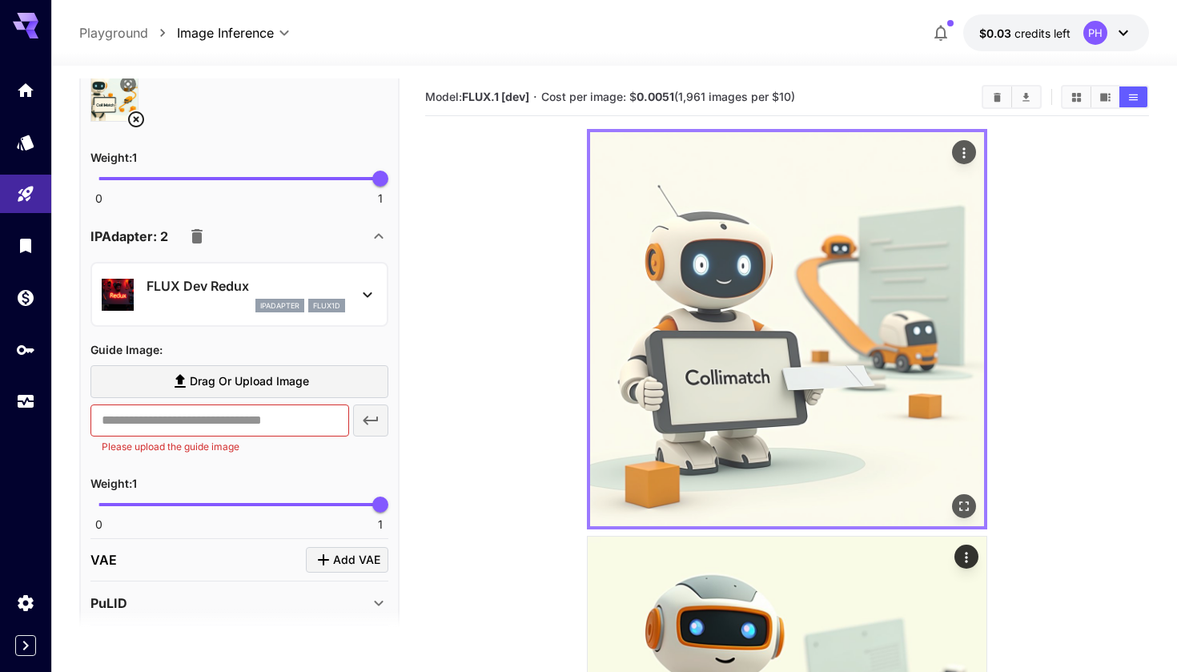
scroll to position [0, 0]
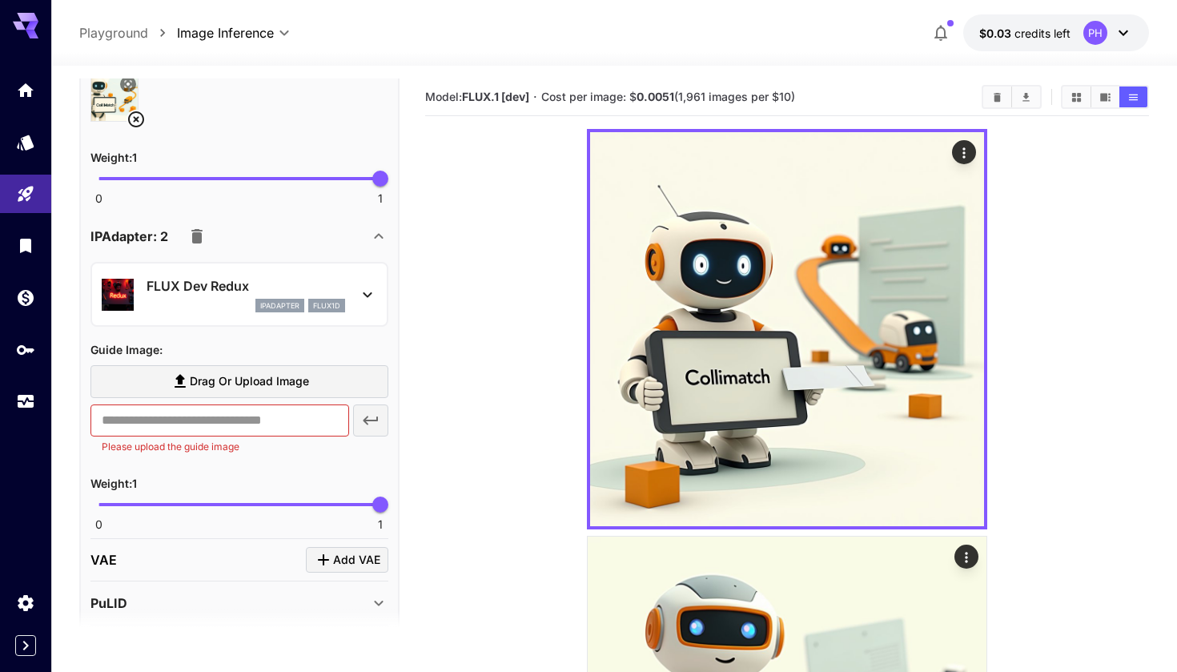
click at [169, 390] on label "Drag or upload image" at bounding box center [239, 381] width 298 height 33
click at [0, 0] on input "Drag or upload image" at bounding box center [0, 0] width 0 height 0
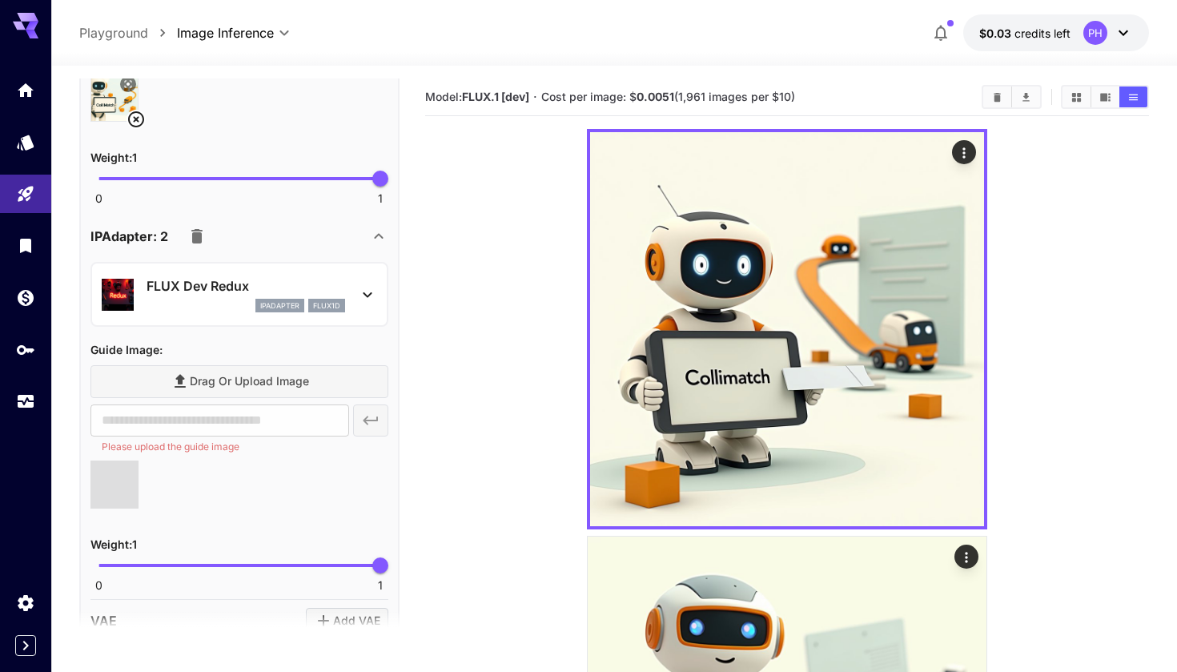
type input "**********"
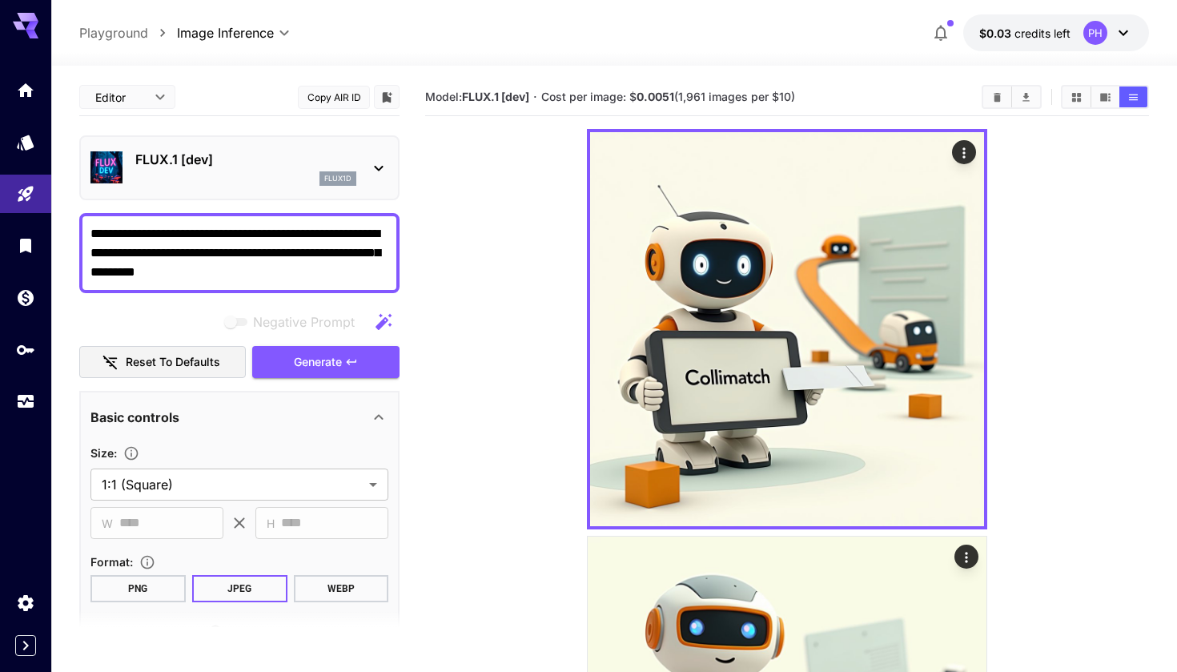
click at [336, 282] on div "**********" at bounding box center [239, 253] width 320 height 80
click at [321, 269] on textarea "**********" at bounding box center [239, 253] width 298 height 58
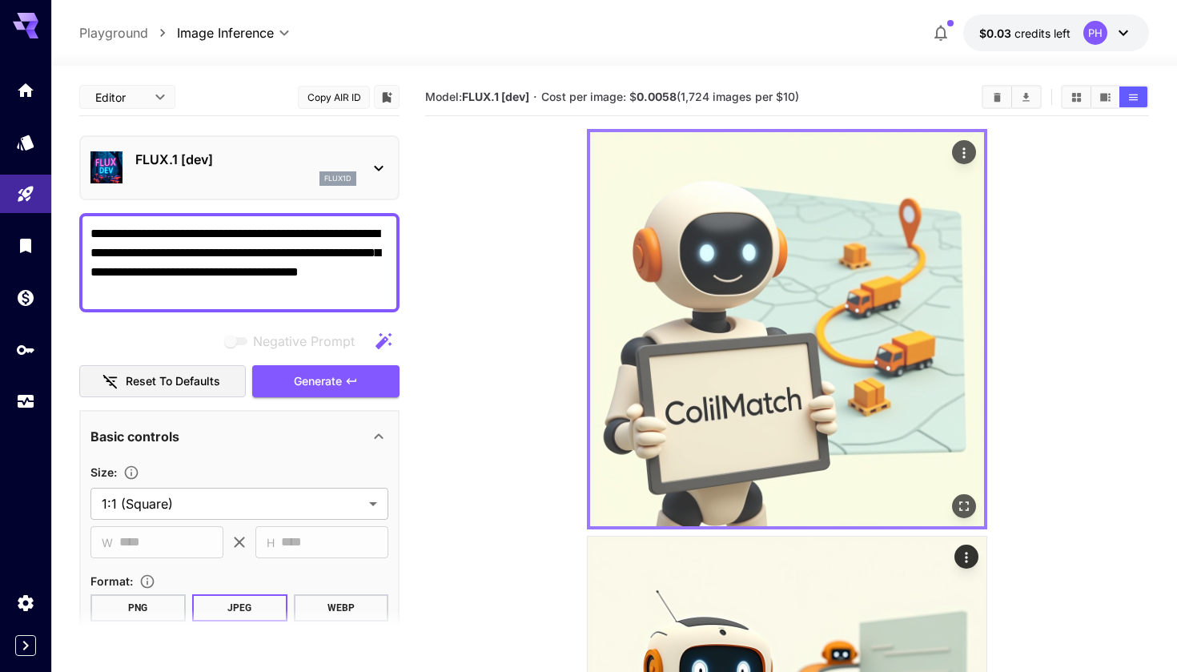
click at [680, 327] on img at bounding box center [787, 329] width 394 height 394
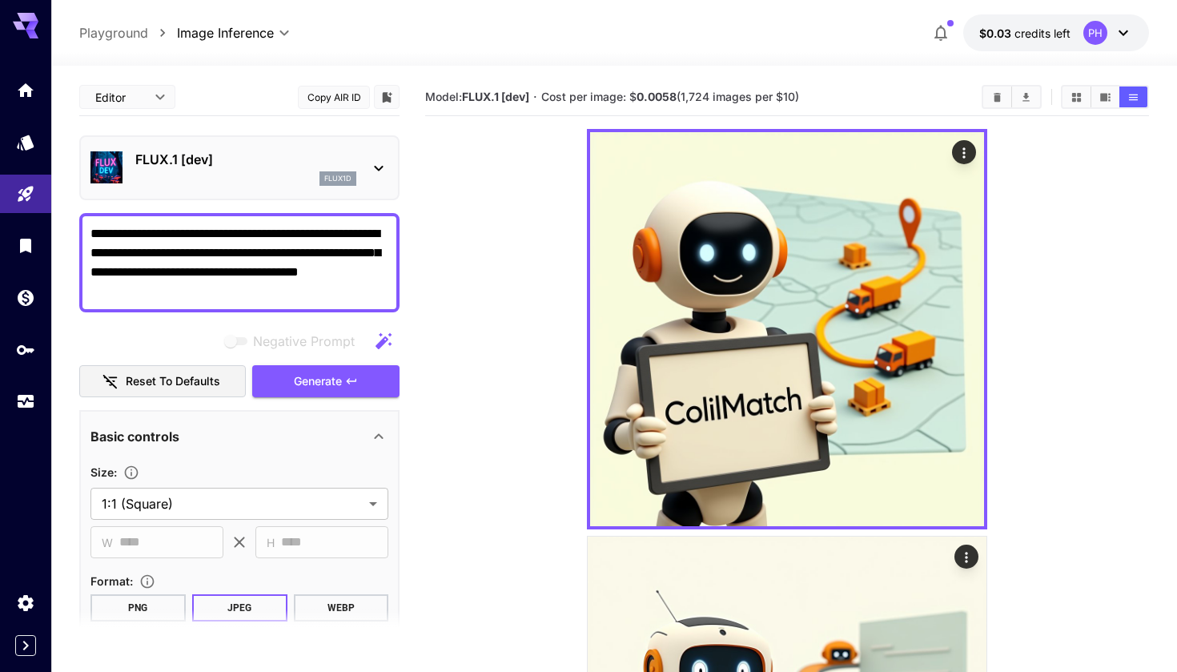
click at [290, 308] on div "**********" at bounding box center [239, 262] width 320 height 99
click at [283, 301] on div "**********" at bounding box center [239, 262] width 320 height 99
click at [218, 279] on textarea "**********" at bounding box center [239, 262] width 298 height 77
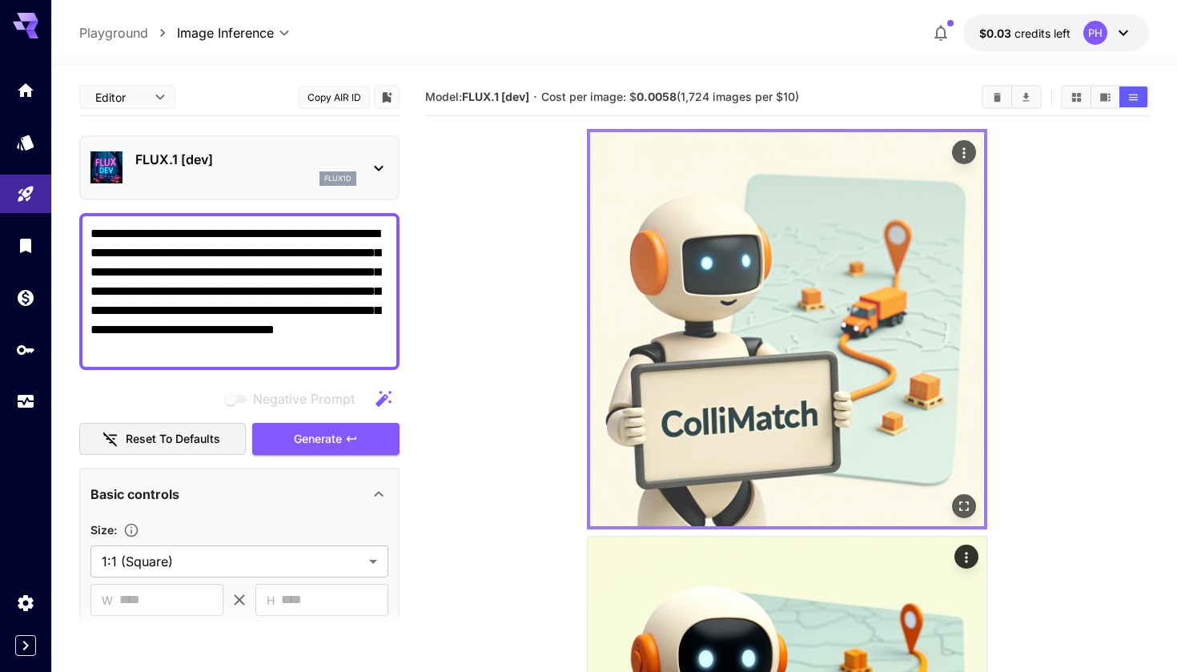
click at [825, 421] on img at bounding box center [787, 329] width 394 height 394
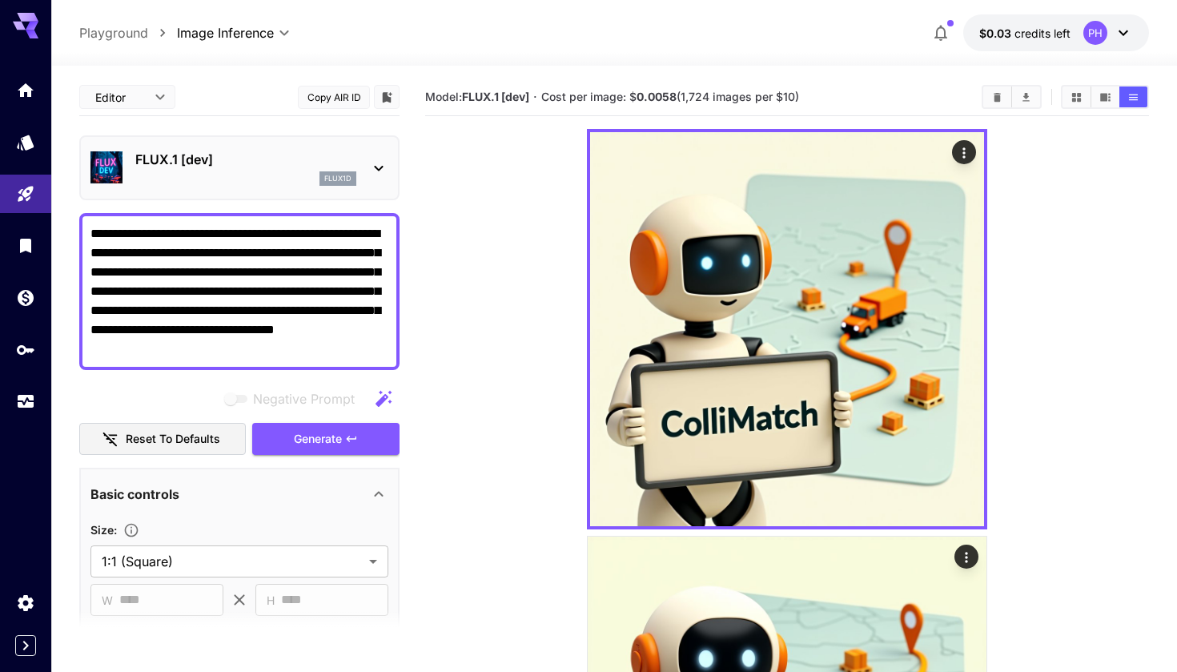
click at [365, 346] on textarea "**********" at bounding box center [239, 291] width 298 height 135
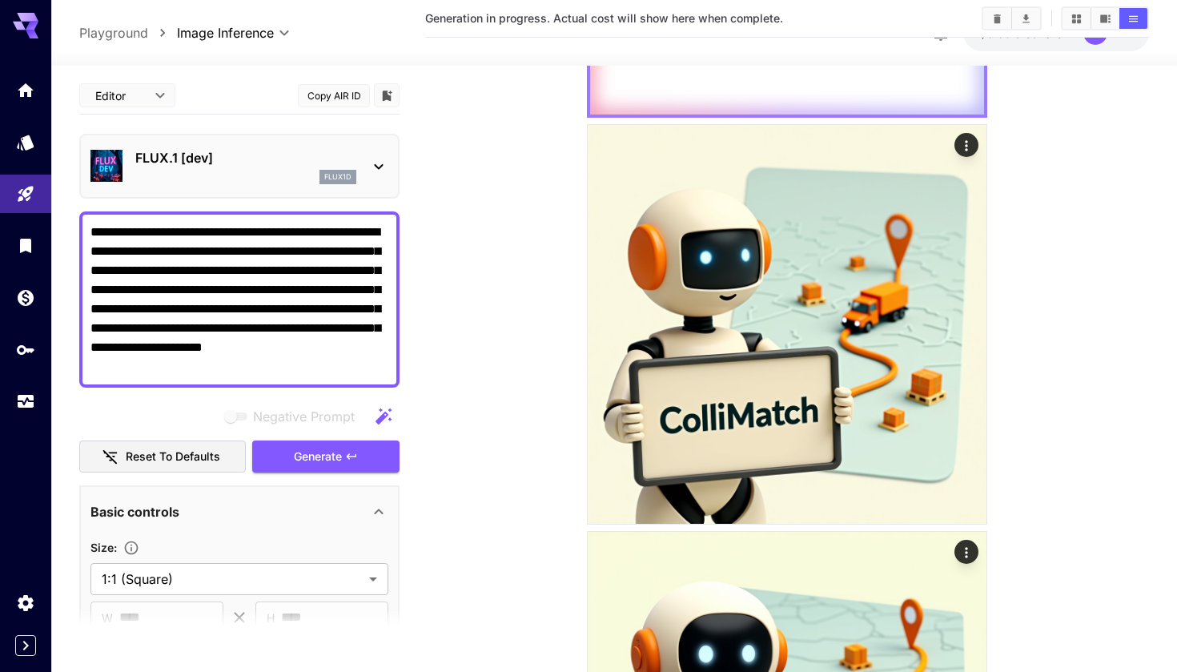
scroll to position [415, 0]
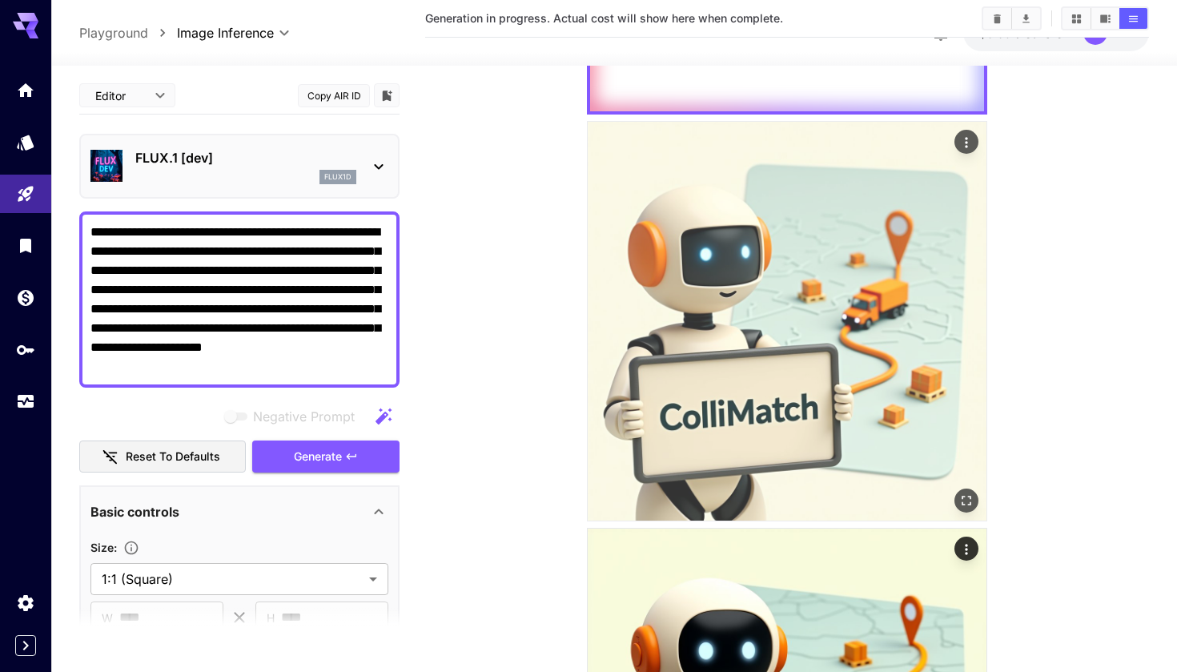
click at [884, 464] on img at bounding box center [787, 321] width 399 height 399
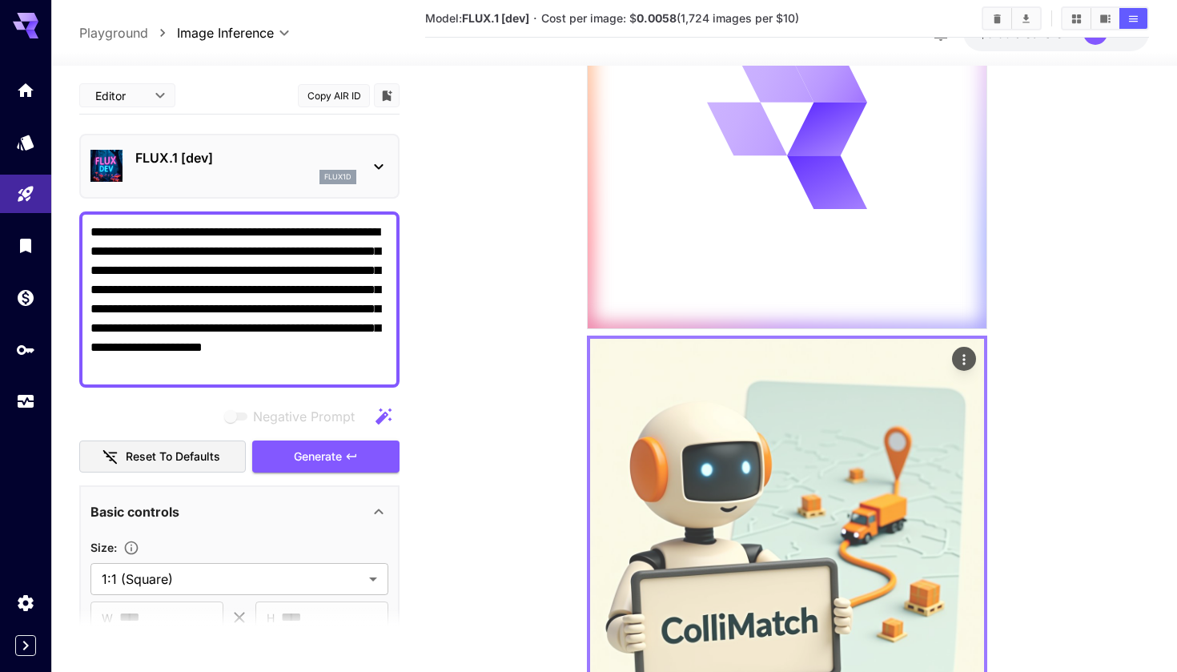
scroll to position [210, 0]
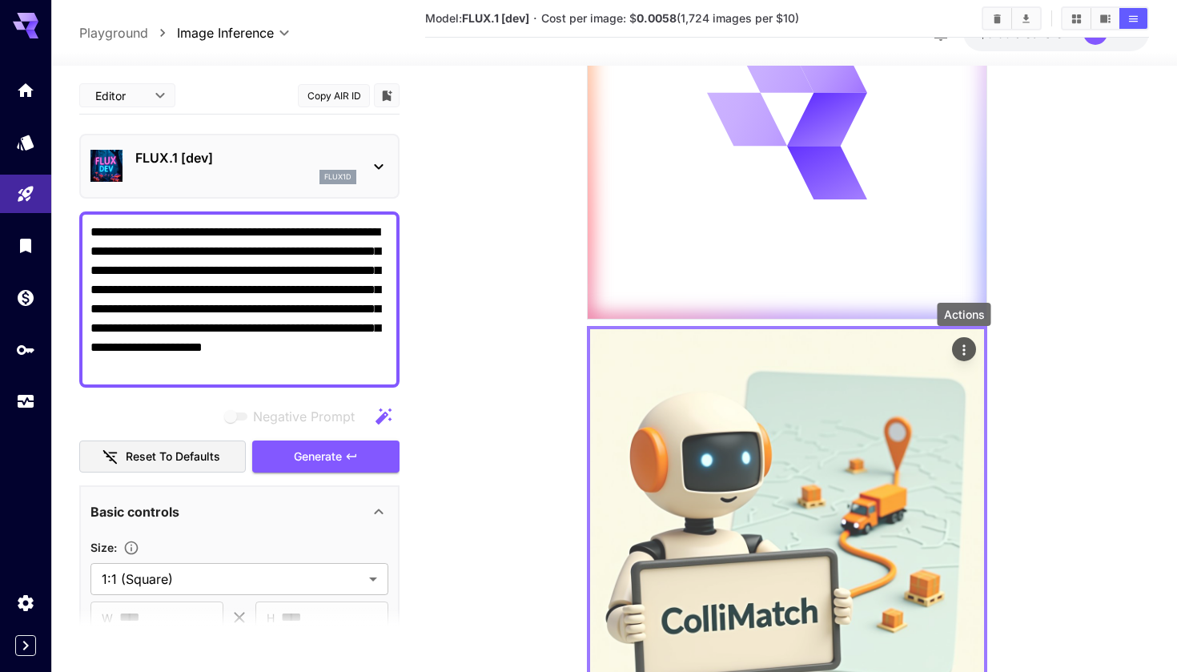
click at [962, 348] on icon "Actions" at bounding box center [964, 350] width 16 height 16
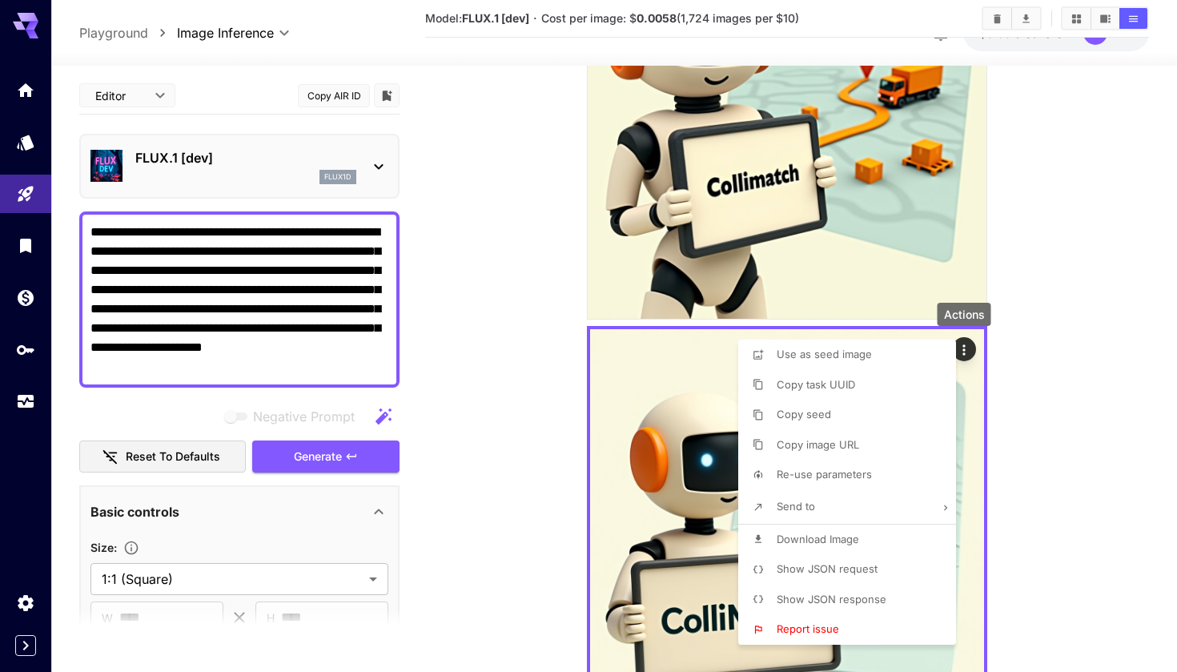
click at [542, 484] on div at bounding box center [588, 336] width 1177 height 672
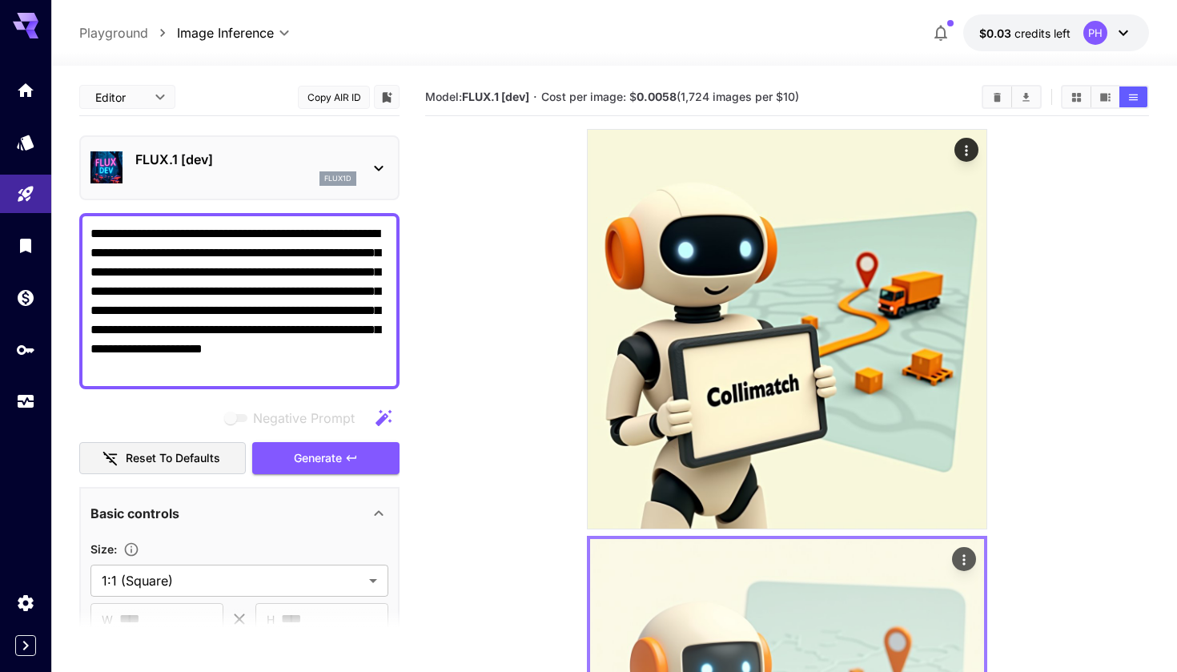
scroll to position [0, 0]
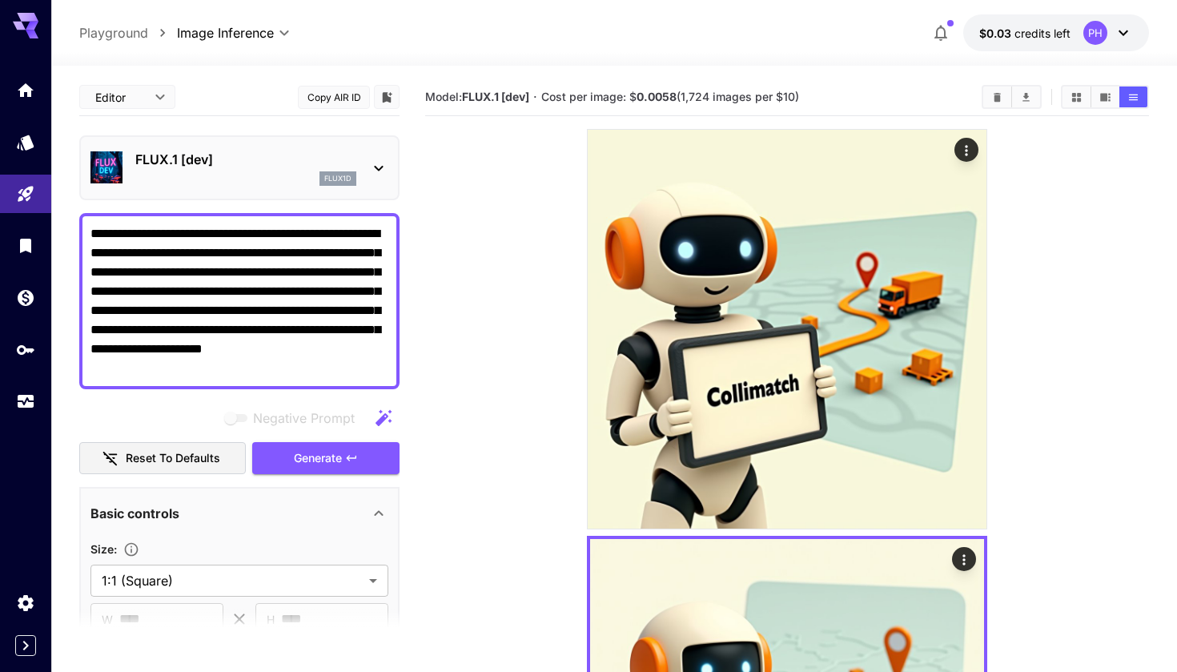
click at [348, 369] on textarea "**********" at bounding box center [239, 301] width 298 height 154
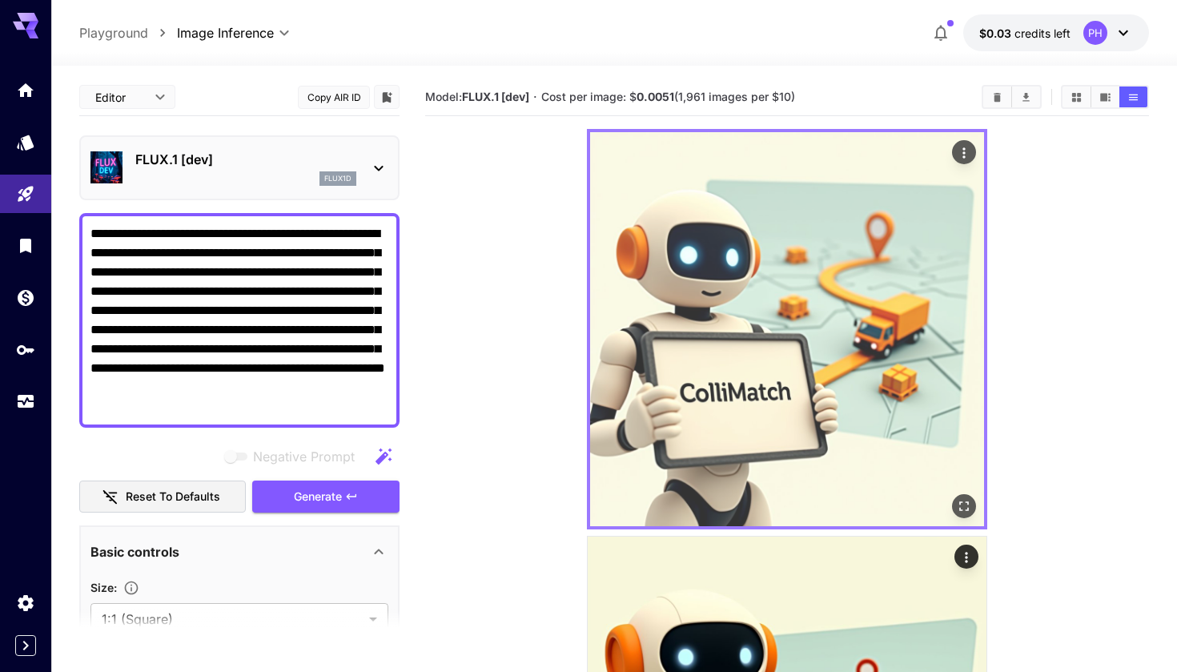
click at [788, 358] on img at bounding box center [787, 329] width 394 height 394
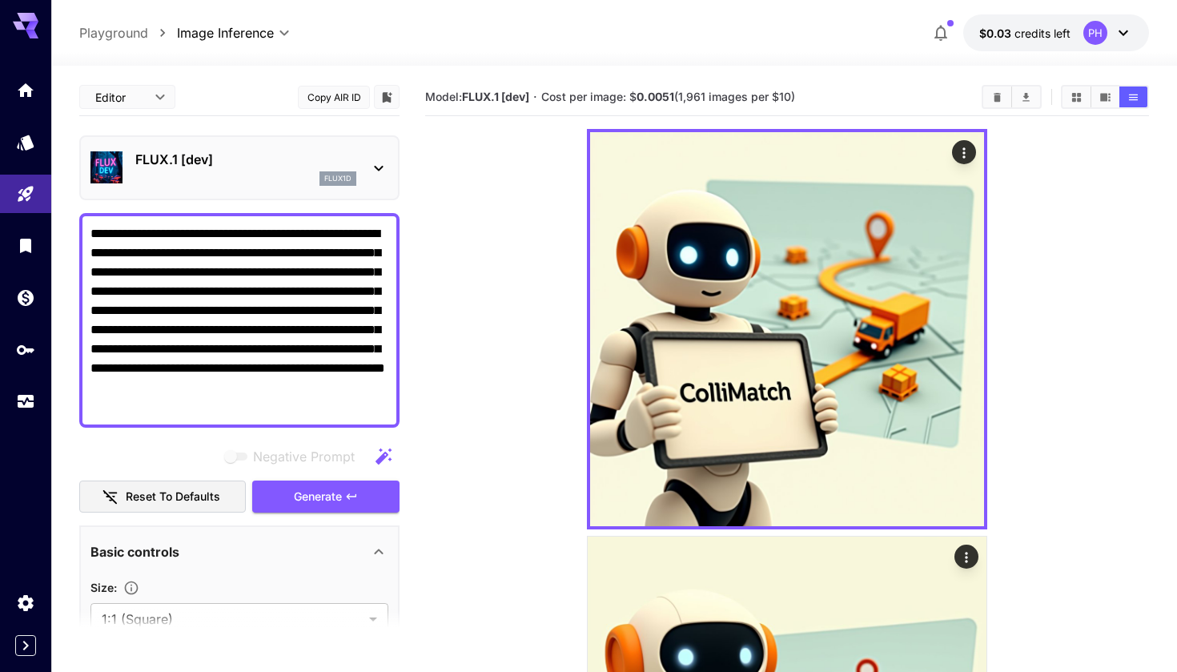
click at [312, 407] on textarea "**********" at bounding box center [239, 320] width 298 height 192
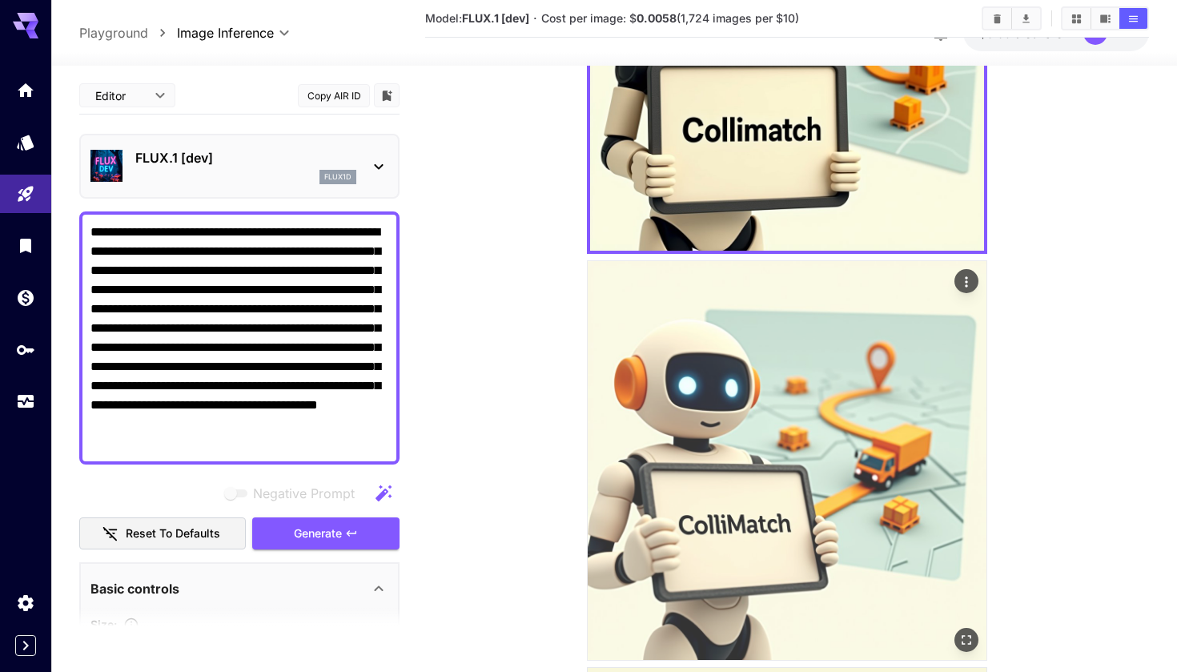
scroll to position [283, 0]
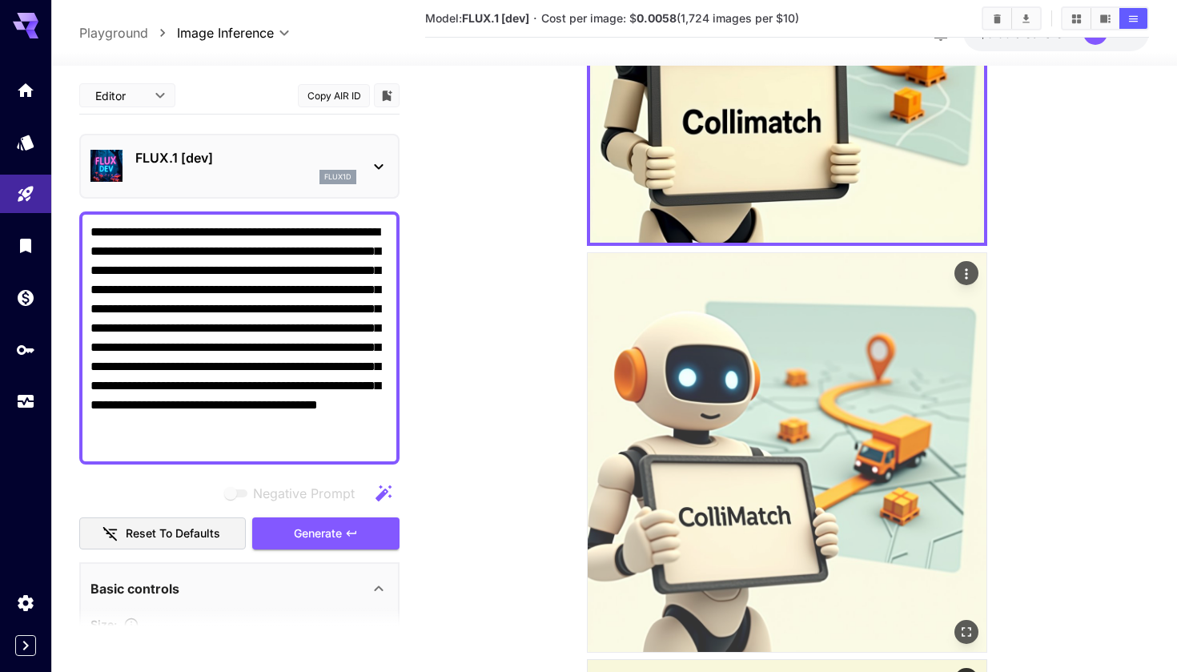
type textarea "**********"
click at [845, 489] on img at bounding box center [787, 452] width 399 height 399
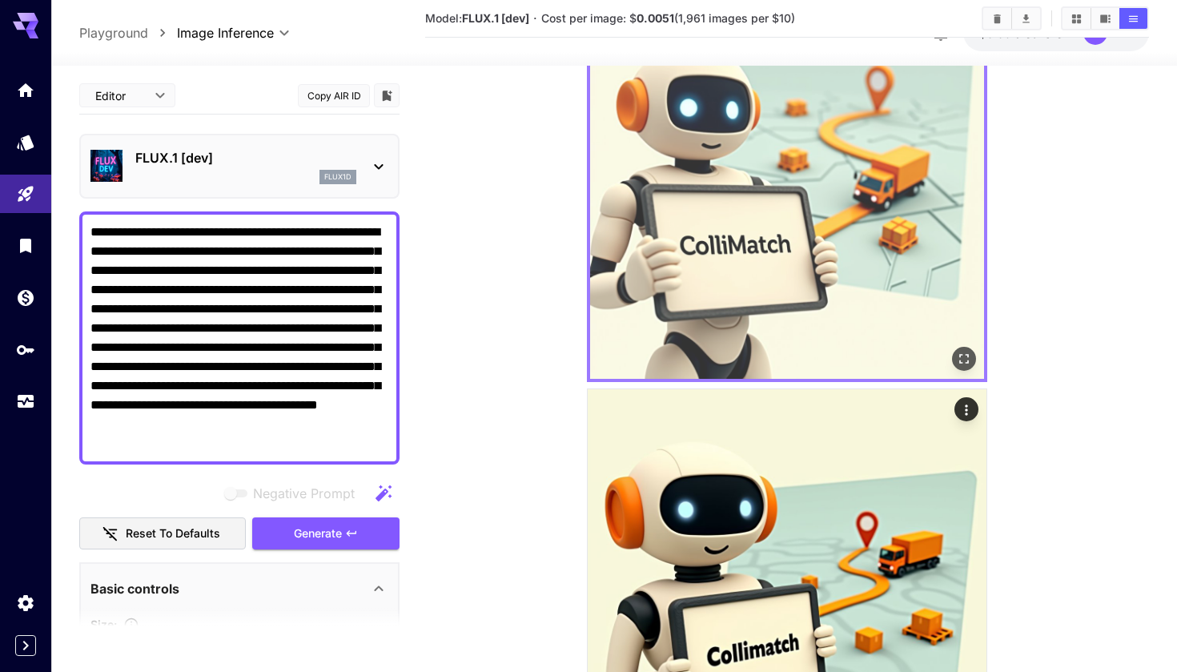
scroll to position [351, 0]
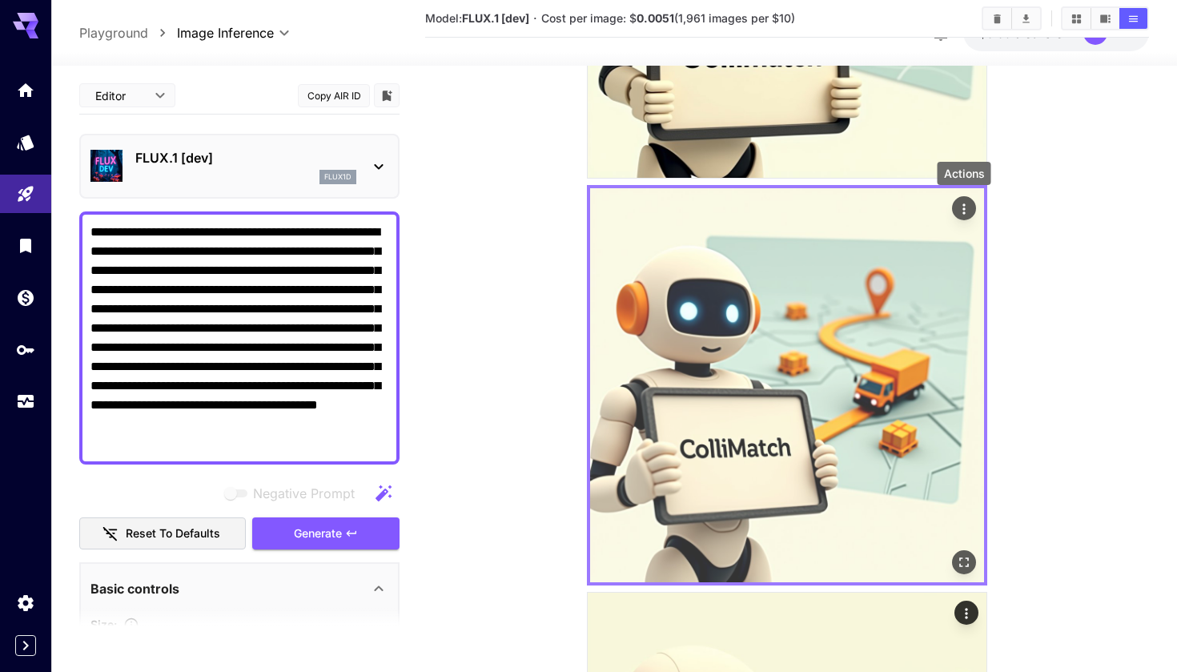
click at [962, 209] on icon "Actions" at bounding box center [964, 209] width 16 height 16
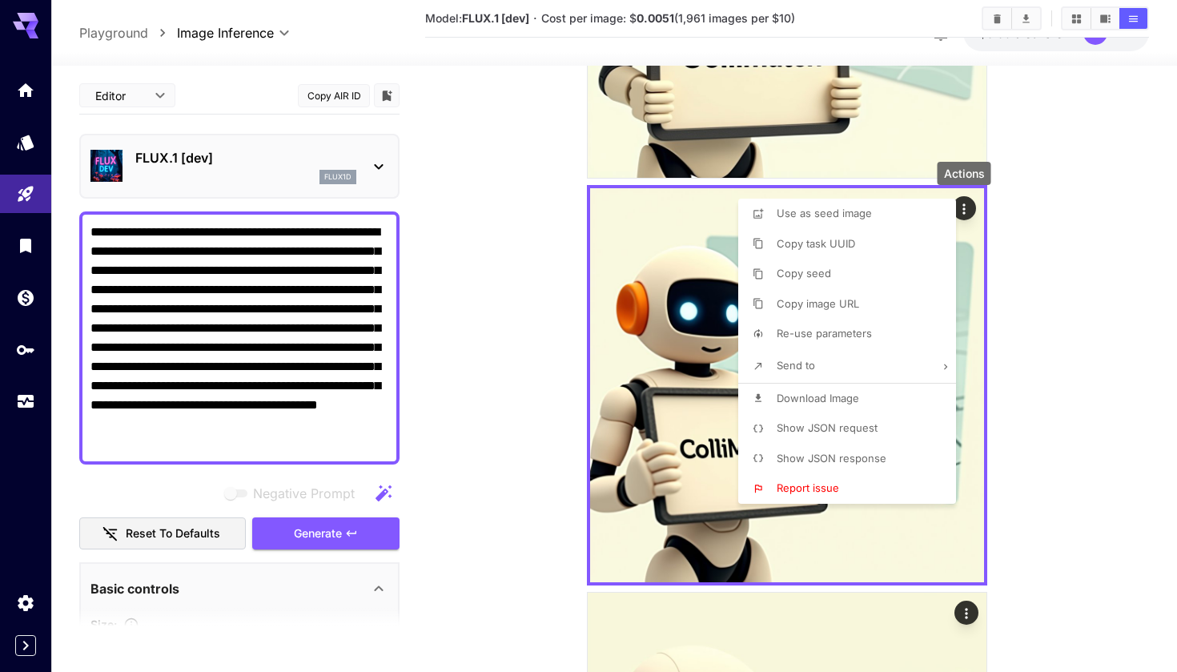
click at [760, 401] on icon at bounding box center [758, 397] width 11 height 11
click at [549, 464] on div at bounding box center [588, 336] width 1177 height 672
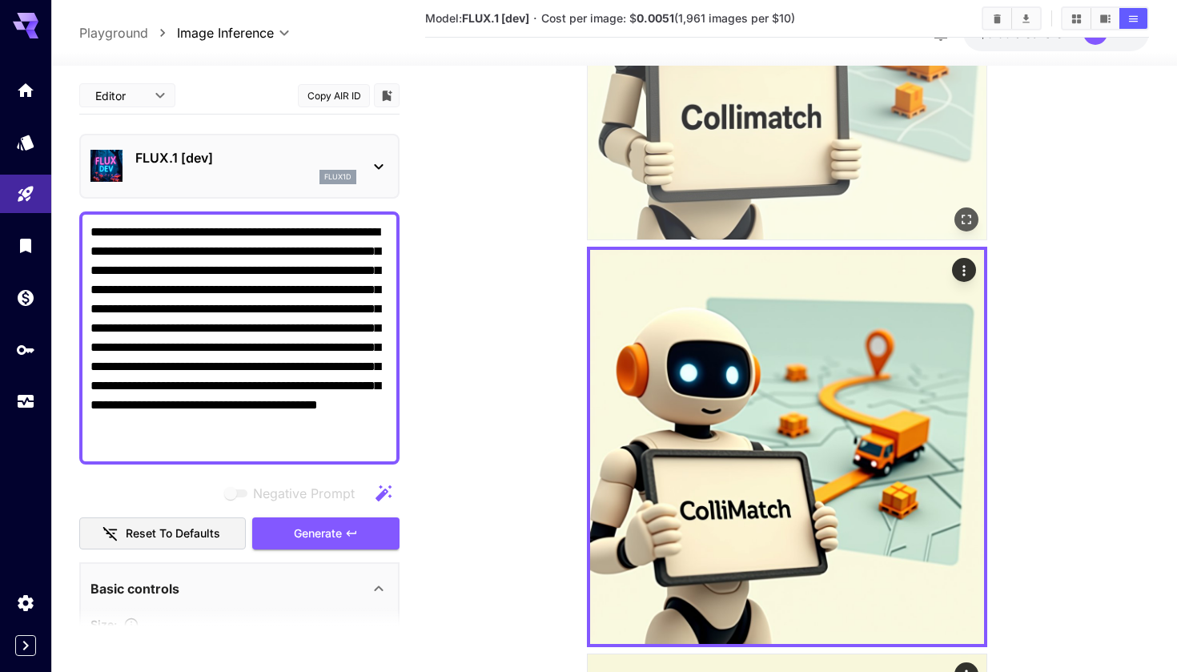
scroll to position [291, 0]
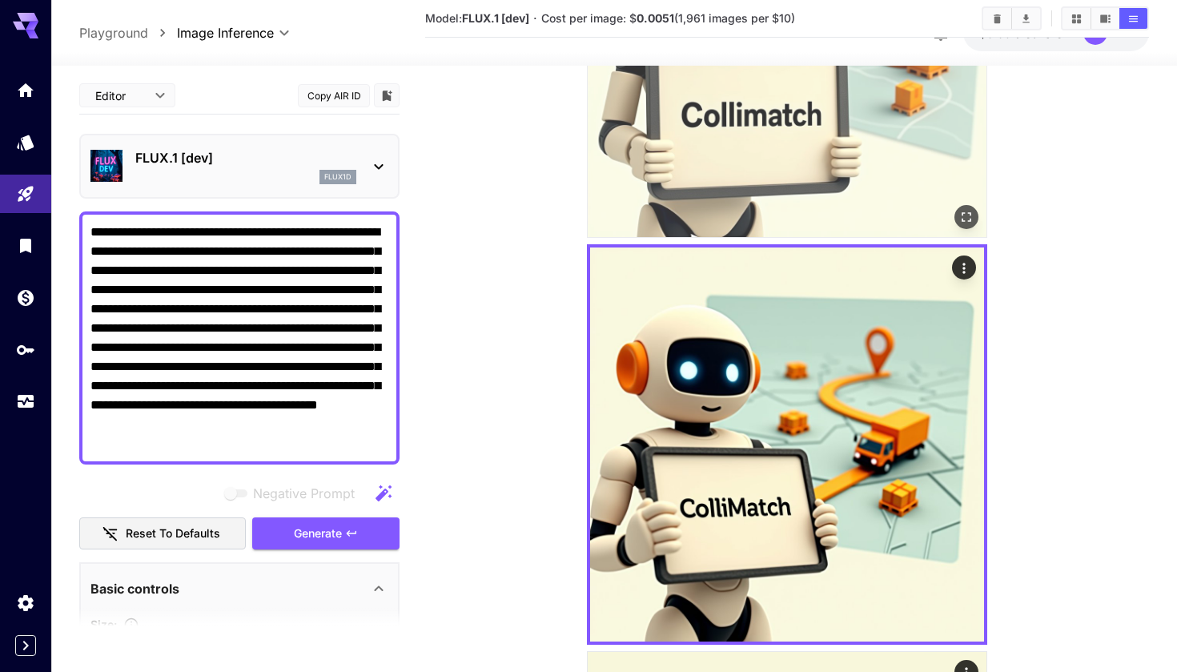
click at [711, 396] on img at bounding box center [787, 444] width 394 height 394
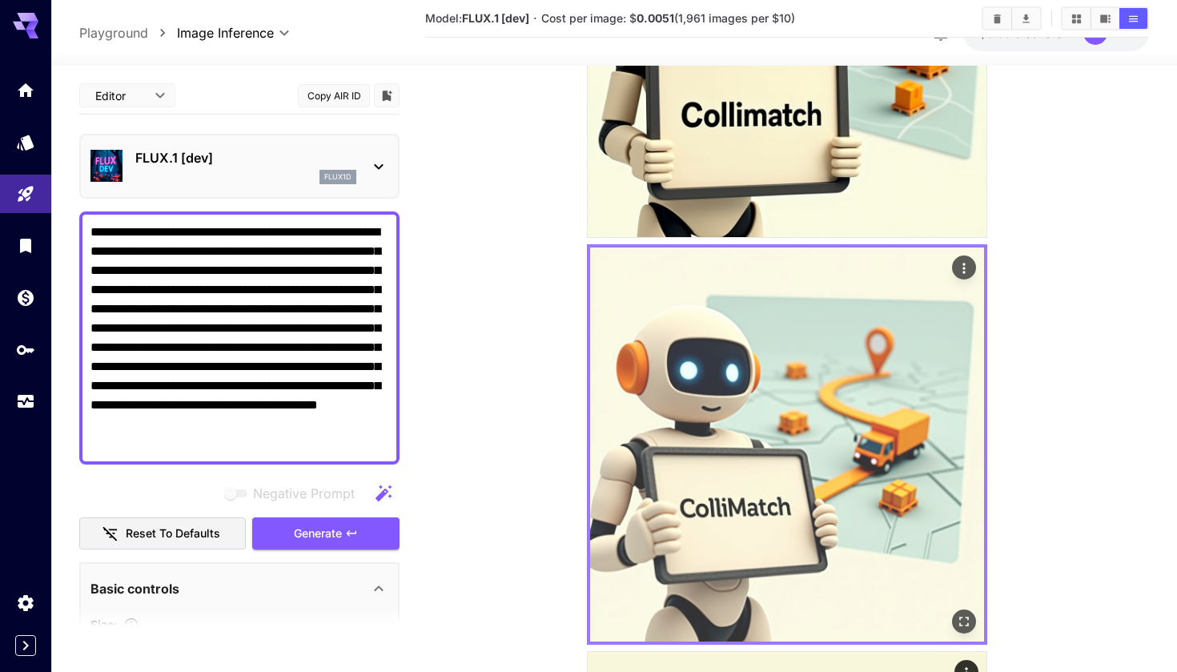
click at [962, 275] on icon "Actions" at bounding box center [964, 268] width 16 height 16
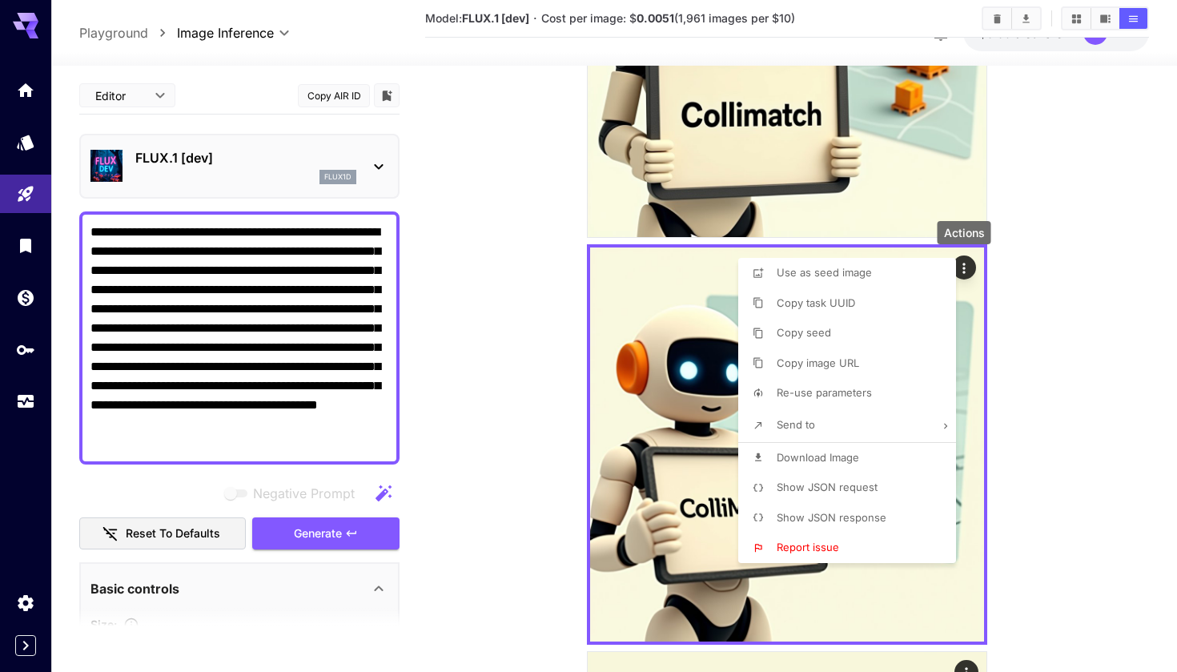
click at [502, 509] on div at bounding box center [588, 336] width 1177 height 672
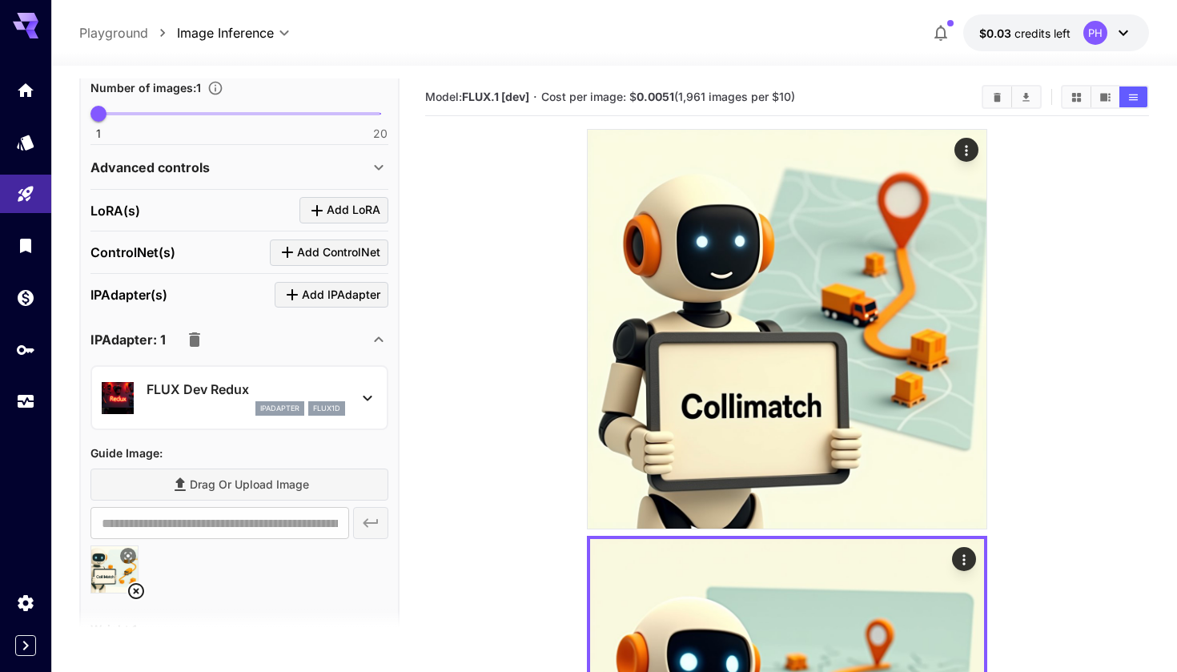
scroll to position [717, 0]
click at [132, 588] on icon at bounding box center [136, 589] width 19 height 19
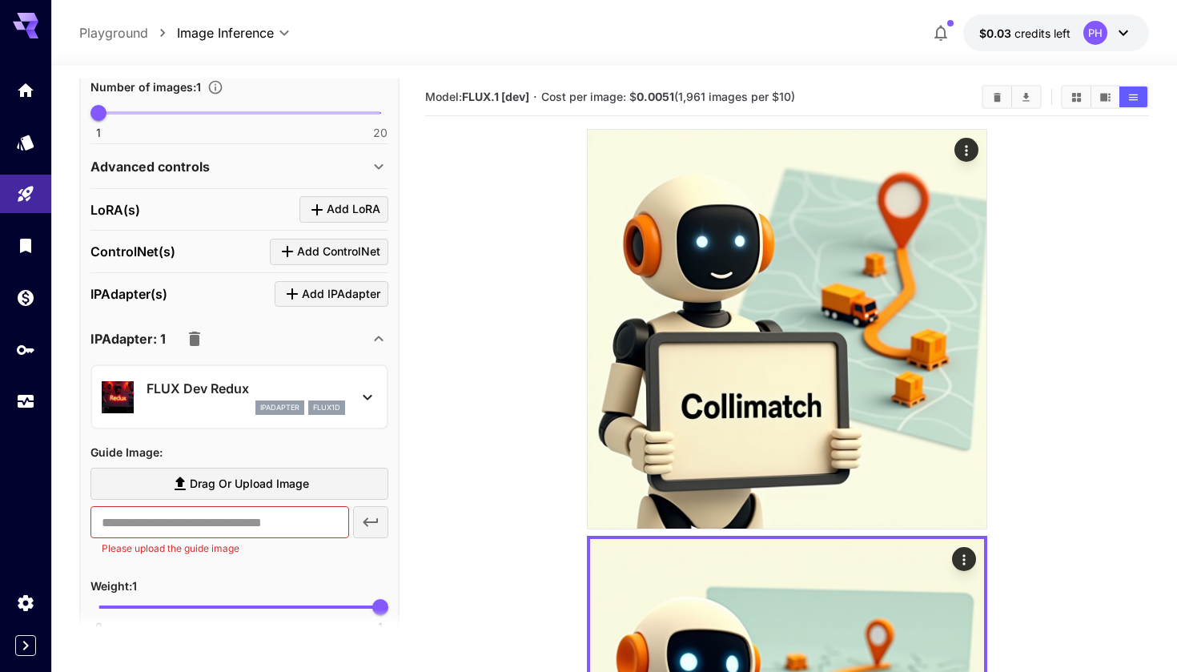
click at [183, 477] on icon at bounding box center [180, 484] width 11 height 14
click at [0, 0] on input "Drag or upload image" at bounding box center [0, 0] width 0 height 0
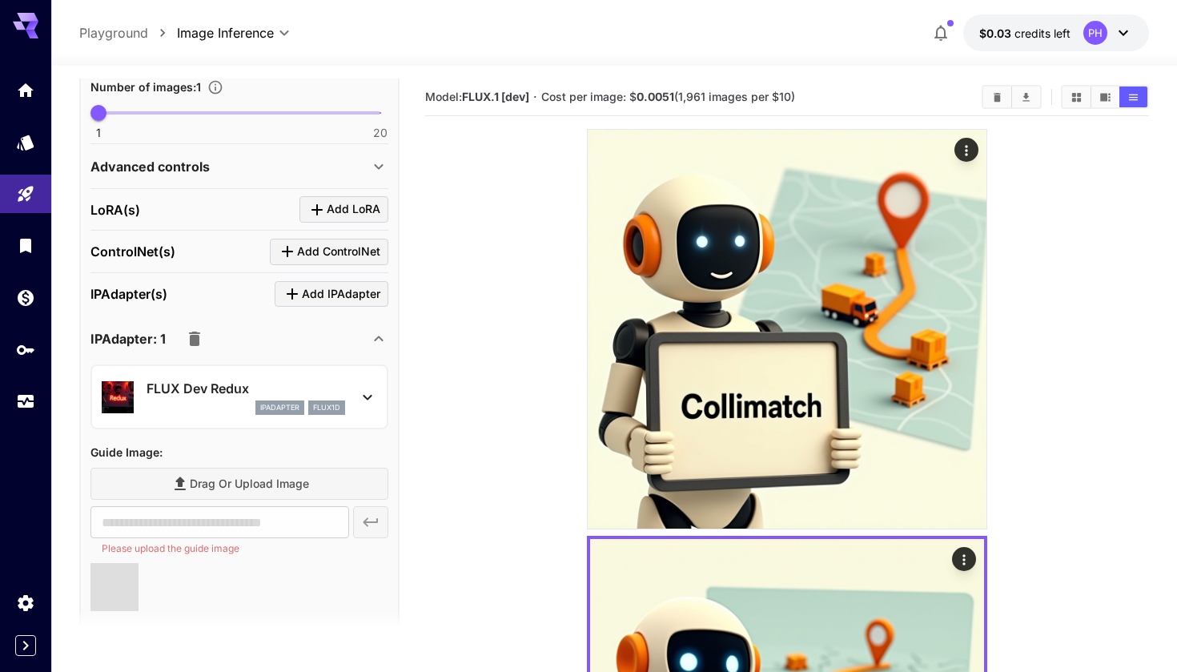
type input "**********"
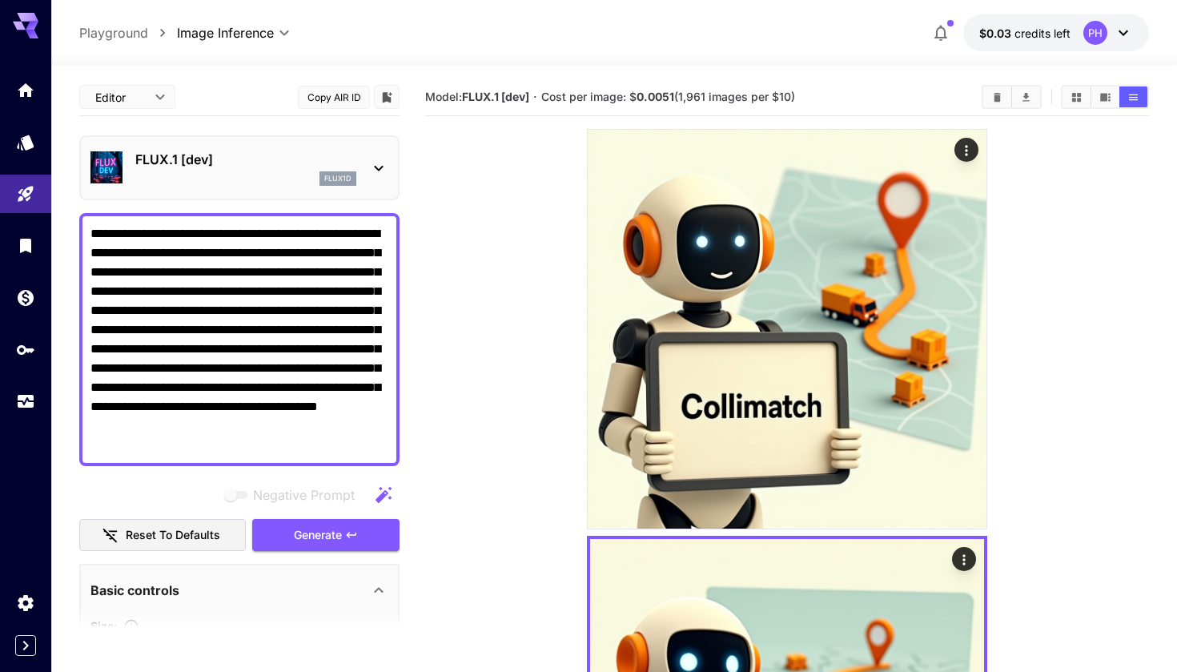
scroll to position [0, 0]
click at [359, 448] on textarea "**********" at bounding box center [239, 339] width 298 height 231
drag, startPoint x: 359, startPoint y: 448, endPoint x: 93, endPoint y: 229, distance: 345.3
click at [93, 229] on textarea "**********" at bounding box center [239, 339] width 298 height 231
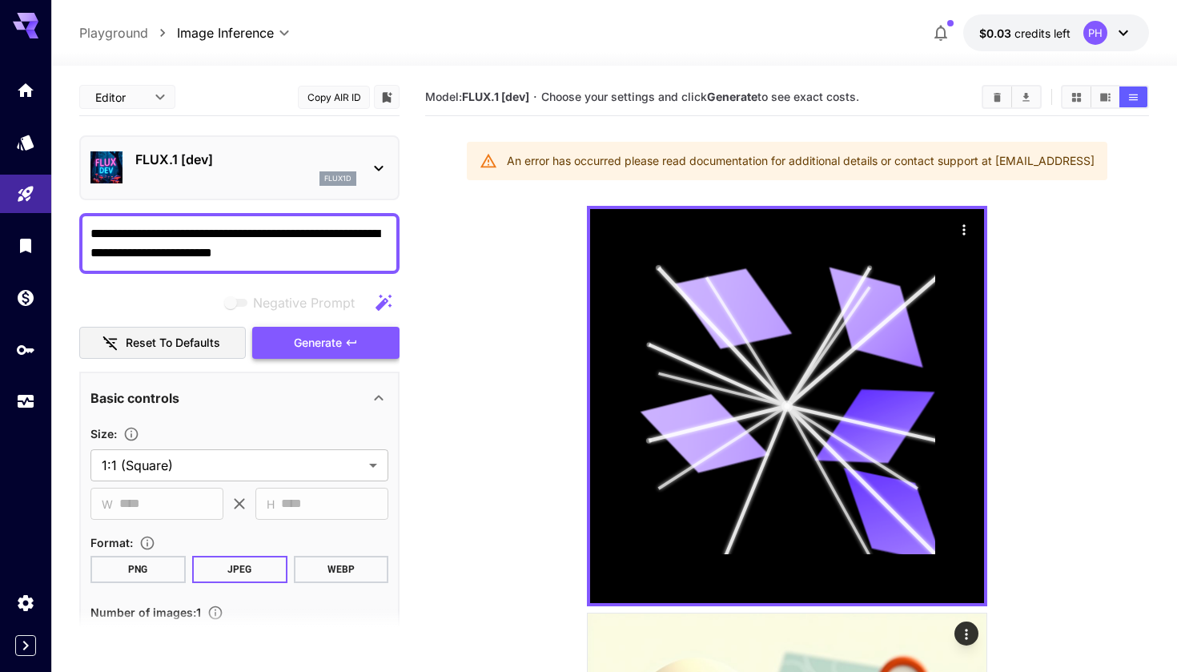
type textarea "**********"
click at [334, 351] on span "Generate" at bounding box center [318, 343] width 48 height 20
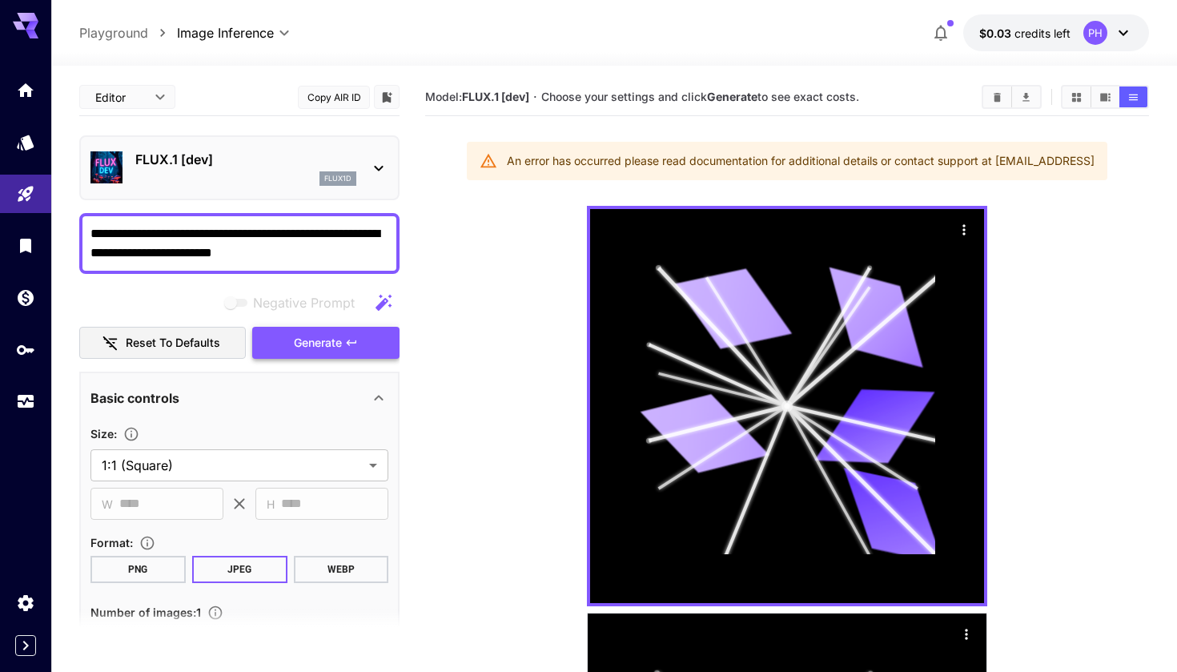
click at [334, 351] on span "Generate" at bounding box center [318, 343] width 48 height 20
click at [352, 331] on button "Generate" at bounding box center [325, 343] width 147 height 33
click at [542, 167] on div "An error has occurred please read documentation for additional details or conta…" at bounding box center [801, 161] width 588 height 29
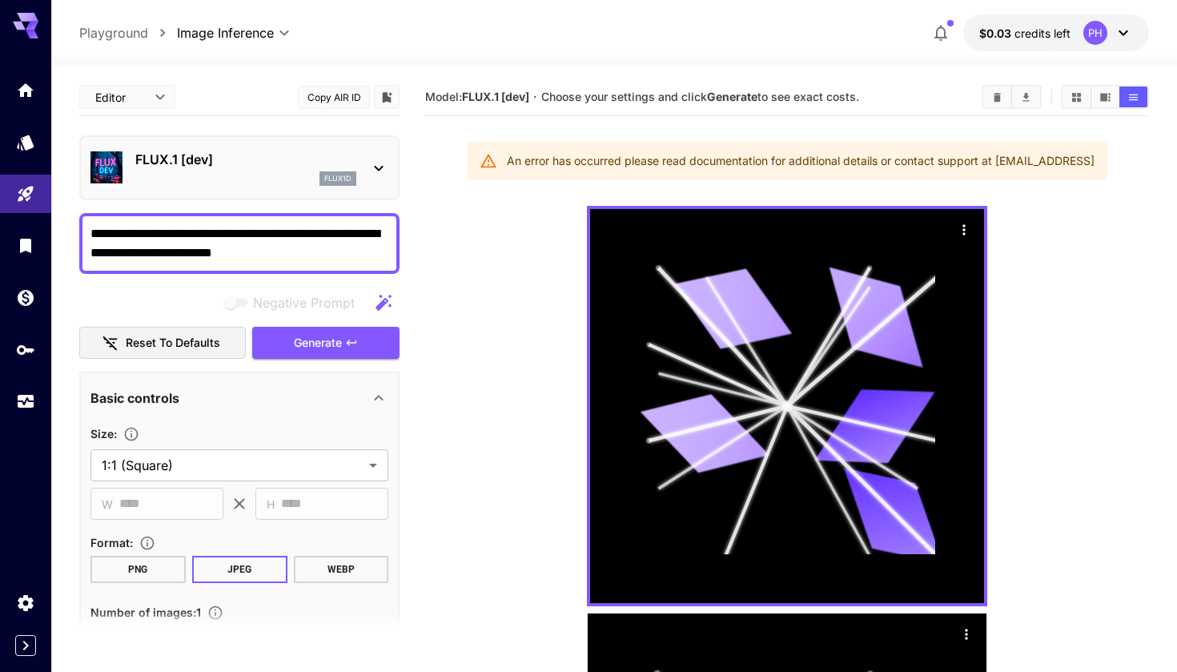
click at [482, 170] on div at bounding box center [489, 161] width 18 height 29
click at [720, 99] on b "Generate" at bounding box center [732, 97] width 50 height 14
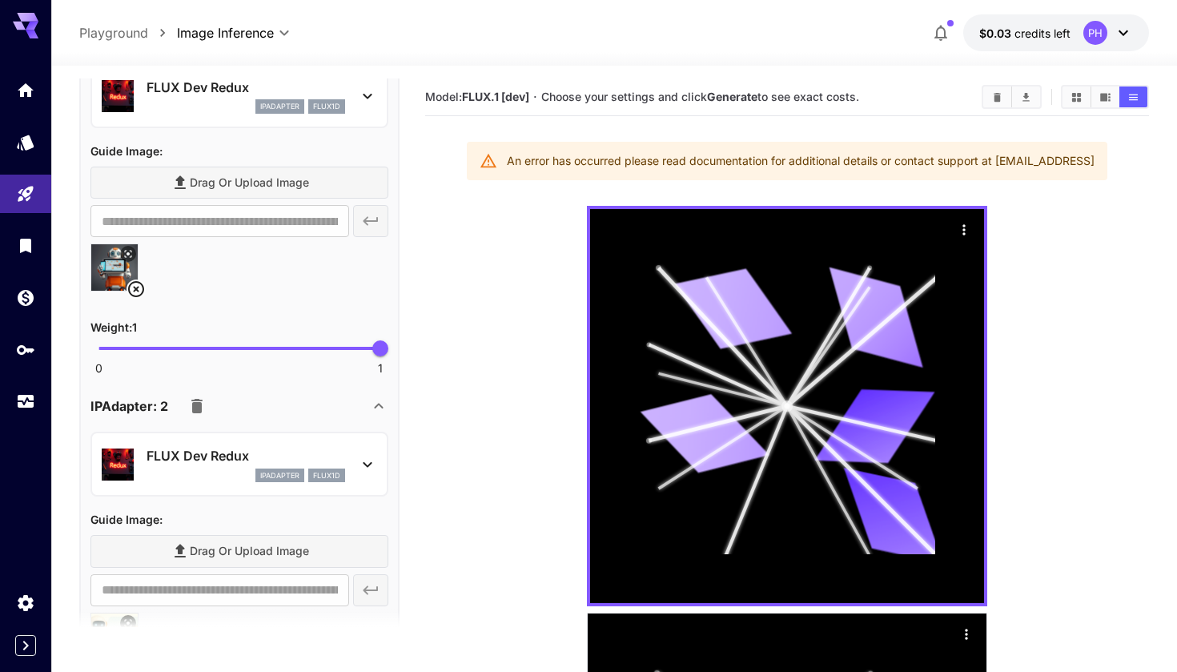
scroll to position [829, 0]
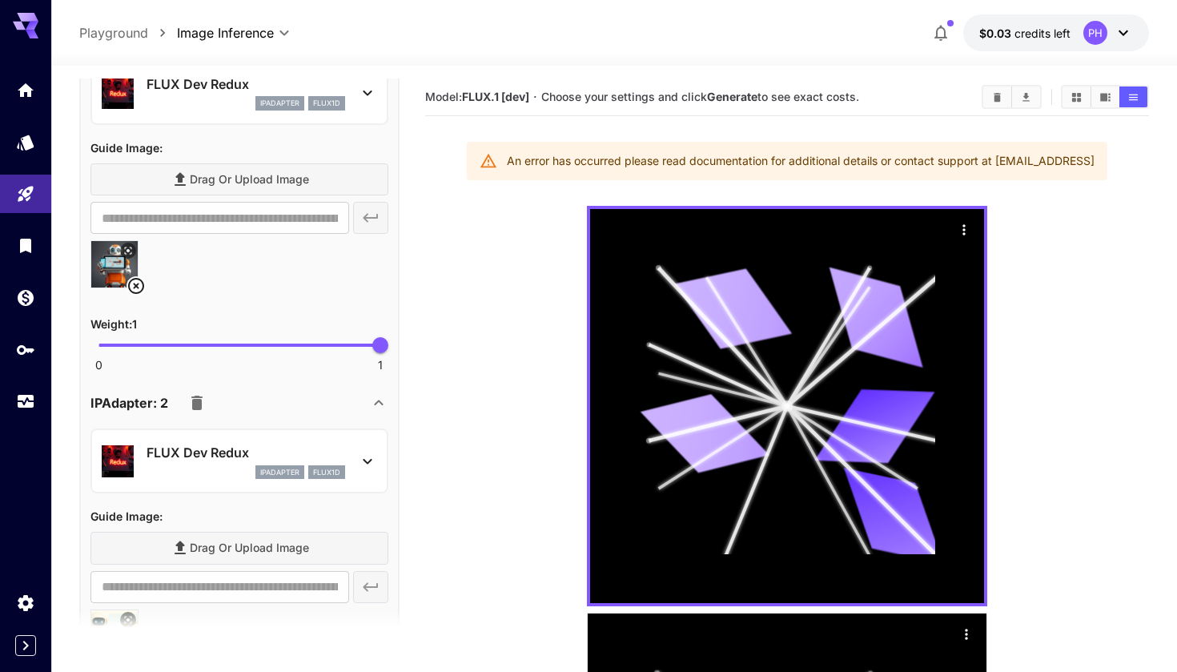
click at [133, 288] on icon at bounding box center [136, 285] width 19 height 19
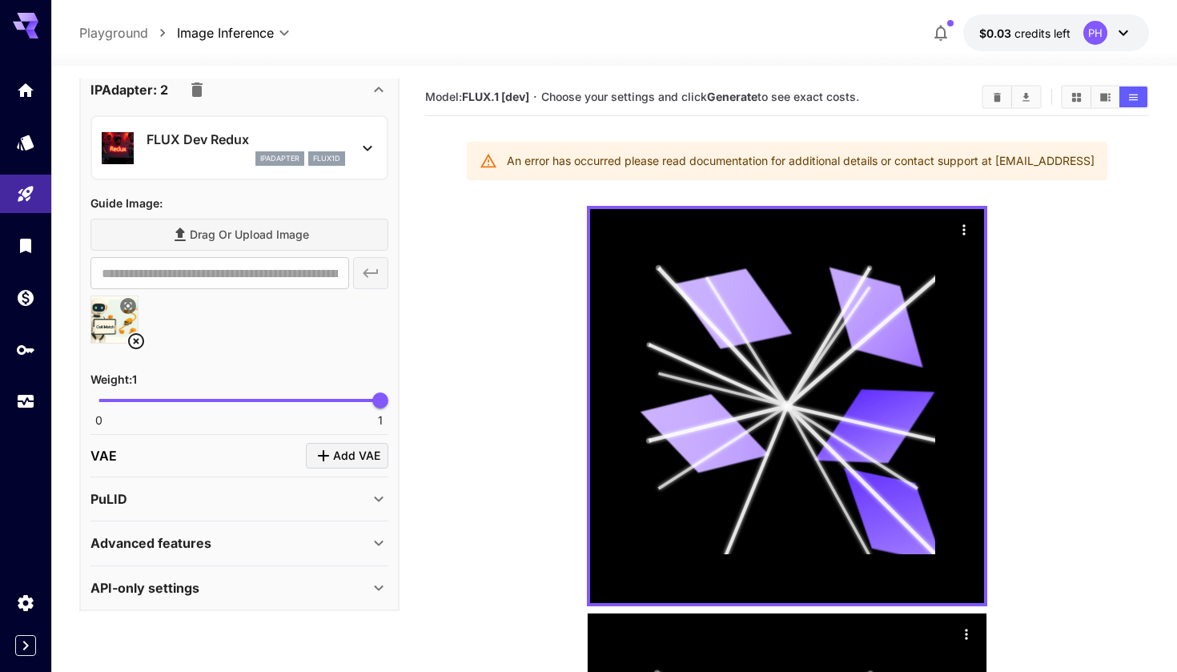
scroll to position [1097, 0]
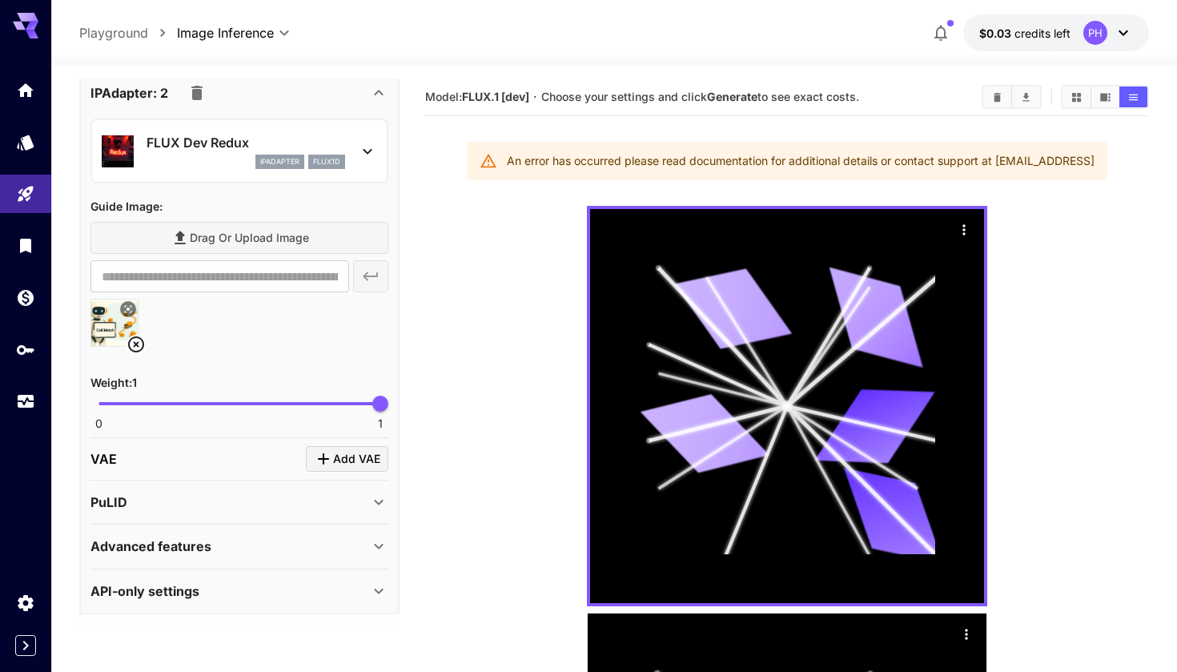
click at [267, 335] on div at bounding box center [239, 329] width 298 height 61
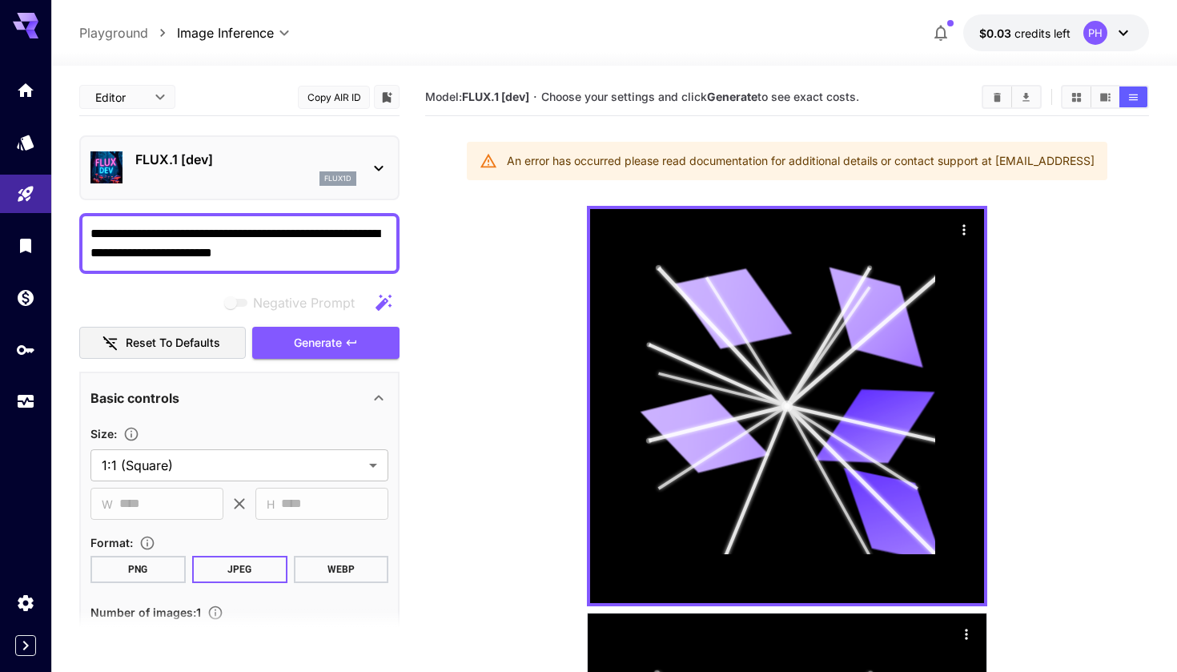
scroll to position [0, 0]
click at [28, 40] on div at bounding box center [25, 233] width 51 height 390
